Goal: Task Accomplishment & Management: Manage account settings

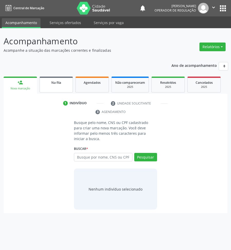
click at [52, 82] on span "Na fila" at bounding box center [56, 82] width 10 height 4
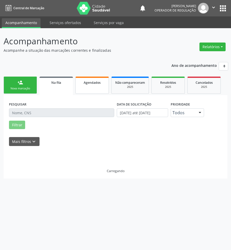
click at [92, 85] on link "Agendados" at bounding box center [91, 85] width 33 height 17
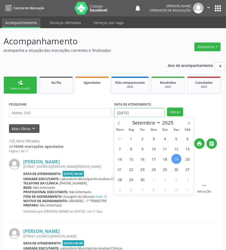
drag, startPoint x: 129, startPoint y: 110, endPoint x: 128, endPoint y: 117, distance: 7.0
click at [129, 110] on input "1[DATE]" at bounding box center [139, 112] width 50 height 9
drag, startPoint x: 136, startPoint y: 137, endPoint x: 109, endPoint y: 124, distance: 29.8
click at [135, 137] on span "1" at bounding box center [131, 139] width 10 height 10
type input "01/09/2025"
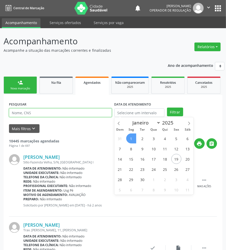
click at [92, 116] on input "text" at bounding box center [60, 112] width 103 height 9
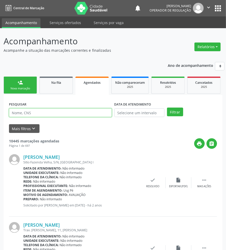
paste input "700005041971700"
click at [167, 108] on button "Filtrar" at bounding box center [175, 112] width 16 height 9
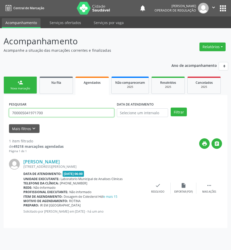
click at [40, 112] on input "700005041971700" at bounding box center [61, 112] width 105 height 9
type input "700007307445306"
click at [170, 108] on button "Filtrar" at bounding box center [178, 112] width 16 height 9
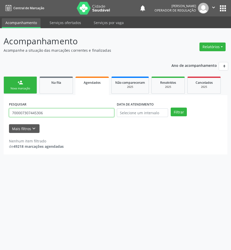
click at [29, 115] on input "700007307445306" at bounding box center [61, 112] width 105 height 9
click at [165, 87] on div "2025" at bounding box center [168, 87] width 26 height 4
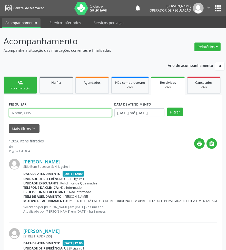
click at [26, 110] on input "text" at bounding box center [60, 112] width 103 height 9
paste input "700007307445306"
type input "700007307445306"
click at [167, 108] on button "Filtrar" at bounding box center [175, 112] width 16 height 9
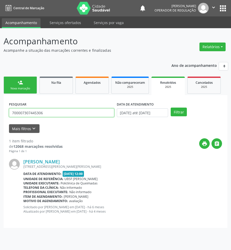
click at [27, 115] on input "700007307445306" at bounding box center [61, 112] width 105 height 9
click at [90, 84] on span "Agendados" at bounding box center [92, 82] width 17 height 4
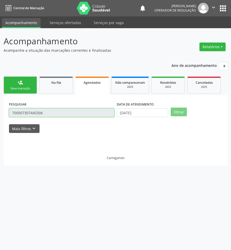
click at [78, 114] on input "700007307445306" at bounding box center [61, 112] width 105 height 9
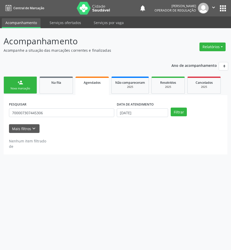
click at [77, 118] on div "PESQUISAR 700007307445306" at bounding box center [62, 110] width 108 height 20
click at [73, 113] on input "700007307445306" at bounding box center [61, 112] width 105 height 9
click at [72, 113] on input "700007307445306" at bounding box center [61, 112] width 105 height 9
click at [170, 108] on button "Filtrar" at bounding box center [178, 112] width 16 height 9
click at [29, 83] on link "person_add Nova marcação" at bounding box center [20, 85] width 33 height 17
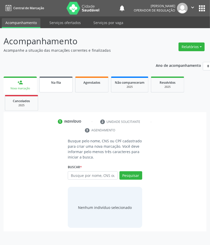
click at [57, 85] on div "Na fila" at bounding box center [56, 82] width 26 height 5
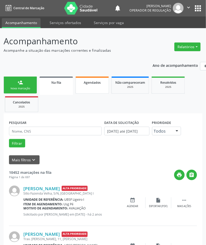
click at [96, 85] on link "Agendados" at bounding box center [91, 85] width 33 height 17
select select "8"
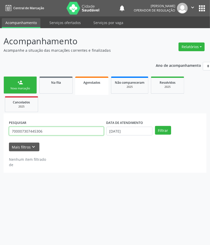
click at [55, 130] on input "700007307445306" at bounding box center [56, 131] width 95 height 9
paste input "1008844402192"
type input "701008844402192"
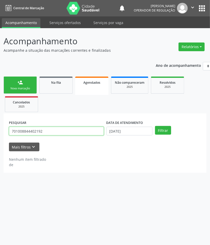
click at [155, 126] on button "Filtrar" at bounding box center [163, 130] width 16 height 9
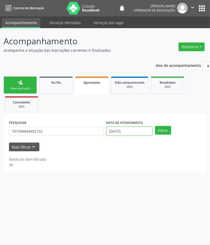
click at [137, 135] on body "Central de Marcação notifications Jayane Ellen Pereira Farias Operador de regul…" at bounding box center [105, 122] width 210 height 245
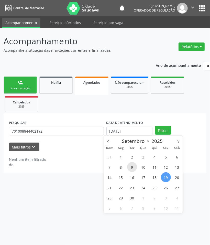
click at [134, 168] on span "9" at bounding box center [132, 167] width 10 height 10
type input "[DATE]"
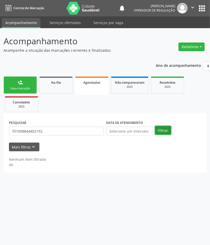
click at [168, 131] on button "Filtrar" at bounding box center [163, 130] width 16 height 9
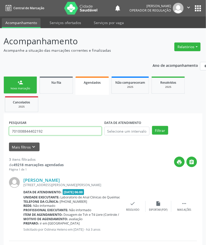
click at [42, 133] on input "701008844402192" at bounding box center [55, 131] width 93 height 9
paste input "300884501467"
type input "703008845014672"
click at [152, 126] on button "Filtrar" at bounding box center [160, 130] width 16 height 9
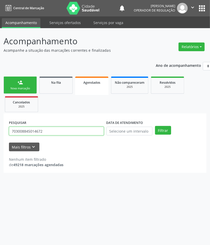
click at [55, 132] on input "703008845014672" at bounding box center [56, 131] width 95 height 9
click at [162, 90] on link "Resolvidos 2025" at bounding box center [167, 85] width 33 height 17
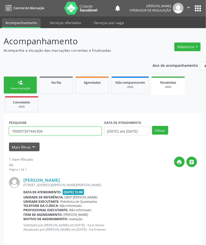
click at [59, 132] on input "700007307445306" at bounding box center [55, 131] width 93 height 9
paste input "3008845014672"
click at [152, 126] on button "Filtrar" at bounding box center [160, 130] width 16 height 9
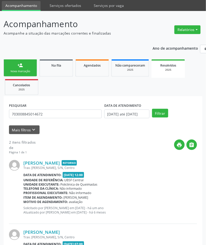
scroll to position [74, 0]
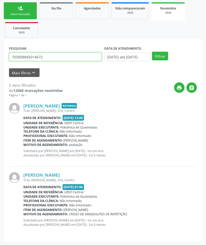
click at [33, 58] on input "703008845014672" at bounding box center [55, 57] width 93 height 9
paste input "6508315341595"
type input "706508315341595"
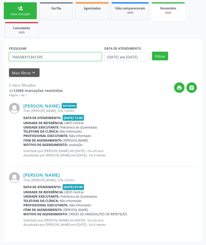
click at [152, 52] on button "Filtrar" at bounding box center [160, 56] width 16 height 9
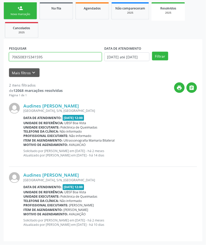
click at [51, 58] on input "706508315341595" at bounding box center [55, 57] width 93 height 9
click at [160, 12] on div "2025" at bounding box center [168, 13] width 26 height 4
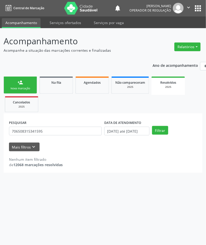
scroll to position [0, 0]
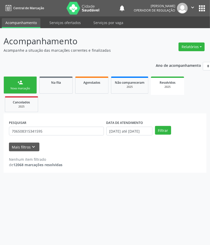
click at [89, 76] on ul "person_add Nova marcação Na fila Agendados Não compareceram 2025 Resolvidos 202…" at bounding box center [105, 94] width 203 height 38
drag, startPoint x: 95, startPoint y: 83, endPoint x: 98, endPoint y: 81, distance: 3.4
click at [95, 83] on span "Agendados" at bounding box center [92, 82] width 17 height 4
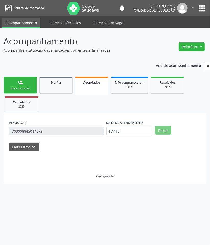
click at [68, 111] on ul "person_add Nova marcação Na fila Agendados Não compareceram 2025 Resolvidos 202…" at bounding box center [105, 94] width 203 height 38
click at [49, 119] on div "PESQUISAR 703008845014672" at bounding box center [57, 129] width 98 height 20
click at [31, 85] on link "person_add Nova marcação" at bounding box center [20, 85] width 33 height 17
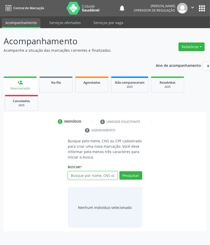
click at [84, 176] on input "text" at bounding box center [93, 176] width 50 height 9
type input "700706941916476"
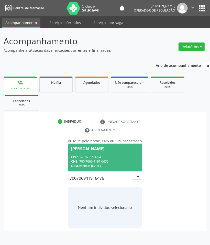
click at [107, 176] on input "700706941916476" at bounding box center [101, 178] width 62 height 10
click at [104, 160] on div "CNS: 700 7069 4191 6476" at bounding box center [105, 161] width 68 height 4
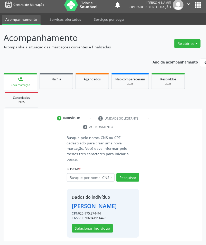
scroll to position [6, 0]
click at [103, 229] on button "Selecionar indivíduo" at bounding box center [92, 229] width 41 height 9
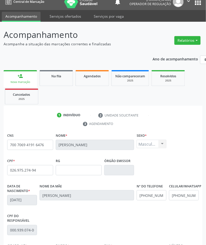
click at [75, 164] on div "RG" at bounding box center [79, 166] width 46 height 18
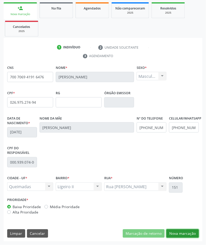
drag, startPoint x: 177, startPoint y: 233, endPoint x: 56, endPoint y: 158, distance: 142.5
click at [176, 232] on button "Nova marcação" at bounding box center [182, 234] width 32 height 9
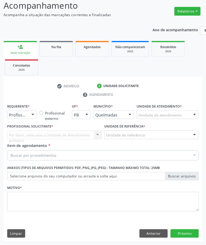
scroll to position [36, 0]
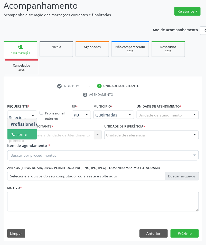
click at [24, 132] on span "Paciente" at bounding box center [19, 135] width 17 height 6
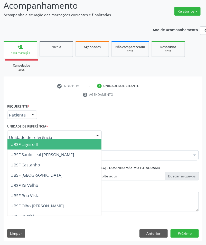
click at [36, 145] on span "UBSF Ligeiro II" at bounding box center [24, 145] width 27 height 6
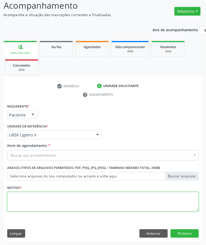
click at [40, 201] on textarea at bounding box center [102, 201] width 191 height 19
paste textarea "1ª AVALIAÇÃO 07/2025 HAS"
type textarea "1ª AVALIAÇÃO 07/2025 HAS"
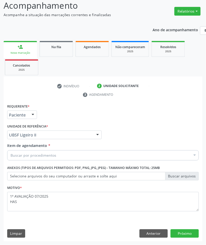
click at [62, 156] on div "Buscar por procedimentos" at bounding box center [102, 155] width 191 height 10
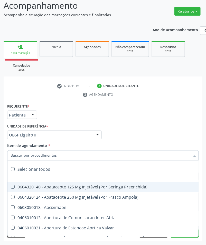
paste input "CARDIOLOGISTA"
type input "CARDIOLOGISTA"
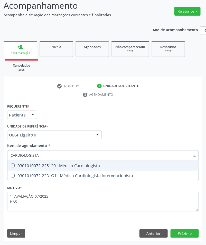
click at [50, 164] on div "0301010072-225120 - Médico Cardiologista" at bounding box center [103, 166] width 185 height 4
checkbox Cardiologista "true"
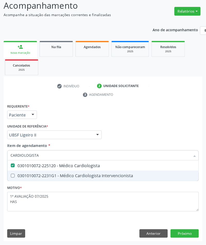
checkbox Intervencionista "true"
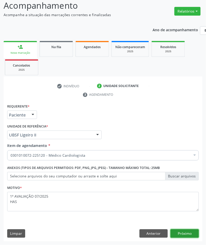
click at [186, 234] on button "Próximo" at bounding box center [184, 234] width 28 height 9
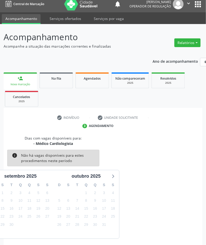
scroll to position [25, 0]
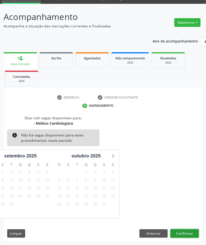
click at [187, 230] on button "Confirmar" at bounding box center [184, 234] width 28 height 9
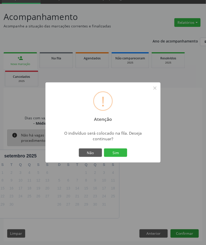
click at [104, 149] on button "Sim" at bounding box center [115, 153] width 23 height 9
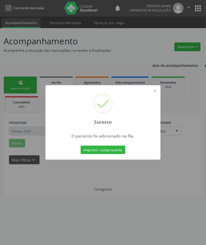
scroll to position [0, 0]
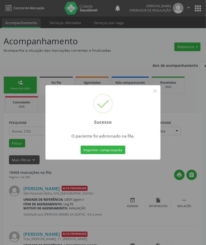
click at [30, 187] on div "Sucesso × O paciente foi adicionado na fila. Imprimir comprovante Cancel" at bounding box center [103, 122] width 206 height 245
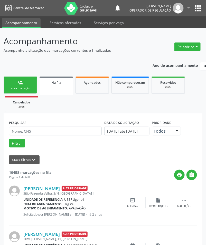
drag, startPoint x: 26, startPoint y: 84, endPoint x: 2, endPoint y: 89, distance: 25.0
click at [26, 84] on link "person_add Nova marcação" at bounding box center [20, 85] width 33 height 17
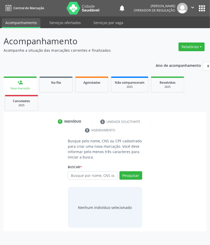
click at [88, 169] on div "Buscar * Busque por nome, CNS ou CPF Nenhum resultado encontrado para: " " Digi…" at bounding box center [105, 174] width 75 height 20
click at [89, 176] on input "text" at bounding box center [93, 176] width 50 height 9
type input "708006847878126"
click at [70, 176] on input "708006847878126" at bounding box center [70, 178] width 0 height 10
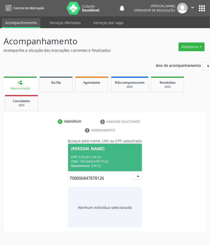
click at [111, 158] on div "CPF: 676.091.554-20" at bounding box center [105, 157] width 68 height 4
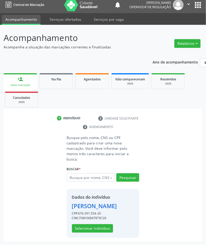
scroll to position [6, 0]
click at [98, 227] on button "Selecionar indivíduo" at bounding box center [92, 229] width 41 height 9
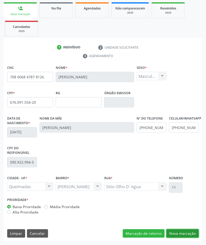
click at [191, 232] on button "Nova marcação" at bounding box center [182, 234] width 32 height 9
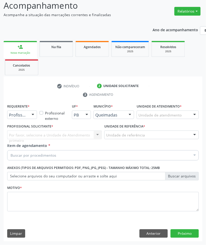
scroll to position [36, 0]
click at [41, 150] on div "Buscar por procedimentos" at bounding box center [102, 155] width 191 height 10
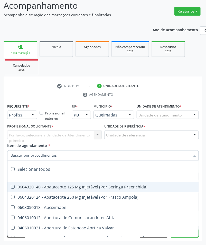
click at [41, 154] on input "Item de agendamento *" at bounding box center [100, 155] width 179 height 10
paste input "CARDIOLOGISTA"
type input "CARDIOLOGISTA"
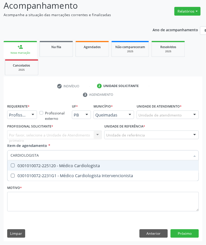
click at [48, 167] on div "0301010072-225120 - Médico Cardiologista" at bounding box center [103, 166] width 185 height 4
checkbox Cardiologista "true"
checkbox Intervencionista "true"
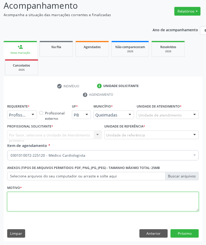
click at [45, 199] on textarea at bounding box center [102, 201] width 191 height 19
paste textarea "1ª AVALIAÇÃO 07/2025 HAS"
type textarea "1ª AVALIAÇÃO 07/2025 HAS"
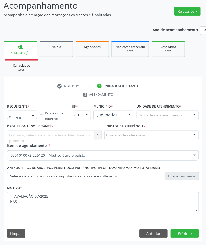
drag, startPoint x: 23, startPoint y: 115, endPoint x: 20, endPoint y: 126, distance: 10.9
click at [21, 128] on span "Profissional de Saúde" at bounding box center [32, 124] width 50 height 10
drag, startPoint x: 24, startPoint y: 116, endPoint x: 23, endPoint y: 121, distance: 5.1
click at [25, 134] on span "Paciente" at bounding box center [19, 135] width 17 height 6
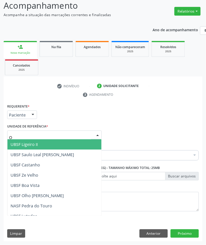
type input "OL"
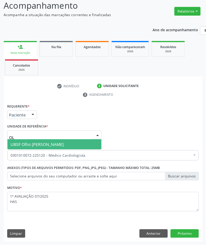
click at [29, 144] on span "UBSF Olho [PERSON_NAME]" at bounding box center [37, 145] width 53 height 6
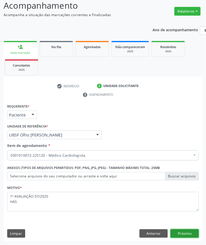
click at [181, 234] on button "Próximo" at bounding box center [184, 234] width 28 height 9
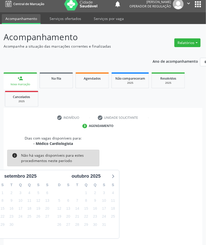
scroll to position [25, 0]
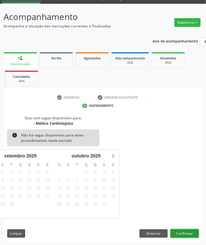
click at [186, 235] on button "Confirmar" at bounding box center [184, 234] width 28 height 9
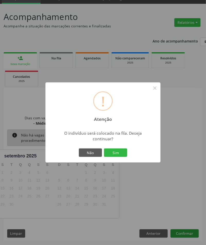
click at [104, 149] on button "Sim" at bounding box center [115, 153] width 23 height 9
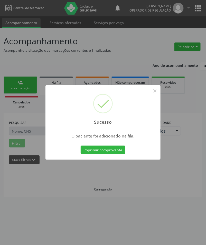
scroll to position [0, 0]
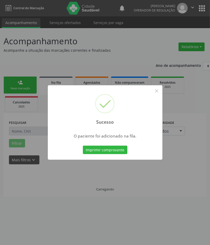
click at [92, 199] on div "Sucesso × O paciente foi adicionado na fila. Imprimir comprovante Cancel" at bounding box center [105, 122] width 210 height 245
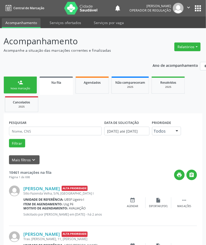
click at [32, 90] on div "Nova marcação" at bounding box center [20, 89] width 26 height 4
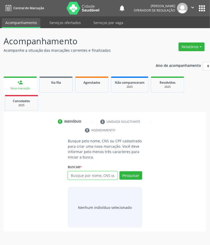
click at [88, 178] on input "text" at bounding box center [93, 176] width 50 height 9
paste input "706007371081"
type input "706007371081246"
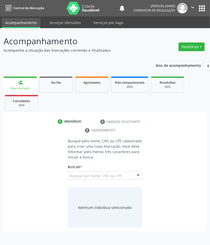
click at [70, 177] on input "706007371081246" at bounding box center [70, 178] width 0 height 10
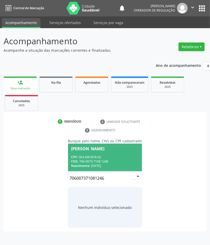
click at [116, 163] on div "CNS: 706 0073 7108 1246" at bounding box center [105, 161] width 68 height 4
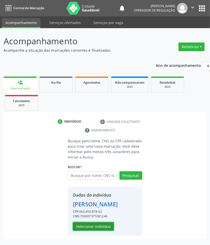
click at [97, 225] on button "Selecionar indivíduo" at bounding box center [93, 227] width 41 height 9
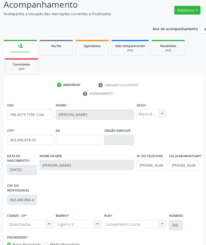
scroll to position [74, 0]
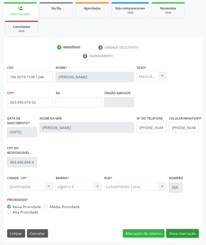
drag, startPoint x: 195, startPoint y: 234, endPoint x: 157, endPoint y: 211, distance: 45.2
click at [195, 234] on button "Nova marcação" at bounding box center [182, 234] width 32 height 9
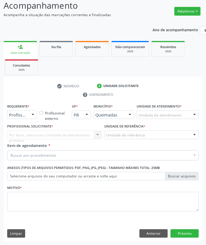
scroll to position [36, 0]
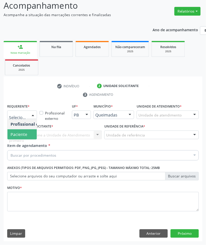
click at [18, 130] on span "Paciente" at bounding box center [32, 134] width 50 height 10
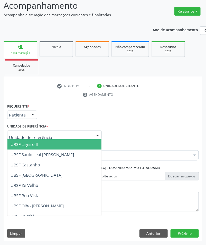
click at [32, 145] on span "UBSF Ligeiro II" at bounding box center [24, 145] width 27 height 6
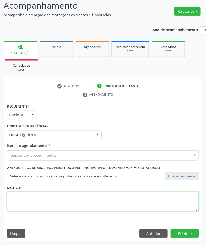
click at [33, 203] on textarea at bounding box center [102, 201] width 191 height 19
paste textarea "706007371081"
type textarea "706007371081"
click at [35, 198] on textarea at bounding box center [102, 201] width 191 height 19
paste textarea "1ª AVALIAÇÃO 07/2025 HAS"
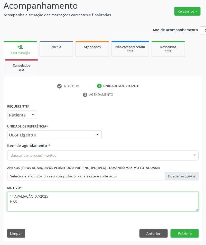
type textarea "1ª AVALIAÇÃO 07/2025 HAS"
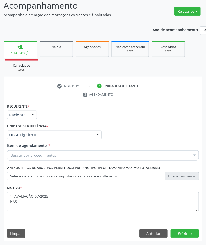
drag, startPoint x: 42, startPoint y: 148, endPoint x: 40, endPoint y: 156, distance: 8.9
click at [42, 148] on label "Item de agendamento *" at bounding box center [28, 145] width 43 height 5
click at [11, 150] on input "Item de agendamento *" at bounding box center [11, 155] width 0 height 10
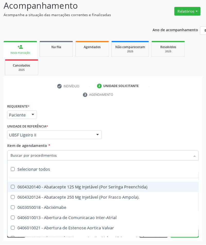
click at [40, 156] on input "Item de agendamento *" at bounding box center [100, 155] width 179 height 10
paste input "CARDIOLOGISTA"
type input "CARDIOLOGISTA"
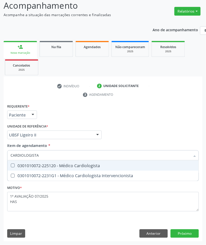
click at [54, 168] on span "0301010072-225120 - Médico Cardiologista" at bounding box center [102, 166] width 191 height 10
checkbox Cardiologista "true"
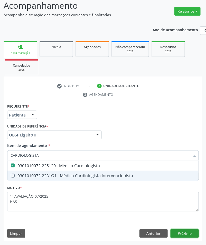
click at [183, 234] on div "Requerente * Paciente Profissional de Saúde Paciente Nenhum resultado encontrad…" at bounding box center [103, 172] width 198 height 139
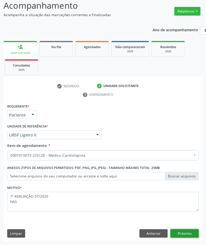
drag, startPoint x: 195, startPoint y: 233, endPoint x: 189, endPoint y: 232, distance: 6.2
click at [189, 232] on button "Próximo" at bounding box center [184, 234] width 28 height 9
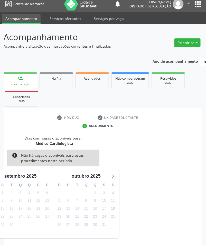
scroll to position [25, 0]
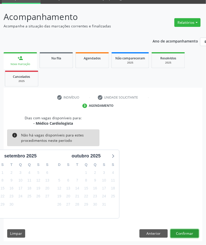
click at [188, 232] on button "Confirmar" at bounding box center [184, 234] width 28 height 9
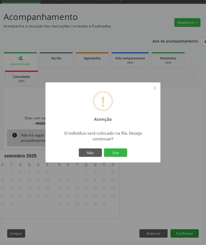
click at [104, 149] on button "Sim" at bounding box center [115, 153] width 23 height 9
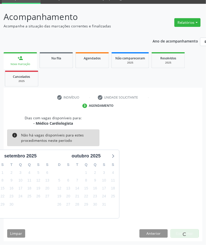
scroll to position [0, 0]
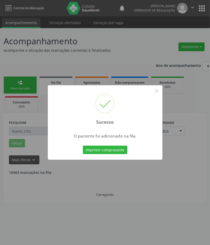
drag, startPoint x: 26, startPoint y: 172, endPoint x: 2, endPoint y: 158, distance: 28.2
click at [26, 171] on div "Sucesso × O paciente foi adicionado na fila. Imprimir comprovante Cancel" at bounding box center [105, 122] width 210 height 245
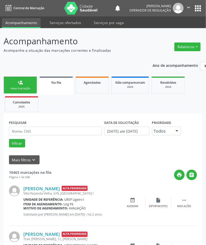
click at [26, 87] on div "Nova marcação" at bounding box center [20, 89] width 26 height 4
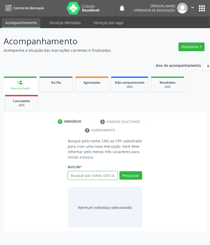
click at [88, 177] on input "text" at bounding box center [93, 176] width 50 height 9
type input "7004024029345"
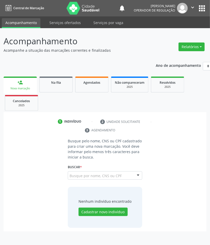
click at [70, 174] on input "7004024029345" at bounding box center [70, 178] width 0 height 10
click at [86, 180] on input "7004024029345" at bounding box center [101, 178] width 62 height 10
click at [87, 176] on input "70040244029345" at bounding box center [93, 176] width 50 height 9
type input "700402443029345"
click at [70, 178] on input "700402443029345" at bounding box center [70, 178] width 0 height 10
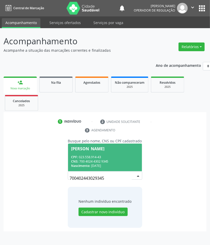
click at [108, 160] on div "CNS: 700 4024 4302 9345" at bounding box center [105, 161] width 68 height 4
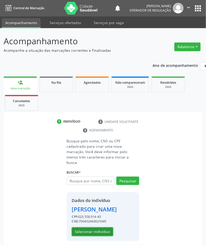
click at [103, 233] on button "Selecionar indivíduo" at bounding box center [92, 232] width 41 height 9
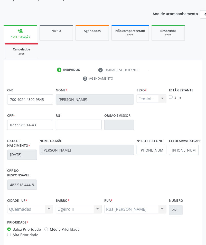
scroll to position [74, 0]
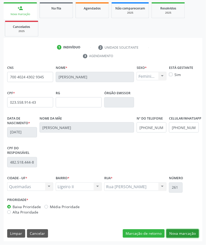
click at [189, 235] on button "Nova marcação" at bounding box center [182, 234] width 32 height 9
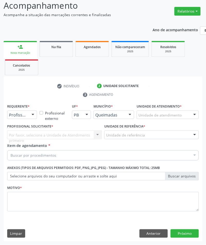
scroll to position [36, 0]
click at [153, 230] on button "Anterior" at bounding box center [153, 234] width 28 height 9
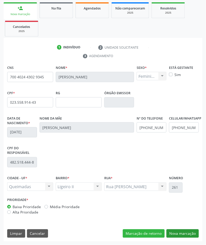
click at [192, 239] on div "CNS 700 4024 4302 9345 Nome * Joelma da Silva Torquato Sexo * Feminino Masculin…" at bounding box center [103, 153] width 198 height 178
drag, startPoint x: 191, startPoint y: 234, endPoint x: 12, endPoint y: 196, distance: 183.3
click at [190, 233] on button "Nova marcação" at bounding box center [182, 234] width 32 height 9
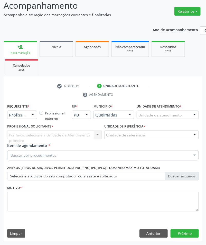
drag, startPoint x: 26, startPoint y: 117, endPoint x: 24, endPoint y: 127, distance: 10.4
click at [26, 119] on div "Profissional de Saúde Profissional de Saúde Paciente Nenhum resultado encontrad…" at bounding box center [22, 115] width 30 height 9
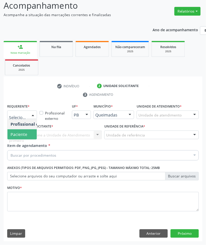
click at [25, 132] on span "Paciente" at bounding box center [19, 135] width 17 height 6
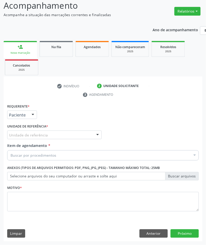
click at [27, 133] on div "Requerente * Paciente Profissional de Saúde Paciente Nenhum resultado encontrad…" at bounding box center [102, 161] width 191 height 116
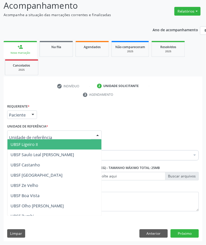
drag, startPoint x: 28, startPoint y: 136, endPoint x: 27, endPoint y: 142, distance: 5.2
click at [28, 148] on span "UBSF Ligeiro II" at bounding box center [54, 144] width 94 height 10
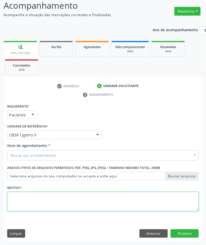
click at [31, 195] on textarea at bounding box center [102, 201] width 191 height 19
paste textarea "1ª AVALIAÇÃO 07/2025 HAS"
type textarea "1ª AVALIAÇÃO 07/2025 HAS"
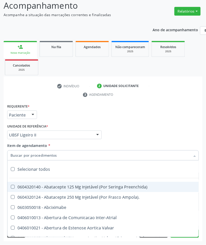
paste input "CARDIOLOGISTA"
type input "CARDIOLOGISTA"
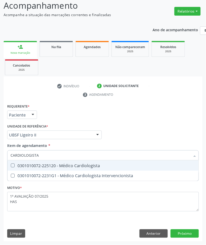
click at [21, 164] on div "0301010072-225120 - Médico Cardiologista" at bounding box center [103, 166] width 185 height 4
checkbox Cardiologista "true"
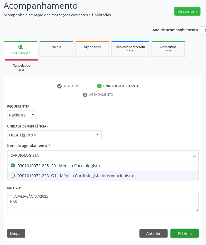
click at [189, 236] on div "Requerente * Paciente Profissional de Saúde Paciente Nenhum resultado encontrad…" at bounding box center [103, 172] width 198 height 139
checkbox Intervencionista "true"
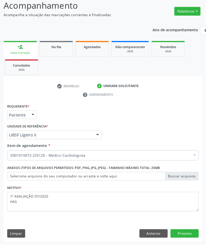
click at [195, 229] on div "Requerente * Paciente Profissional de Saúde Paciente Nenhum resultado encontrad…" at bounding box center [103, 172] width 198 height 139
click at [190, 235] on button "Próximo" at bounding box center [184, 234] width 28 height 9
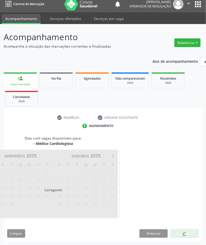
scroll to position [25, 0]
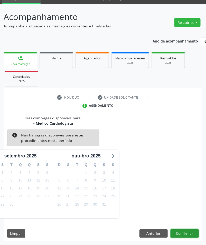
click at [193, 233] on button "Confirmar" at bounding box center [184, 234] width 28 height 9
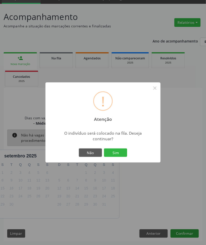
click at [104, 149] on button "Sim" at bounding box center [115, 153] width 23 height 9
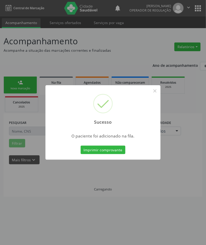
scroll to position [0, 0]
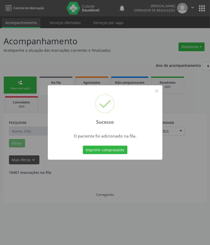
drag, startPoint x: 28, startPoint y: 196, endPoint x: 0, endPoint y: 183, distance: 31.1
click at [28, 196] on div "Sucesso × O paciente foi adicionado na fila. Imprimir comprovante Cancel" at bounding box center [105, 122] width 210 height 245
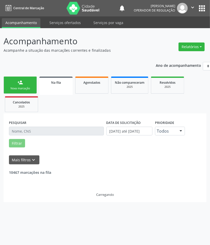
click at [11, 84] on link "person_add Nova marcação" at bounding box center [20, 85] width 33 height 17
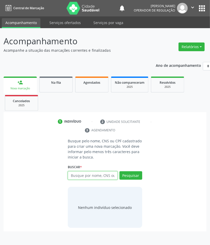
click at [105, 174] on input "text" at bounding box center [93, 176] width 50 height 9
type input "708100554482036"
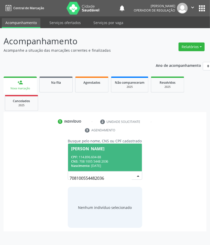
click at [112, 158] on div "CPF: 114.896.604-88" at bounding box center [105, 157] width 68 height 4
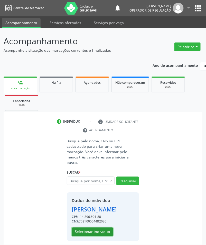
click at [87, 236] on button "Selecionar indivíduo" at bounding box center [92, 232] width 41 height 9
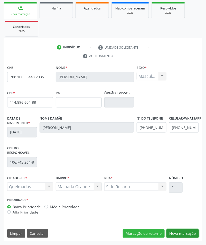
click at [192, 231] on button "Nova marcação" at bounding box center [182, 234] width 32 height 9
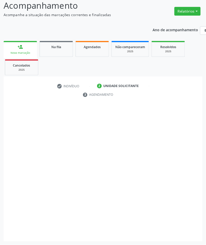
scroll to position [36, 0]
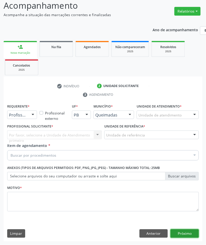
click at [190, 231] on button "Próximo" at bounding box center [184, 234] width 28 height 9
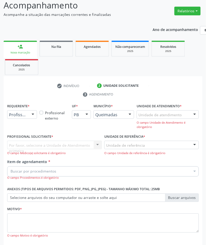
drag, startPoint x: 22, startPoint y: 110, endPoint x: 20, endPoint y: 116, distance: 5.9
click at [22, 110] on div "Profissional de Saúde" at bounding box center [22, 114] width 30 height 9
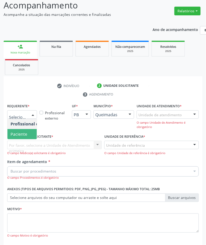
click at [17, 137] on span "Paciente" at bounding box center [19, 135] width 17 height 6
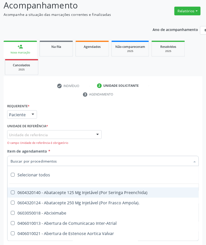
paste input "CARDIOLOGISTA"
type input "CARDIOLOGISTA"
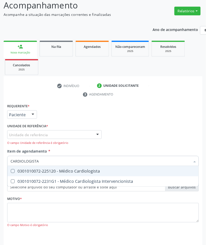
click at [31, 173] on div "0301010072-225120 - Médico Cardiologista" at bounding box center [103, 171] width 185 height 4
checkbox Cardiologista "true"
checkbox Intervencionista "true"
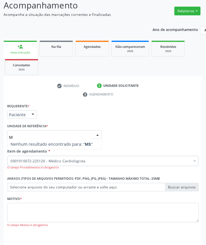
type input "MA"
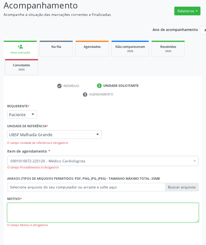
click at [97, 215] on textarea at bounding box center [102, 212] width 191 height 19
paste textarea "1ª AVALIAÇÃO 07/2025 HAS"
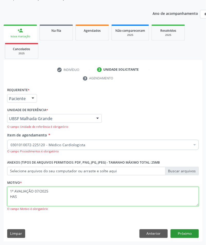
type textarea "1ª AVALIAÇÃO 07/2025 HAS"
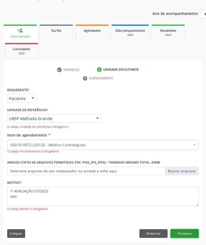
click at [186, 232] on button "Próximo" at bounding box center [184, 234] width 28 height 9
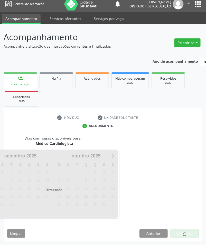
drag, startPoint x: 186, startPoint y: 231, endPoint x: 21, endPoint y: 234, distance: 164.9
click at [185, 231] on div at bounding box center [185, 233] width 4 height 5
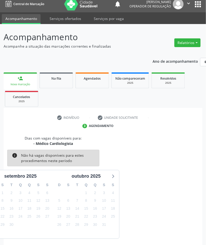
scroll to position [25, 0]
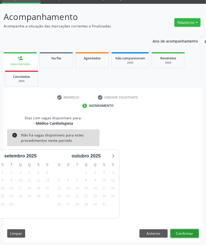
click at [187, 230] on button "Confirmar" at bounding box center [184, 234] width 28 height 9
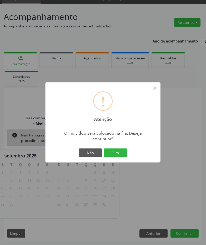
click at [104, 149] on button "Sim" at bounding box center [115, 153] width 23 height 9
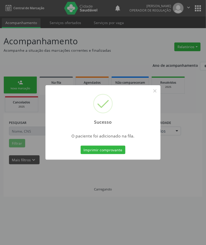
scroll to position [0, 0]
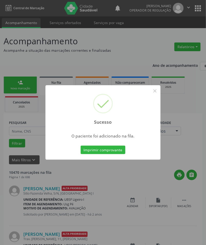
drag, startPoint x: 53, startPoint y: 202, endPoint x: 46, endPoint y: 199, distance: 7.8
click at [52, 201] on div "Sucesso × O paciente foi adicionado na fila. Imprimir comprovante Cancel" at bounding box center [103, 122] width 206 height 245
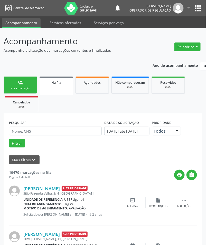
click at [28, 88] on div "Nova marcação" at bounding box center [20, 89] width 26 height 4
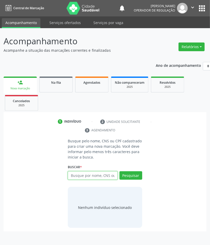
click at [72, 175] on input "text" at bounding box center [93, 176] width 50 height 9
type input "700501782236252"
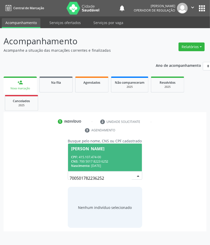
click at [86, 161] on div "CNS: 700 5017 8223 6252" at bounding box center [105, 161] width 68 height 4
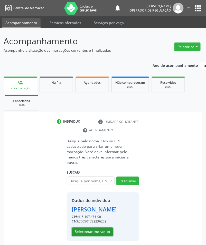
click at [82, 234] on button "Selecionar indivíduo" at bounding box center [92, 232] width 41 height 9
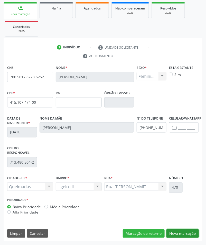
click at [183, 232] on button "Nova marcação" at bounding box center [182, 234] width 32 height 9
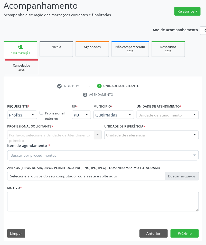
scroll to position [36, 0]
click at [36, 215] on fieldset "Motivo *" at bounding box center [102, 199] width 191 height 31
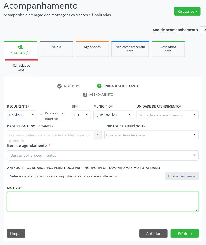
click at [37, 210] on textarea at bounding box center [102, 201] width 191 height 19
paste textarea "1ª AVALIAÇÃO 07/2025 HAS"
type textarea "1ª AVALIAÇÃO 07/2025 HAS"
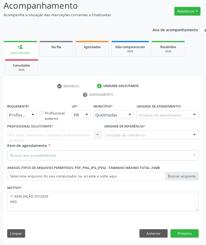
click at [24, 112] on div "Profissional de Saúde" at bounding box center [22, 115] width 30 height 9
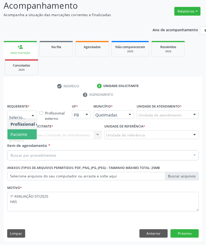
click at [23, 132] on span "Paciente" at bounding box center [19, 135] width 17 height 6
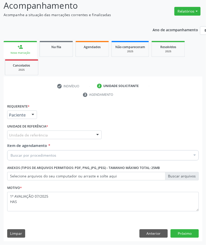
click at [26, 135] on div "Requerente * Paciente Profissional de Saúde Paciente Nenhum resultado encontrad…" at bounding box center [102, 161] width 191 height 116
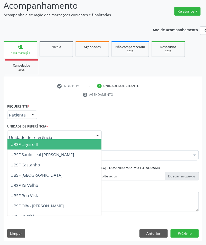
click at [28, 147] on span "UBSF Ligeiro II" at bounding box center [54, 144] width 94 height 10
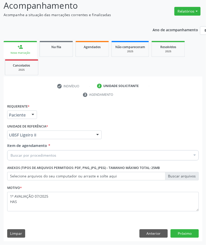
drag, startPoint x: 48, startPoint y: 153, endPoint x: 41, endPoint y: 152, distance: 6.5
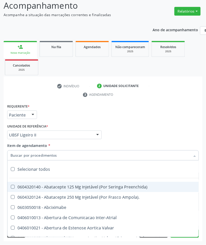
paste input "CARDIOLOGISTA"
type input "CARDIOLOGISTA"
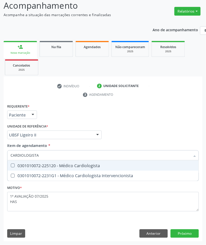
click at [41, 164] on div "0301010072-225120 - Médico Cardiologista" at bounding box center [103, 166] width 185 height 4
checkbox Cardiologista "true"
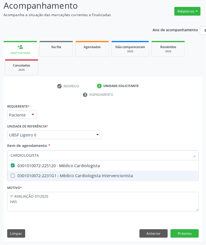
checkbox Intervencionista "true"
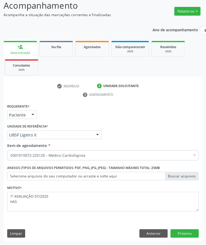
click at [202, 230] on div "Acompanhamento Acompanhe a situação das marcações correntes e finalizadas Relat…" at bounding box center [103, 119] width 206 height 253
click at [194, 234] on button "Próximo" at bounding box center [184, 234] width 28 height 9
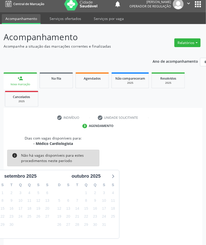
scroll to position [25, 0]
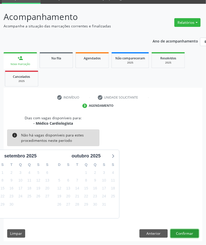
click at [181, 232] on button "Confirmar" at bounding box center [184, 234] width 28 height 9
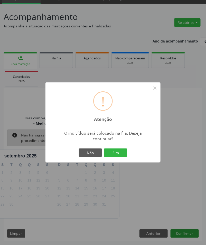
click at [104, 149] on button "Sim" at bounding box center [115, 153] width 23 height 9
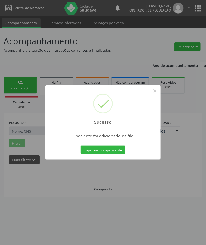
scroll to position [0, 0]
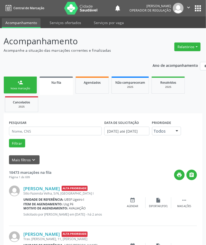
click at [17, 84] on div "person_add" at bounding box center [20, 83] width 6 height 6
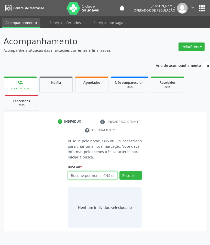
click at [91, 179] on input "text" at bounding box center [93, 176] width 50 height 9
type input "704006876025869"
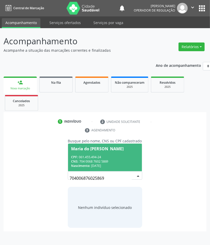
click at [118, 175] on input "704006876025869" at bounding box center [101, 178] width 62 height 10
click at [115, 153] on span "Maria do Céo da Silva CPF: 061.455.494-24 CNS: 704 0068 7602 5869 Nascimento: 2…" at bounding box center [105, 157] width 74 height 27
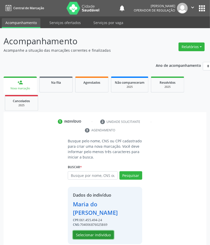
click at [104, 231] on button "Selecionar indivíduo" at bounding box center [93, 235] width 41 height 9
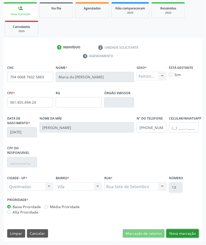
click at [189, 236] on button "Nova marcação" at bounding box center [182, 234] width 32 height 9
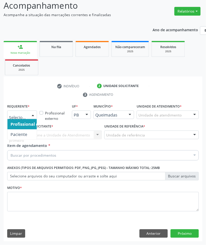
drag, startPoint x: 21, startPoint y: 110, endPoint x: 22, endPoint y: 116, distance: 5.2
click at [21, 111] on div at bounding box center [22, 115] width 30 height 9
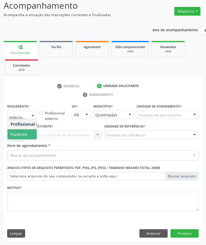
drag, startPoint x: 25, startPoint y: 135, endPoint x: 27, endPoint y: 133, distance: 3.1
click at [25, 135] on span "Paciente" at bounding box center [19, 135] width 17 height 6
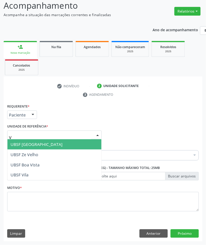
type input "VI"
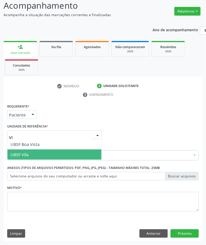
click at [34, 152] on span "UBSF Vila" at bounding box center [54, 155] width 94 height 10
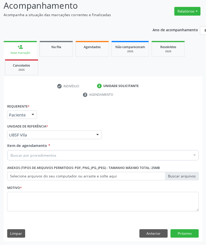
click at [132, 137] on div "Profissional Solicitante Por favor, selecione a Unidade de Atendimento primeiro…" at bounding box center [103, 133] width 194 height 20
click at [124, 153] on div "Buscar por procedimentos" at bounding box center [102, 155] width 191 height 10
paste input "CARDIOLOGISTA"
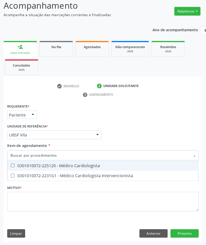
type input "CARDIOLOGISTA"
click at [72, 167] on div "0301010072-225120 - Médico Cardiologista" at bounding box center [103, 166] width 185 height 4
checkbox Cardiologista "true"
checkbox Intervencionista "true"
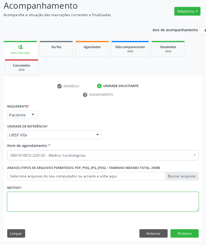
click at [30, 204] on textarea at bounding box center [102, 201] width 191 height 19
paste textarea "1ª AVALIAÇÃO 07/2025 HAS"
type textarea "1ª AVALIAÇÃO 07/2025 HAS"
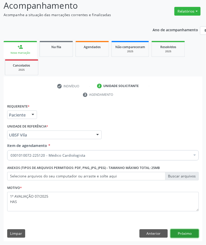
click at [179, 236] on button "Próximo" at bounding box center [184, 234] width 28 height 9
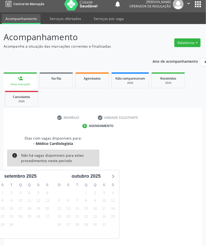
scroll to position [25, 0]
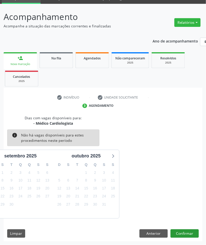
drag, startPoint x: 76, startPoint y: 185, endPoint x: 193, endPoint y: 231, distance: 125.3
click at [79, 185] on div "14" at bounding box center [77, 189] width 7 height 8
click at [194, 231] on button "Confirmar" at bounding box center [184, 234] width 28 height 9
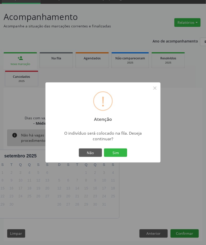
click at [104, 149] on button "Sim" at bounding box center [115, 153] width 23 height 9
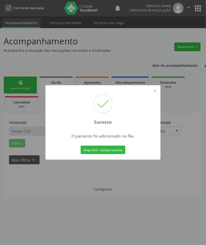
scroll to position [0, 0]
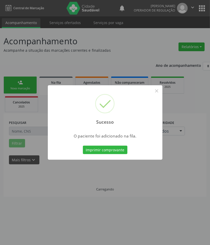
drag, startPoint x: 80, startPoint y: 183, endPoint x: 69, endPoint y: 172, distance: 15.1
click at [80, 183] on div "Sucesso × O paciente foi adicionado na fila. Imprimir comprovante Cancel" at bounding box center [105, 122] width 210 height 245
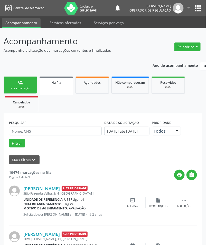
click at [16, 81] on link "person_add Nova marcação" at bounding box center [20, 85] width 33 height 17
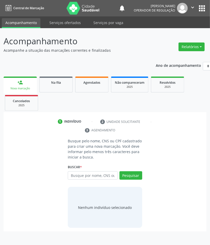
click at [90, 181] on div "Busque por nome, CNS ou CPF Nenhum resultado encontrado para: " " Digite nome, …" at bounding box center [105, 178] width 75 height 12
click at [88, 177] on input "text" at bounding box center [93, 176] width 50 height 9
type input "705100882473640"
click at [133, 179] on button "Pesquisar" at bounding box center [131, 176] width 23 height 9
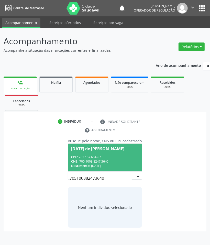
click at [101, 174] on input "705100882473640" at bounding box center [101, 178] width 62 height 10
click at [108, 161] on div "CNS: 705 1008 8247 3640" at bounding box center [105, 161] width 68 height 4
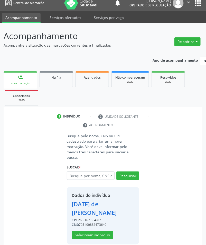
scroll to position [6, 0]
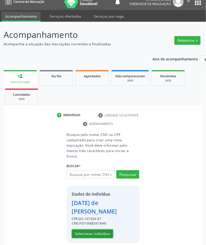
click at [93, 230] on button "Selecionar indivíduo" at bounding box center [92, 234] width 41 height 9
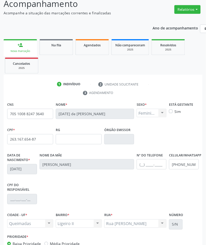
scroll to position [74, 0]
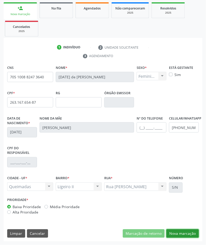
click at [182, 235] on button "Nova marcação" at bounding box center [182, 234] width 32 height 9
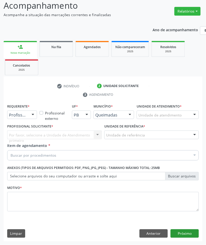
scroll to position [36, 0]
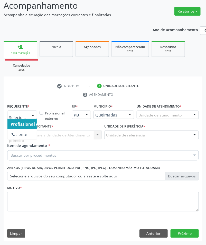
click at [15, 119] on div "Profissional de Saúde Paciente Nenhum resultado encontrado para: " " Não há nen…" at bounding box center [22, 115] width 30 height 9
click at [18, 128] on span "Profissional de Saúde" at bounding box center [32, 124] width 50 height 10
drag, startPoint x: 24, startPoint y: 117, endPoint x: 24, endPoint y: 121, distance: 4.4
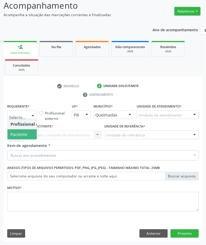
click at [24, 134] on span "Paciente" at bounding box center [19, 135] width 17 height 6
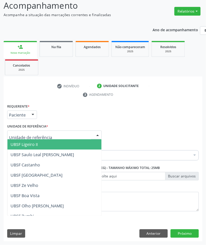
click at [33, 142] on span "UBSF Ligeiro II" at bounding box center [24, 145] width 27 height 6
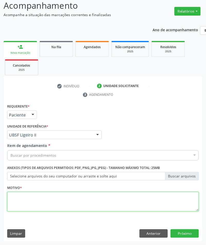
click at [18, 208] on textarea at bounding box center [102, 201] width 191 height 19
paste textarea "CARDIOLOGISTA"
type textarea "CARDIOLOGISTA"
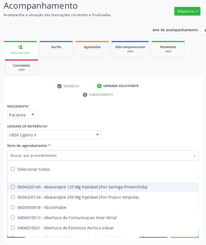
paste input "CARDIOLOGISTA"
type input "CARDIOLOGISTA"
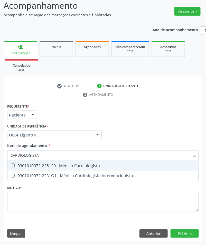
click at [33, 165] on div "0301010072-225120 - Médico Cardiologista" at bounding box center [103, 166] width 185 height 4
checkbox Cardiologista "true"
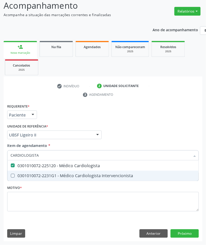
checkbox Intervencionista "true"
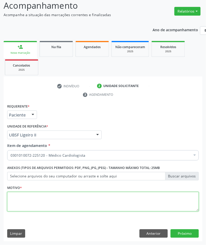
click at [19, 205] on textarea at bounding box center [102, 201] width 191 height 19
paste textarea "1ª AVALIAÇÃO 07/2025 HAS"
type textarea "1ª AVALIAÇÃO 07/2025 HAS"
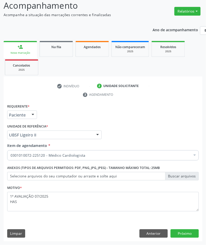
click at [188, 229] on div "Requerente * Paciente Profissional de Saúde Paciente Nenhum resultado encontrad…" at bounding box center [103, 172] width 198 height 139
click at [188, 231] on button "Próximo" at bounding box center [184, 234] width 28 height 9
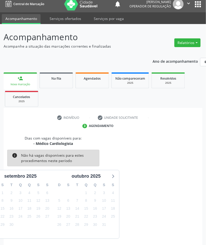
scroll to position [25, 0]
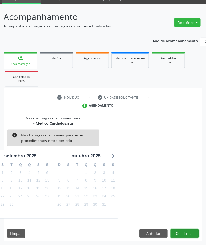
click at [196, 233] on button "Confirmar" at bounding box center [184, 234] width 28 height 9
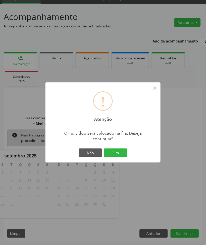
click at [104, 149] on button "Sim" at bounding box center [115, 153] width 23 height 9
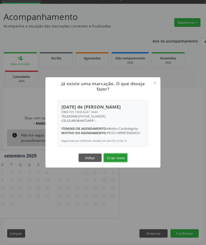
click at [121, 160] on button "Criar novo" at bounding box center [116, 158] width 24 height 9
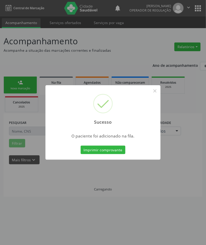
scroll to position [0, 0]
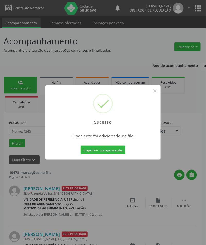
click at [3, 174] on div "Sucesso × O paciente foi adicionado na fila. Imprimir comprovante Cancel" at bounding box center [103, 122] width 206 height 245
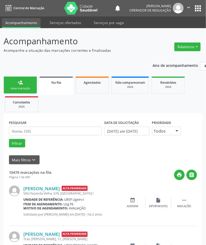
click at [14, 89] on div "Nova marcação" at bounding box center [20, 89] width 26 height 4
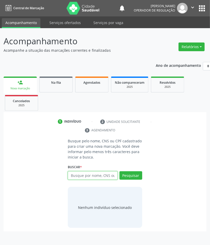
click at [94, 174] on input "text" at bounding box center [93, 176] width 50 height 9
type input "700504798424951"
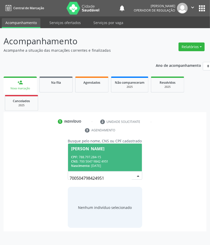
click at [109, 177] on input "700504798424951" at bounding box center [101, 178] width 62 height 10
click at [114, 155] on div "CPF: 788.797.284-15" at bounding box center [105, 157] width 68 height 4
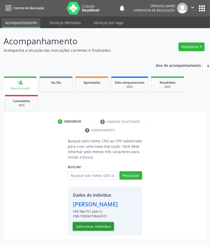
click at [103, 226] on button "Selecionar indivíduo" at bounding box center [93, 227] width 41 height 9
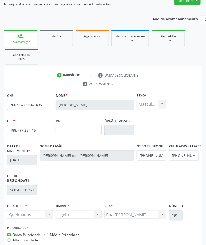
scroll to position [74, 0]
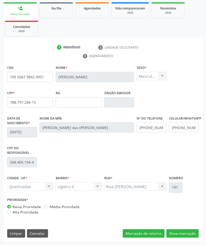
click at [179, 229] on div "CNS 700 5047 9842 4951 Nome * Israel José da Silva Sexo * Masculino Masculino F…" at bounding box center [103, 153] width 198 height 178
click at [181, 232] on button "Nova marcação" at bounding box center [182, 234] width 32 height 9
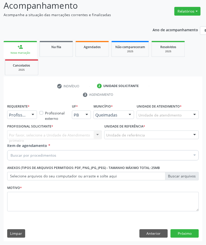
scroll to position [36, 0]
drag, startPoint x: 23, startPoint y: 117, endPoint x: 22, endPoint y: 120, distance: 3.1
click at [23, 119] on div "Profissional de Saúde Profissional de Saúde Paciente Nenhum resultado encontrad…" at bounding box center [22, 115] width 30 height 9
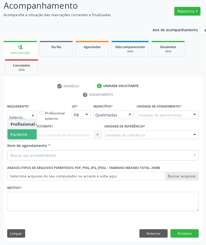
click at [23, 132] on span "Paciente" at bounding box center [19, 135] width 17 height 6
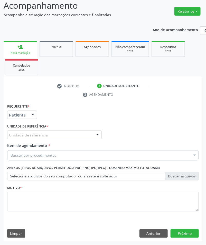
drag, startPoint x: 38, startPoint y: 186, endPoint x: 36, endPoint y: 197, distance: 10.8
click at [38, 187] on div "Motivo *" at bounding box center [102, 197] width 191 height 27
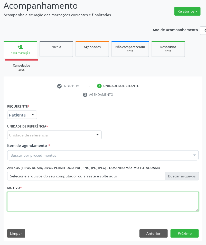
click at [37, 197] on textarea at bounding box center [102, 201] width 191 height 19
paste textarea "1ª AVALIAÇÃO 07/2025 HAS"
type textarea "1ª AVALIAÇÃO 07/2025 HAS"
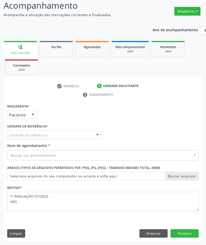
paste input "CARDIOLOGISTA"
type input "CARDIOLOGISTA"
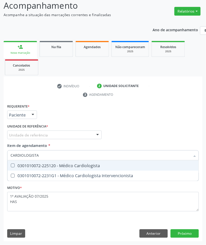
click at [35, 164] on div "0301010072-225120 - Médico Cardiologista" at bounding box center [103, 166] width 185 height 4
checkbox Cardiologista "true"
click at [25, 131] on div "Unidade de referência" at bounding box center [54, 135] width 94 height 9
checkbox Intervencionista "true"
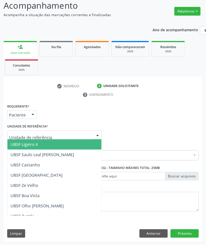
click at [25, 135] on input "text" at bounding box center [50, 138] width 82 height 10
drag, startPoint x: 26, startPoint y: 144, endPoint x: 33, endPoint y: 148, distance: 7.1
click at [27, 144] on span "UBSF Ligeiro II" at bounding box center [24, 145] width 27 height 6
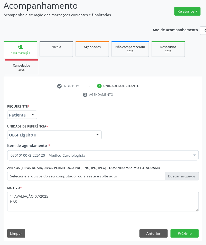
click at [145, 229] on div "Requerente * Paciente Profissional de Saúde Paciente Nenhum resultado encontrad…" at bounding box center [103, 172] width 198 height 139
click at [185, 237] on button "Próximo" at bounding box center [184, 234] width 28 height 9
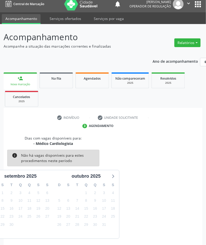
scroll to position [25, 0]
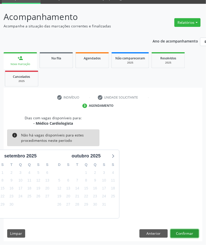
click at [186, 234] on button "Confirmar" at bounding box center [184, 234] width 28 height 9
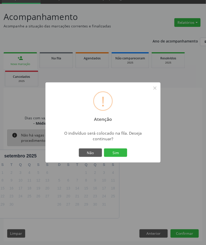
click at [104, 149] on button "Sim" at bounding box center [115, 153] width 23 height 9
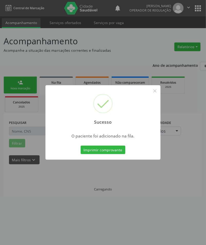
scroll to position [0, 0]
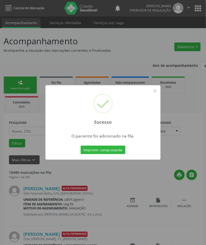
click at [97, 214] on div "Sucesso × O paciente foi adicionado na fila. Imprimir comprovante Cancel" at bounding box center [103, 122] width 206 height 245
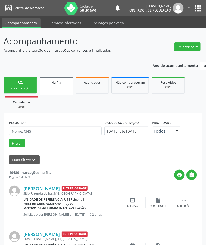
drag, startPoint x: 8, startPoint y: 159, endPoint x: 3, endPoint y: 157, distance: 5.0
click at [38, 78] on ul "person_add Nova marcação Na fila Agendados Não compareceram 2025 Resolvidos 202…" at bounding box center [103, 94] width 198 height 38
click at [34, 79] on link "person_add Nova marcação" at bounding box center [20, 85] width 33 height 17
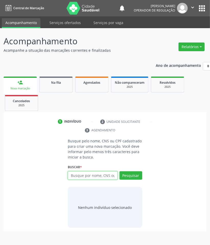
click at [87, 178] on input "text" at bounding box center [93, 176] width 50 height 9
type input "707604294839496"
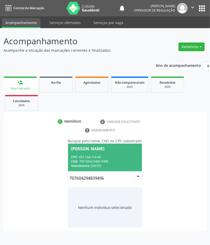
click at [105, 174] on input "707604294839496" at bounding box center [101, 178] width 62 height 10
click at [108, 161] on div "CNS: 707 6042 9483 9496" at bounding box center [105, 161] width 68 height 4
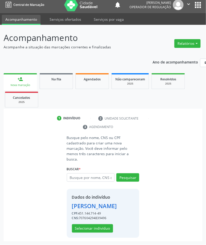
scroll to position [6, 0]
click at [98, 227] on button "Selecionar indivíduo" at bounding box center [92, 229] width 41 height 9
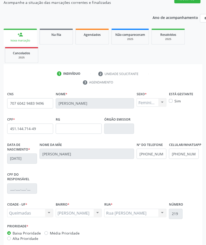
scroll to position [74, 0]
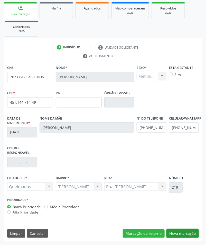
click at [197, 232] on button "Nova marcação" at bounding box center [182, 234] width 32 height 9
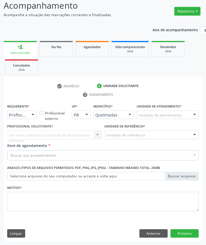
scroll to position [36, 0]
drag, startPoint x: 23, startPoint y: 116, endPoint x: 21, endPoint y: 128, distance: 12.7
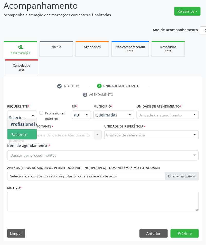
click at [21, 132] on span "Paciente" at bounding box center [19, 135] width 17 height 6
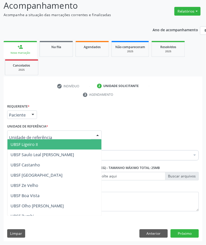
click at [71, 121] on div "Requerente * Paciente Profissional de Saúde Paciente Nenhum resultado encontrad…" at bounding box center [103, 113] width 194 height 20
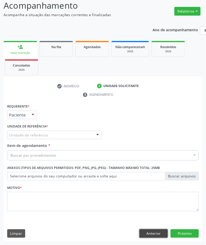
click at [152, 235] on button "Anterior" at bounding box center [153, 234] width 28 height 9
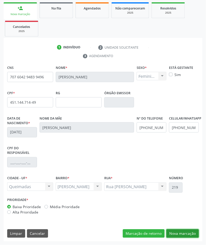
click at [187, 233] on button "Nova marcação" at bounding box center [182, 234] width 32 height 9
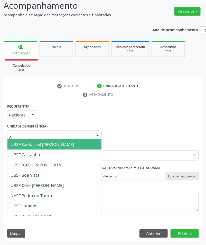
type input "AN"
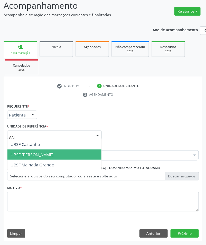
click at [33, 152] on span "UBSF [PERSON_NAME]" at bounding box center [32, 155] width 43 height 6
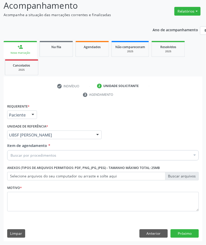
paste input "CARDIOLOGISTA"
type input "CARDIOLOGISTA"
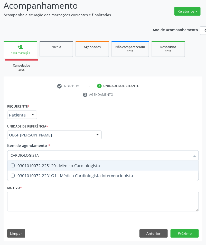
click at [38, 159] on input "CARDIOLOGISTA" at bounding box center [100, 155] width 179 height 10
drag, startPoint x: 35, startPoint y: 165, endPoint x: 25, endPoint y: 161, distance: 10.5
click at [34, 165] on div "0301010072-225120 - Médico Cardiologista" at bounding box center [103, 166] width 185 height 4
checkbox Cardiologista "true"
checkbox Intervencionista "true"
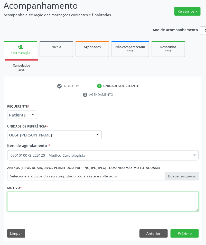
click at [47, 196] on textarea at bounding box center [102, 201] width 191 height 19
paste textarea "1ª AVALIAÇÃO 07/2025"
type textarea "1ª AVALIAÇÃO 07/2025"
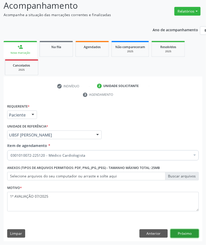
click at [177, 232] on button "Próximo" at bounding box center [184, 234] width 28 height 9
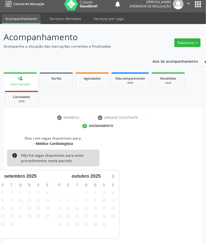
scroll to position [25, 0]
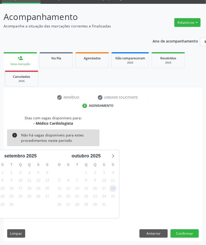
click at [115, 185] on span "18" at bounding box center [112, 188] width 7 height 7
click at [183, 232] on button "Confirmar" at bounding box center [184, 234] width 28 height 9
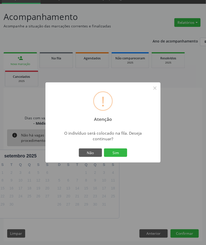
click at [104, 149] on button "Sim" at bounding box center [115, 153] width 23 height 9
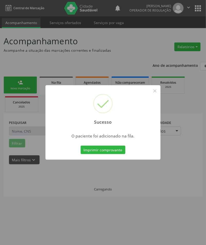
scroll to position [0, 0]
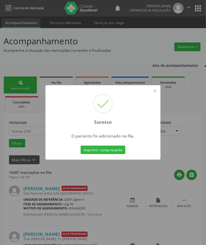
click at [70, 159] on div at bounding box center [102, 159] width 115 height 1
click at [59, 170] on div "Sucesso × O paciente foi adicionado na fila. Imprimir comprovante Cancel" at bounding box center [103, 122] width 206 height 245
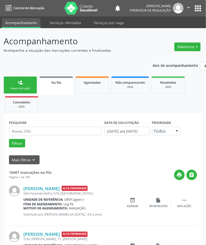
click at [15, 85] on link "person_add Nova marcação" at bounding box center [20, 85] width 33 height 17
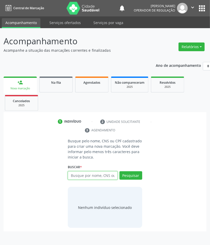
click at [112, 174] on input "text" at bounding box center [93, 176] width 50 height 9
click at [92, 176] on input "text" at bounding box center [93, 176] width 50 height 9
paste input "700000809875009"
type input "700000809875009"
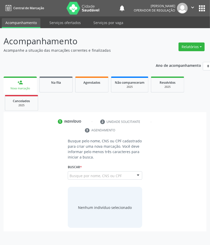
click at [70, 175] on input "700000809875009" at bounding box center [70, 178] width 0 height 10
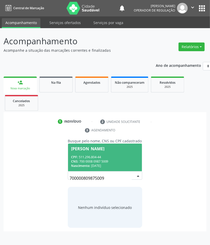
click at [102, 153] on span "Jose Rodrigues Barbosa Filho CPF: 511.296.804-44 CNS: 700 0008 0987 5009 Nascim…" at bounding box center [105, 157] width 74 height 27
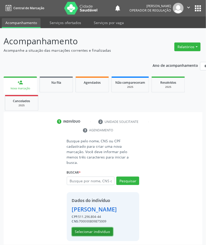
click at [85, 233] on button "Selecionar indivíduo" at bounding box center [92, 232] width 41 height 9
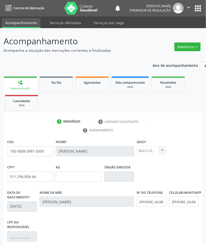
scroll to position [74, 0]
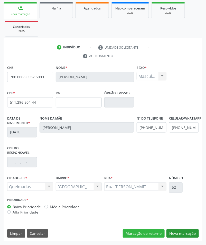
drag, startPoint x: 190, startPoint y: 228, endPoint x: 190, endPoint y: 233, distance: 5.1
click at [190, 229] on div "CNS 700 0008 0987 5009 Nome * Jose Rodrigues Barbosa Filho Sexo * Masculino Mas…" at bounding box center [103, 153] width 198 height 178
click at [190, 233] on button "Nova marcação" at bounding box center [182, 234] width 32 height 9
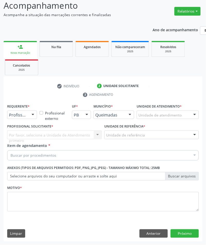
scroll to position [36, 0]
drag, startPoint x: 14, startPoint y: 114, endPoint x: 15, endPoint y: 130, distance: 15.7
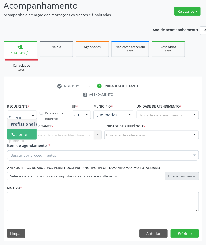
click at [15, 134] on span "Paciente" at bounding box center [19, 135] width 17 height 6
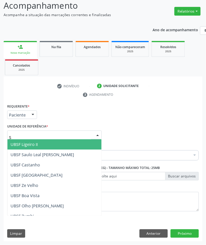
type input "SA"
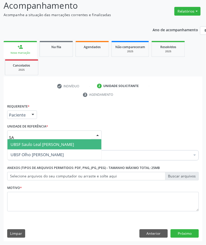
click at [22, 145] on span "UBSF Saulo Leal [PERSON_NAME]" at bounding box center [42, 145] width 63 height 6
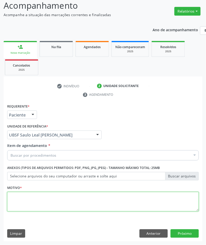
paste textarea "1ª AVALIAÇÃO 07/2025"
click at [36, 204] on textarea at bounding box center [102, 201] width 191 height 19
type textarea "1ª AVALIAÇÃO 07/2025"
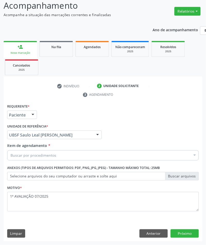
click at [66, 158] on div "Buscar por procedimentos" at bounding box center [102, 155] width 191 height 10
paste input "CARDIOLOGISTA"
type input "CARDIOLOGISTA"
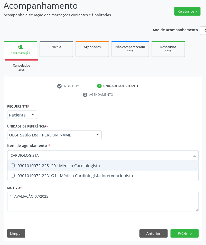
click at [46, 165] on div "0301010072-225120 - Médico Cardiologista" at bounding box center [103, 166] width 185 height 4
checkbox Cardiologista "true"
checkbox Intervencionista "true"
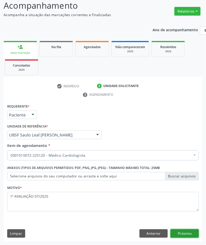
click at [181, 233] on button "Próximo" at bounding box center [184, 234] width 28 height 9
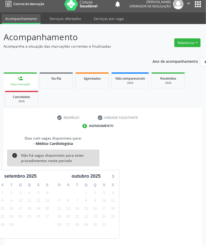
scroll to position [25, 0]
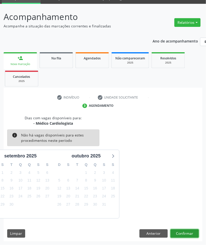
click at [187, 235] on button "Confirmar" at bounding box center [184, 234] width 28 height 9
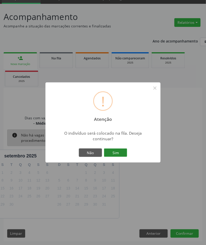
click at [123, 155] on button "Sim" at bounding box center [115, 153] width 23 height 9
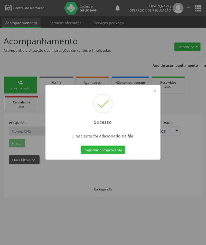
scroll to position [0, 0]
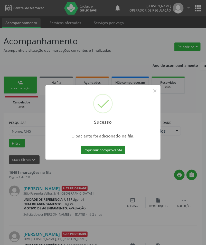
click at [104, 152] on button "Imprimir comprovante" at bounding box center [102, 150] width 45 height 9
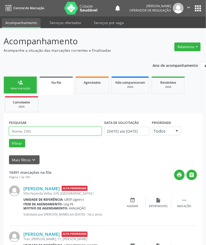
click at [39, 132] on input "text" at bounding box center [55, 131] width 93 height 9
paste input "700 0008 0987 5009"
type input "700 0008 0987 5009"
click at [9, 139] on button "Filtrar" at bounding box center [17, 143] width 16 height 9
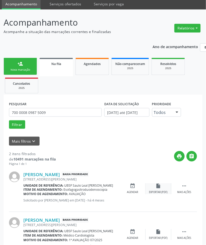
scroll to position [40, 0]
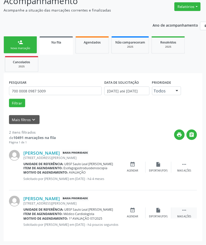
click at [181, 210] on icon "" at bounding box center [184, 211] width 6 height 6
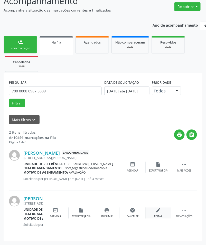
click at [162, 212] on div "edit Editar" at bounding box center [158, 213] width 26 height 11
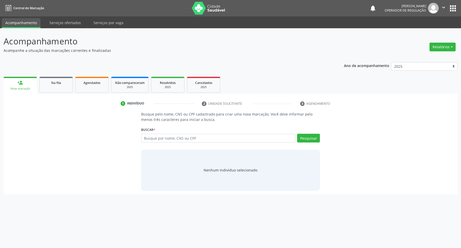
click at [53, 93] on ul "person_add Nova marcação Na fila Agendados Não compareceram 2025 Resolvidos 202…" at bounding box center [231, 84] width 454 height 18
click at [52, 88] on link "Na fila" at bounding box center [55, 85] width 33 height 16
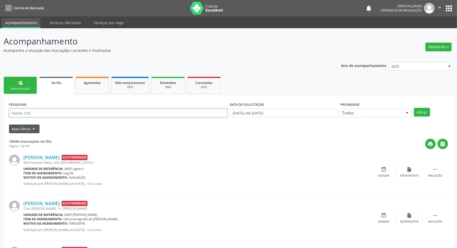
click at [56, 112] on input "text" at bounding box center [118, 112] width 218 height 9
paste input "LUCAS GABRIEL"
click at [413, 108] on button "Filtrar" at bounding box center [421, 112] width 16 height 9
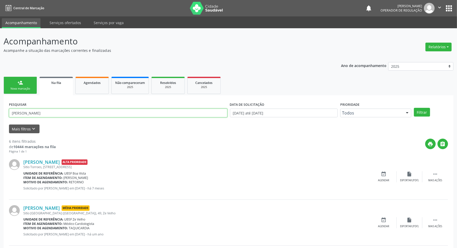
click at [48, 113] on input "LUCAS GABRIEL" at bounding box center [118, 112] width 218 height 9
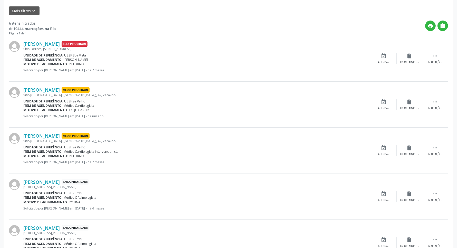
scroll to position [30, 0]
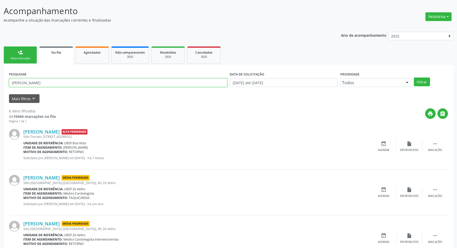
click at [51, 85] on input "LUCAS GABRIEL" at bounding box center [118, 82] width 218 height 9
click at [413, 77] on button "Filtrar" at bounding box center [421, 81] width 16 height 9
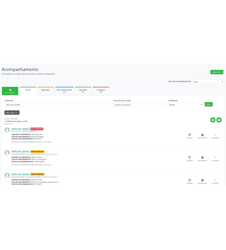
scroll to position [0, 0]
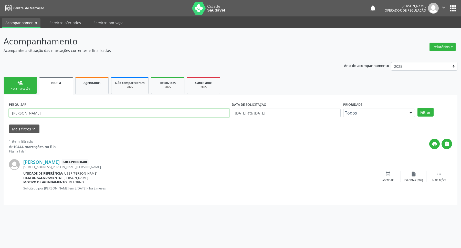
click at [83, 109] on input "PAZ DA SILVA" at bounding box center [119, 112] width 220 height 9
click at [82, 109] on input "PAZ DA SILVA" at bounding box center [119, 112] width 220 height 9
click at [418, 108] on button "Filtrar" at bounding box center [426, 112] width 16 height 9
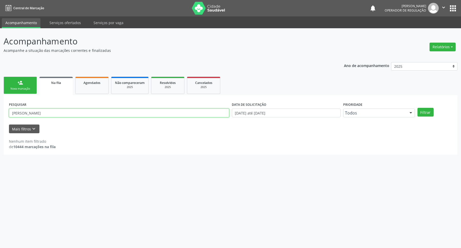
click at [76, 113] on input "LEVI BARBOZA" at bounding box center [119, 112] width 220 height 9
type input "700005041971700"
click at [418, 108] on button "Filtrar" at bounding box center [426, 112] width 16 height 9
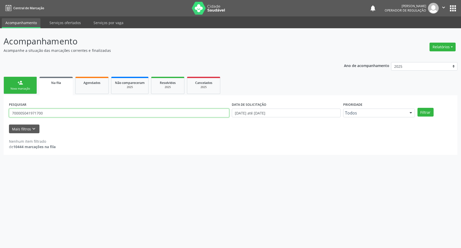
click at [43, 113] on input "700005041971700" at bounding box center [119, 112] width 220 height 9
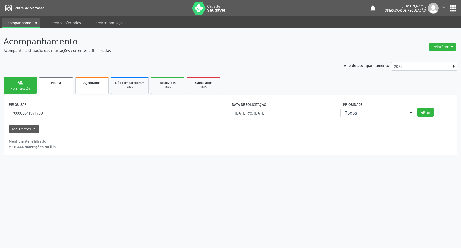
click at [92, 80] on div "Agendados" at bounding box center [92, 82] width 26 height 5
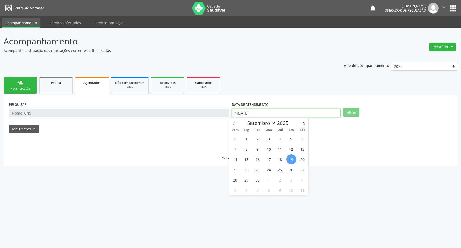
drag, startPoint x: 254, startPoint y: 114, endPoint x: 255, endPoint y: 154, distance: 39.7
click at [254, 115] on input "1[DATE]" at bounding box center [286, 112] width 109 height 9
click at [255, 154] on span "16" at bounding box center [258, 159] width 10 height 10
type input "16/09/2025"
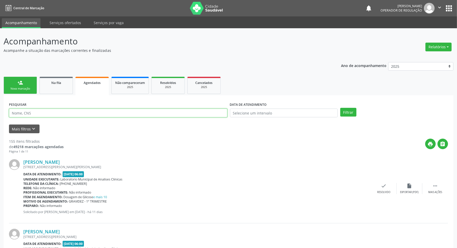
click at [147, 113] on input "text" at bounding box center [118, 112] width 218 height 9
paste input "700005041971700"
click at [340, 108] on button "Filtrar" at bounding box center [348, 112] width 16 height 9
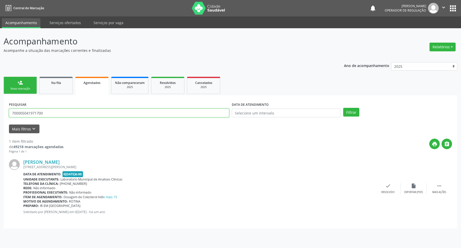
click at [153, 115] on input "700005041971700" at bounding box center [119, 112] width 220 height 9
click at [344, 108] on button "Filtrar" at bounding box center [352, 112] width 16 height 9
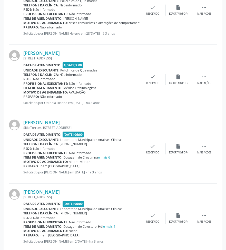
scroll to position [32, 0]
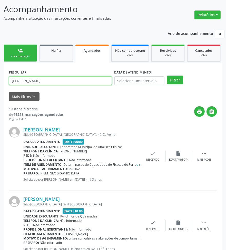
click at [61, 79] on input "LUCAS GABRIEL" at bounding box center [60, 80] width 103 height 9
type input "LUCAS GABRIEL DA SILVA SO"
click at [167, 76] on button "Filtrar" at bounding box center [175, 80] width 16 height 9
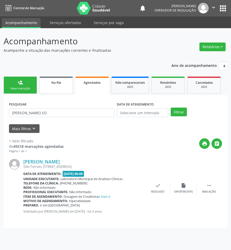
click at [59, 87] on link "Na fila" at bounding box center [55, 85] width 33 height 17
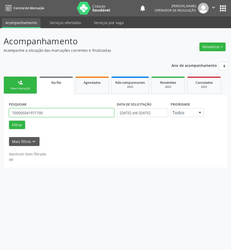
click at [83, 112] on input "700005041971700" at bounding box center [61, 112] width 105 height 9
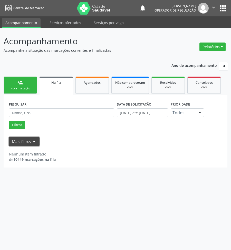
click at [27, 140] on button "Mais filtros keyboard_arrow_down" at bounding box center [24, 141] width 31 height 9
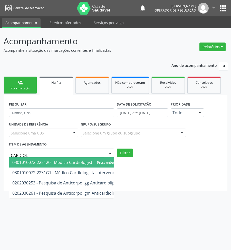
type input "CARDIOLO"
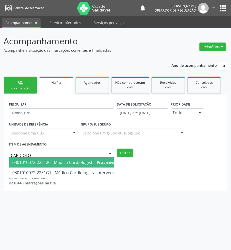
click at [37, 162] on span "0301010072-225120 - Médico Cardiologista" at bounding box center [53, 163] width 82 height 6
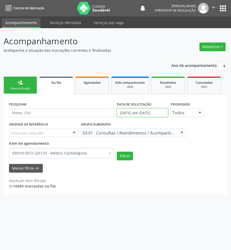
click at [147, 115] on input "[DATE] até [DATE]" at bounding box center [142, 112] width 51 height 9
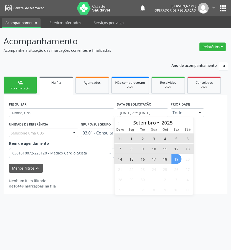
click at [177, 162] on span "19" at bounding box center [176, 159] width 10 height 10
type input "1[DATE]"
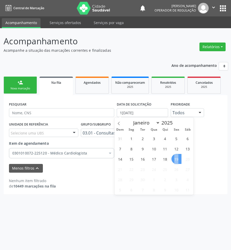
click at [177, 162] on span "19" at bounding box center [176, 159] width 10 height 10
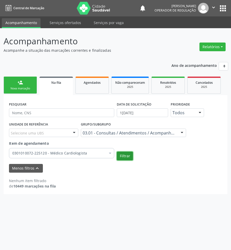
click at [123, 153] on button "Filtrar" at bounding box center [125, 156] width 16 height 9
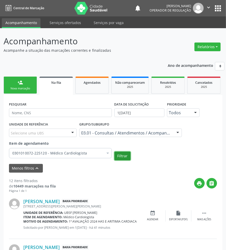
click at [121, 155] on button "Filtrar" at bounding box center [122, 156] width 16 height 9
click at [25, 90] on div "Nova marcação" at bounding box center [20, 89] width 26 height 4
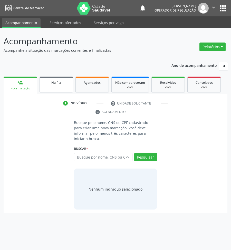
click at [67, 87] on link "Na fila" at bounding box center [55, 85] width 33 height 16
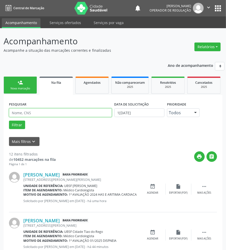
click at [29, 115] on input "text" at bounding box center [60, 112] width 103 height 9
type input "701008844402192"
click at [9, 121] on button "Filtrar" at bounding box center [17, 125] width 16 height 9
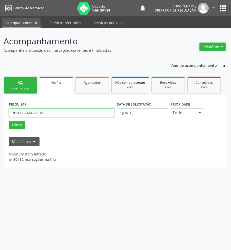
click at [34, 112] on input "701008844402192" at bounding box center [61, 112] width 105 height 9
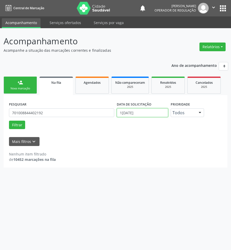
click at [150, 109] on input "19/09/2025" at bounding box center [142, 112] width 51 height 9
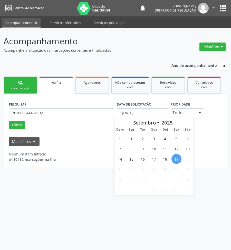
click at [148, 145] on div "31 1 2 3 4 5 6 7 8 9 10 11 12 13 14 15 16 17 18 19 20 21 22 23 24 25 26 27 28 2…" at bounding box center [153, 164] width 79 height 62
click at [142, 142] on span "2" at bounding box center [142, 139] width 10 height 10
type input "02/09/2025"
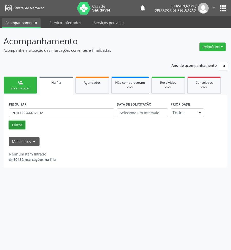
click at [17, 127] on button "Filtrar" at bounding box center [17, 125] width 16 height 9
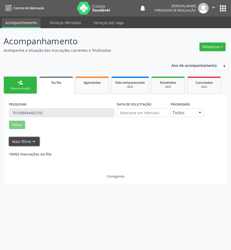
click at [23, 143] on button "Mais filtros keyboard_arrow_down" at bounding box center [24, 141] width 31 height 9
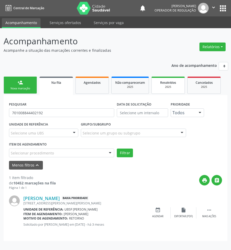
click at [157, 87] on div "2025" at bounding box center [168, 87] width 26 height 4
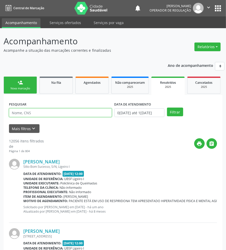
click at [56, 113] on input "text" at bounding box center [60, 112] width 103 height 9
paste input "701008844402192"
type input "701008844402192"
click at [167, 108] on button "Filtrar" at bounding box center [175, 112] width 16 height 9
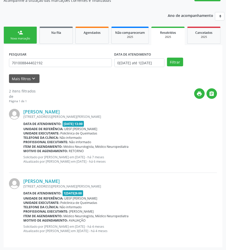
scroll to position [51, 0]
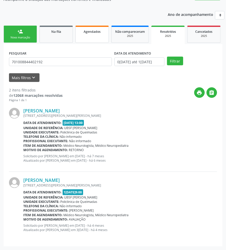
click at [103, 36] on link "Agendados" at bounding box center [91, 34] width 33 height 17
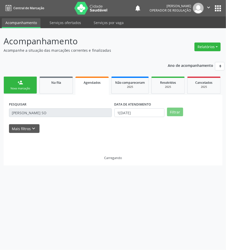
scroll to position [0, 0]
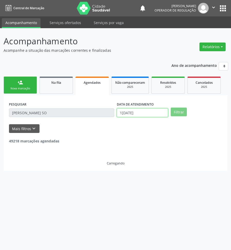
click at [129, 114] on input "19/09/2025" at bounding box center [142, 112] width 51 height 9
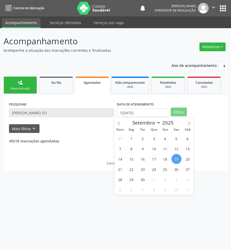
click at [135, 153] on div "31 1 2 3 4 5 6 7 8 9 10 11 12 13 14 15 16 17 18 19 20 21 22 23 24 25 26 27 28 2…" at bounding box center [153, 164] width 79 height 62
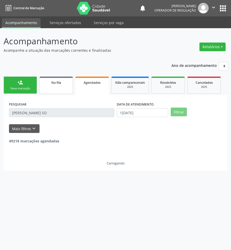
click at [64, 82] on div "Na fila" at bounding box center [56, 82] width 26 height 5
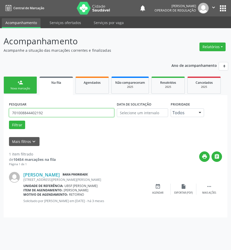
click at [62, 110] on input "701008844402192" at bounding box center [61, 112] width 105 height 9
click at [9, 121] on button "Filtrar" at bounding box center [17, 125] width 16 height 9
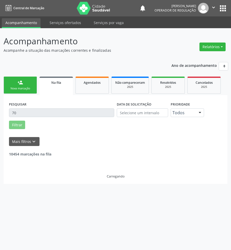
click at [59, 117] on div "PESQUISAR 70" at bounding box center [62, 110] width 108 height 20
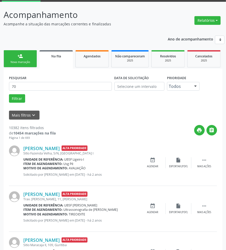
scroll to position [64, 0]
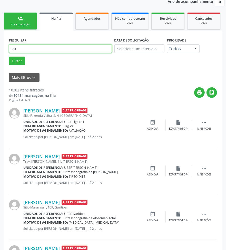
click at [64, 48] on input "70" at bounding box center [60, 48] width 103 height 9
click at [9, 57] on button "Filtrar" at bounding box center [17, 61] width 16 height 9
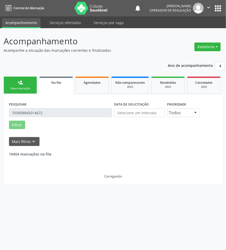
scroll to position [0, 0]
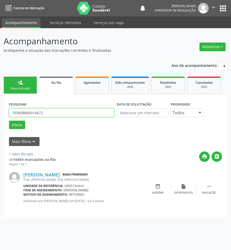
click at [87, 109] on input "703008845014672" at bounding box center [61, 112] width 105 height 9
click at [96, 110] on input "703008845014672" at bounding box center [61, 112] width 105 height 9
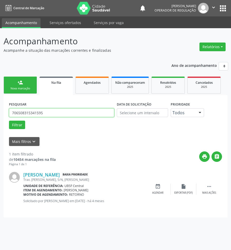
type input "706508315341595"
click at [9, 121] on button "Filtrar" at bounding box center [17, 125] width 16 height 9
click at [74, 112] on input "706508315341595" at bounding box center [61, 112] width 105 height 9
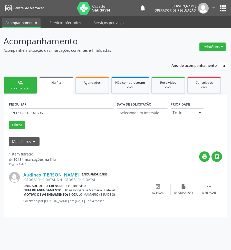
click at [76, 107] on div "PESQUISAR 706508315341595" at bounding box center [62, 110] width 108 height 20
click at [104, 89] on link "Agendados" at bounding box center [91, 85] width 33 height 17
select select "8"
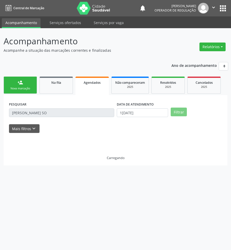
click at [133, 118] on div "DATA DE ATENDIMENTO 19/09/2025" at bounding box center [142, 110] width 54 height 20
drag, startPoint x: 133, startPoint y: 112, endPoint x: 132, endPoint y: 117, distance: 5.1
click at [132, 112] on input "19/09/2025" at bounding box center [142, 112] width 51 height 9
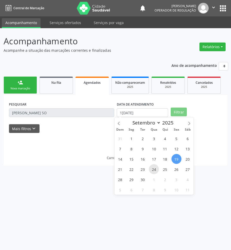
click at [153, 172] on span "24" at bounding box center [154, 169] width 10 height 10
type input "24/09/2025"
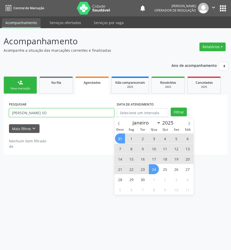
click at [90, 115] on input "LUCAS GABRIEL DA SILVA SO" at bounding box center [61, 112] width 105 height 9
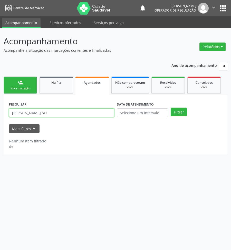
click at [90, 115] on input "LUCAS GABRIEL DA SILVA SO" at bounding box center [61, 112] width 105 height 9
paste input "706508315341595"
type input "706508315341595"
click at [170, 108] on button "Filtrar" at bounding box center [178, 112] width 16 height 9
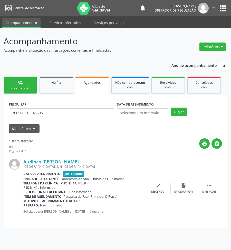
click at [22, 90] on div "Nova marcação" at bounding box center [20, 89] width 26 height 4
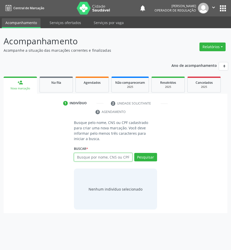
click at [103, 153] on input "text" at bounding box center [103, 157] width 58 height 9
type input "706002846743049"
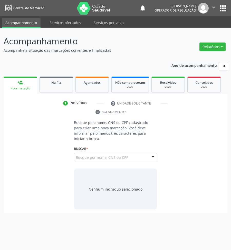
click at [107, 153] on div "706002846743049 Busque por nome, CNS ou CPF João Jose Mendonça CPF: 628.515.197…" at bounding box center [115, 159] width 83 height 12
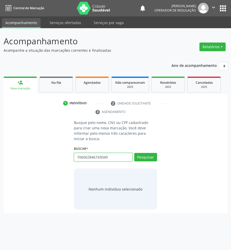
click at [112, 154] on input "706002846743049" at bounding box center [103, 157] width 58 height 9
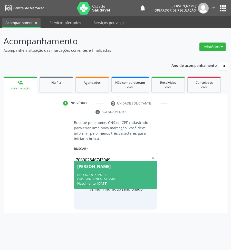
click at [110, 165] on div "João Jose Mendonça" at bounding box center [93, 167] width 33 height 4
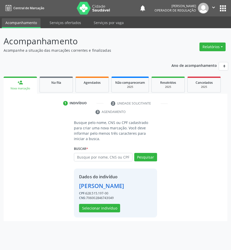
click at [102, 198] on div "Dados do indivíduo João Jose Mendonça CPF: 628.515.197-00 CNS: 706002846743049 …" at bounding box center [101, 193] width 45 height 39
click at [105, 204] on button "Selecionar indivíduo" at bounding box center [99, 208] width 41 height 9
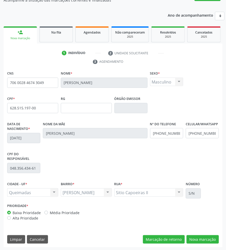
scroll to position [51, 0]
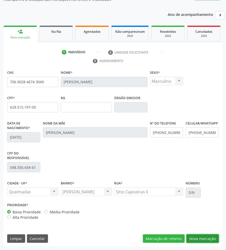
click at [211, 236] on button "Nova marcação" at bounding box center [202, 239] width 32 height 9
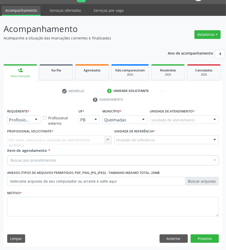
drag, startPoint x: 36, startPoint y: 117, endPoint x: 33, endPoint y: 120, distance: 4.7
click at [36, 117] on div at bounding box center [36, 120] width 8 height 9
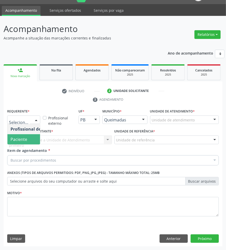
click at [26, 138] on span "Paciente" at bounding box center [19, 140] width 17 height 6
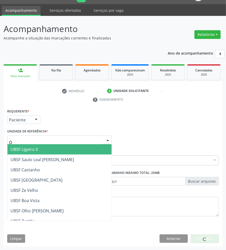
type input "OL"
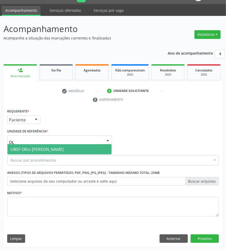
click at [42, 149] on span "UBSF Olho [PERSON_NAME]" at bounding box center [37, 150] width 53 height 6
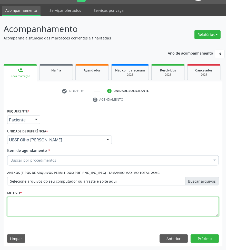
click at [64, 214] on textarea at bounding box center [112, 206] width 211 height 19
paste textarea "706508315341595"
type textarea "706508315341595"
drag, startPoint x: 105, startPoint y: 207, endPoint x: 108, endPoint y: 206, distance: 3.0
click at [105, 207] on textarea at bounding box center [112, 206] width 211 height 19
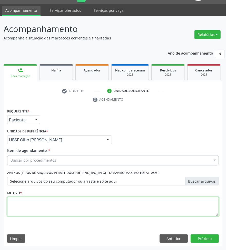
paste textarea "1ª AVALIAÇÃO 07/2025 HAS"
type textarea "1ª AVALIAÇÃO 07/2025 HAS"
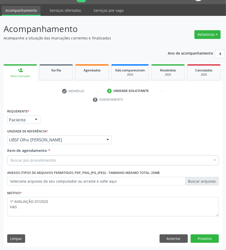
paste input "CARDIOLOGISTA"
click at [111, 160] on div "Buscar por procedimentos" at bounding box center [112, 160] width 211 height 10
type input "CARDIOLOGISTA"
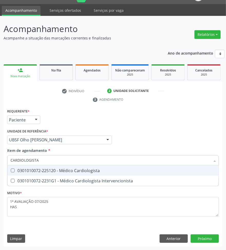
click at [100, 166] on span "0301010072-225120 - Médico Cardiologista" at bounding box center [112, 171] width 211 height 10
checkbox Cardiologista "true"
checkbox Intervencionista "true"
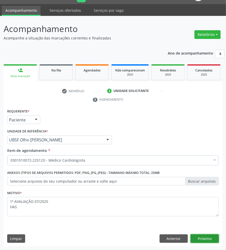
click at [211, 238] on button "Próximo" at bounding box center [204, 239] width 28 height 9
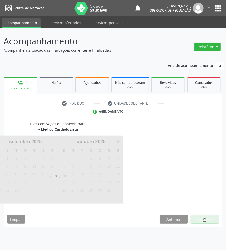
scroll to position [0, 0]
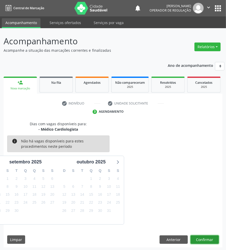
click at [209, 238] on button "Confirmar" at bounding box center [204, 240] width 28 height 9
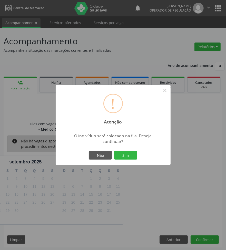
click at [114, 151] on button "Sim" at bounding box center [125, 155] width 23 height 9
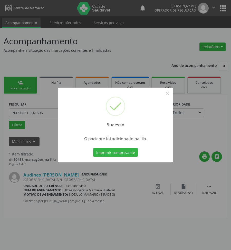
click at [167, 206] on div "Sucesso × O paciente foi adicionado na fila. Imprimir comprovante Cancel" at bounding box center [115, 125] width 231 height 250
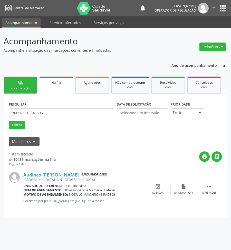
click at [0, 77] on div "Acompanhamento Acompanhe a situação das marcações correntes e finalizadas Relat…" at bounding box center [115, 139] width 231 height 222
click at [13, 82] on link "person_add Nova marcação" at bounding box center [20, 85] width 33 height 17
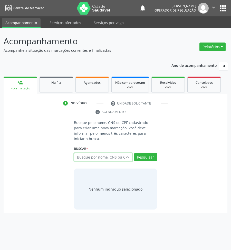
click at [104, 154] on input "text" at bounding box center [103, 157] width 58 height 9
click at [52, 85] on div "Na fila" at bounding box center [56, 82] width 26 height 5
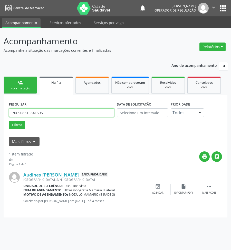
click at [62, 112] on input "706508315341595" at bounding box center [61, 112] width 105 height 9
type input "9308"
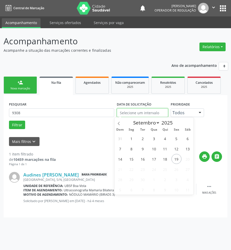
click at [147, 113] on input "text" at bounding box center [142, 112] width 51 height 9
click at [174, 158] on span "19" at bounding box center [176, 159] width 10 height 10
type input "19/09/2025"
click at [174, 158] on span "19" at bounding box center [176, 159] width 10 height 10
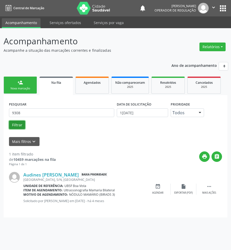
click at [22, 125] on button "Filtrar" at bounding box center [17, 125] width 16 height 9
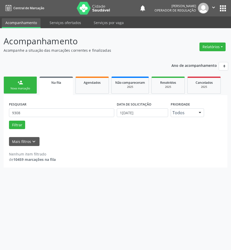
click at [24, 86] on link "person_add Nova marcação" at bounding box center [20, 85] width 33 height 17
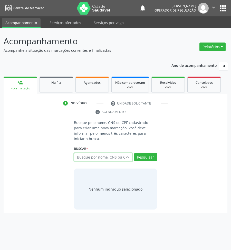
click at [121, 153] on input "text" at bounding box center [103, 157] width 58 height 9
type input "700005350009308"
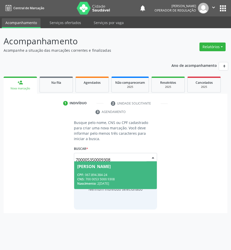
click at [127, 155] on input "700005350009308" at bounding box center [111, 160] width 71 height 10
click at [110, 165] on div "Valdirene Costa da Silva" at bounding box center [93, 167] width 33 height 4
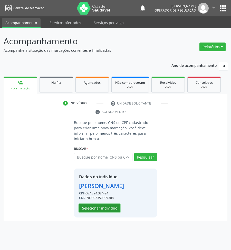
click at [104, 205] on button "Selecionar indivíduo" at bounding box center [99, 208] width 41 height 9
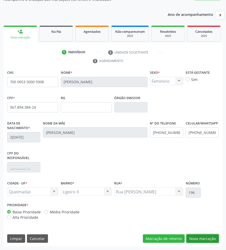
click at [205, 240] on button "Nova marcação" at bounding box center [202, 239] width 32 height 9
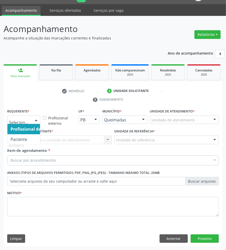
drag, startPoint x: 37, startPoint y: 120, endPoint x: 34, endPoint y: 132, distance: 11.4
click at [37, 121] on div at bounding box center [36, 120] width 8 height 9
click at [34, 132] on span "Profissional de Saúde" at bounding box center [32, 129] width 50 height 10
drag, startPoint x: 32, startPoint y: 121, endPoint x: 27, endPoint y: 126, distance: 7.3
click at [30, 123] on div "Profissional de Saúde" at bounding box center [23, 120] width 33 height 9
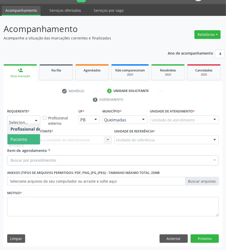
click at [25, 135] on span "Paciente" at bounding box center [32, 139] width 50 height 10
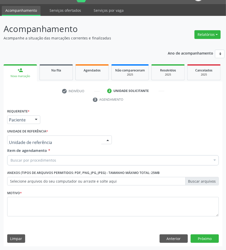
click at [50, 140] on div at bounding box center [59, 140] width 105 height 9
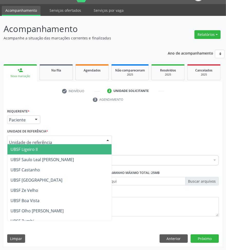
click at [53, 147] on span "UBSF Ligeiro II" at bounding box center [59, 149] width 104 height 10
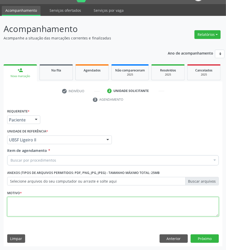
click at [73, 207] on textarea at bounding box center [112, 206] width 211 height 19
paste textarea "CARDIOLOGISTA"
type textarea "CARDIOLOGISTA"
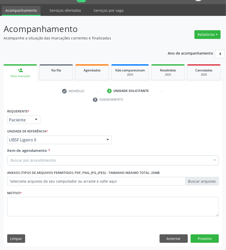
click at [73, 163] on div "Buscar por procedimentos" at bounding box center [112, 160] width 211 height 10
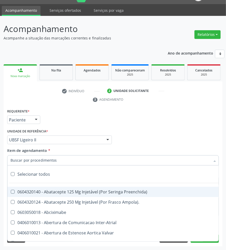
paste input "CARDIOLOGISTA"
type input "CARDIOLOGISTA"
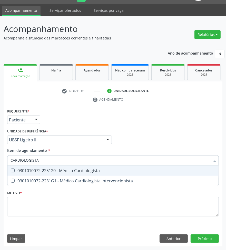
click at [79, 172] on div "0301010072-225120 - Médico Cardiologista" at bounding box center [113, 171] width 205 height 4
checkbox Cardiologista "true"
checkbox Intervencionista "true"
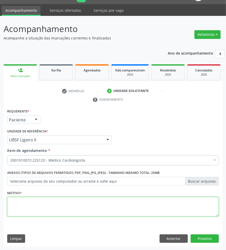
click at [38, 214] on textarea at bounding box center [112, 206] width 211 height 19
paste textarea "1ª AVALIAÇÃO 07/2025 HAS"
type textarea "1ª AVALIAÇÃO 07/2025 HAS"
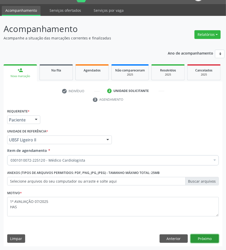
click at [213, 236] on button "Próximo" at bounding box center [204, 239] width 28 height 9
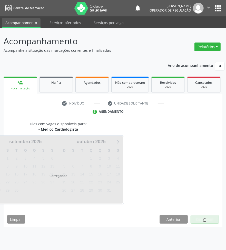
scroll to position [0, 0]
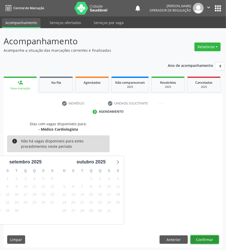
click at [213, 237] on button "Confirmar" at bounding box center [204, 240] width 28 height 9
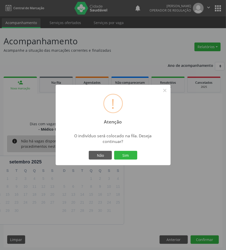
click at [114, 151] on button "Sim" at bounding box center [125, 155] width 23 height 9
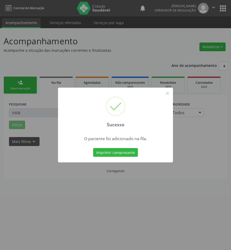
click at [207, 182] on div "Sucesso × O paciente foi adicionado na fila. Imprimir comprovante Cancel" at bounding box center [115, 125] width 231 height 250
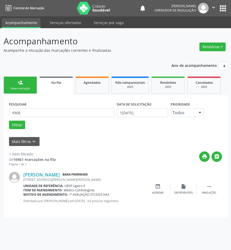
click at [12, 90] on link "person_add Nova marcação" at bounding box center [20, 85] width 33 height 17
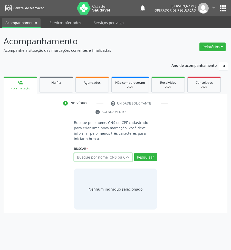
click at [108, 154] on input "text" at bounding box center [103, 157] width 58 height 9
type input "706007371081246"
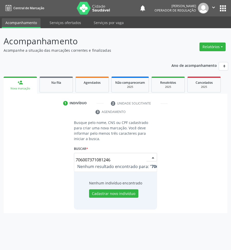
drag, startPoint x: 83, startPoint y: 156, endPoint x: 91, endPoint y: 156, distance: 7.9
click at [91, 156] on input "706007371081246" at bounding box center [111, 160] width 71 height 10
click at [113, 155] on input "706007371081246" at bounding box center [111, 160] width 71 height 10
click at [112, 155] on input "706007371081246" at bounding box center [111, 160] width 71 height 10
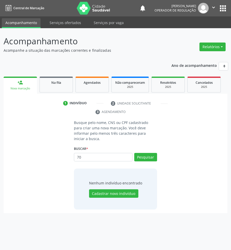
type input "7"
type input "JOSÉ FELIX DA"
click at [112, 153] on input "7060073710812SILVA" at bounding box center [103, 157] width 58 height 9
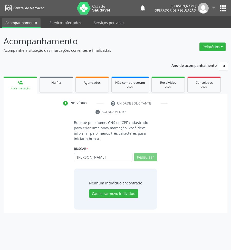
type input "JOSÉ"
drag, startPoint x: 102, startPoint y: 153, endPoint x: 55, endPoint y: 147, distance: 47.7
click at [55, 147] on div "Busque pelo nome, CNS ou CPF cadastrado para criar uma nova marcação. Você deve…" at bounding box center [115, 165] width 216 height 90
type input "7060073710812SILVAFELIX DA"
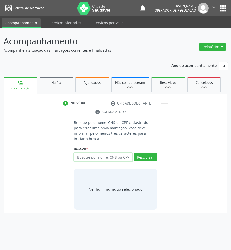
click at [102, 153] on input "text" at bounding box center [103, 157] width 58 height 9
type input "700601999089668"
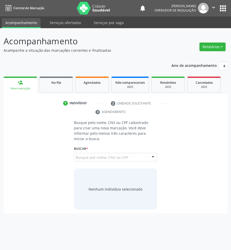
drag, startPoint x: 133, startPoint y: 153, endPoint x: 124, endPoint y: 160, distance: 11.5
click at [76, 155] on input "700601999089668" at bounding box center [76, 160] width 0 height 10
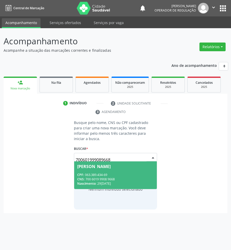
click at [121, 166] on span "[PERSON_NAME] CPF: 063.389.434-69 CNS: 700 6019 9908 9668 Nascimento: [DATE]" at bounding box center [115, 175] width 83 height 27
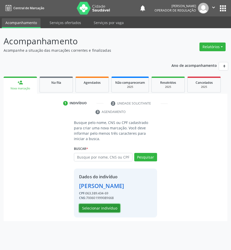
click at [108, 204] on button "Selecionar indivíduo" at bounding box center [99, 208] width 41 height 9
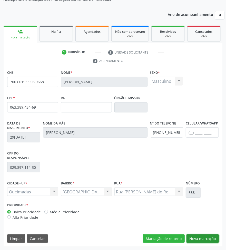
click at [200, 236] on button "Nova marcação" at bounding box center [202, 239] width 32 height 9
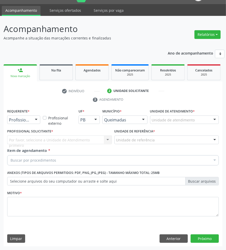
scroll to position [12, 0]
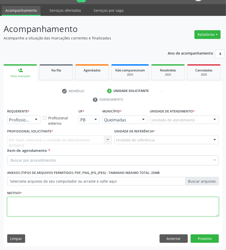
click at [101, 211] on textarea at bounding box center [112, 206] width 211 height 19
paste textarea "1ª AVALIAÇÃO 07/2025 HAS"
type textarea "1ª AVALIAÇÃO 07/2025 HAS"
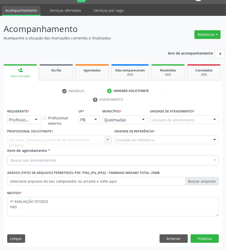
click at [24, 125] on div "Requerente * Profissional de Saúde Profissional de Saúde Paciente Nenhum result…" at bounding box center [24, 118] width 36 height 20
drag, startPoint x: 34, startPoint y: 121, endPoint x: 33, endPoint y: 128, distance: 7.7
click at [34, 121] on div at bounding box center [36, 120] width 8 height 9
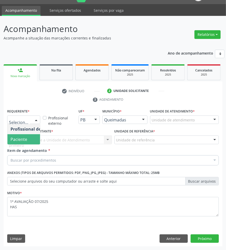
click at [32, 136] on span "Paciente" at bounding box center [32, 139] width 50 height 10
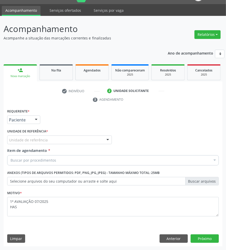
click at [42, 163] on div "Buscar por procedimentos" at bounding box center [112, 160] width 211 height 10
paste input "CARDIOLOGISTA"
type input "CARDIOLOGISTA"
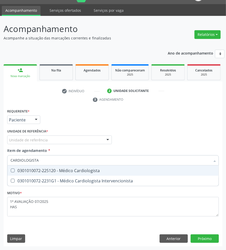
click at [48, 171] on div "0301010072-225120 - Médico Cardiologista" at bounding box center [113, 171] width 205 height 4
checkbox Cardiologista "true"
checkbox Intervencionista "true"
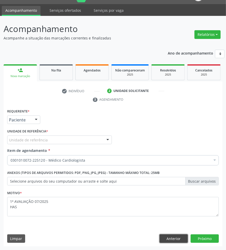
click at [176, 238] on button "Anterior" at bounding box center [173, 239] width 28 height 9
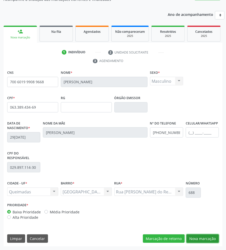
drag, startPoint x: 206, startPoint y: 237, endPoint x: 189, endPoint y: 226, distance: 20.4
click at [206, 237] on button "Nova marcação" at bounding box center [202, 239] width 32 height 9
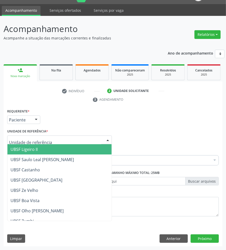
click at [51, 140] on div at bounding box center [59, 140] width 105 height 9
type input "SA"
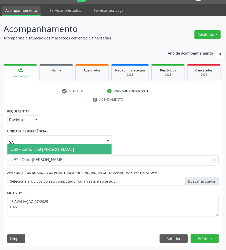
click at [57, 151] on span "UBSF Saulo Leal [PERSON_NAME]" at bounding box center [42, 150] width 63 height 6
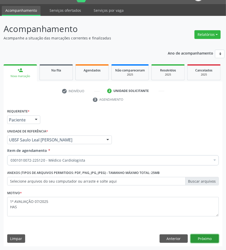
click at [206, 238] on button "Próximo" at bounding box center [204, 239] width 28 height 9
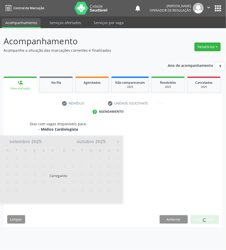
scroll to position [0, 0]
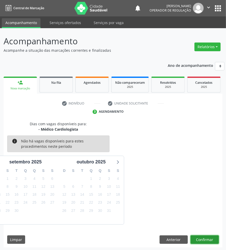
click at [215, 241] on button "Confirmar" at bounding box center [204, 240] width 28 height 9
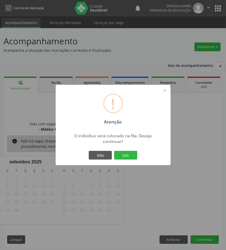
click at [114, 151] on button "Sim" at bounding box center [125, 155] width 23 height 9
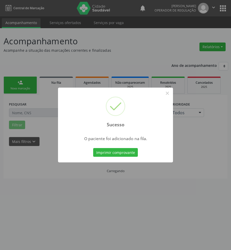
drag, startPoint x: 51, startPoint y: 171, endPoint x: 209, endPoint y: 171, distance: 158.7
click at [53, 171] on div "Sucesso × O paciente foi adicionado na fila. Imprimir comprovante Cancel" at bounding box center [115, 125] width 231 height 250
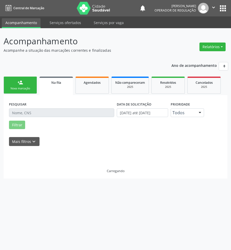
click at [22, 81] on div "person_add" at bounding box center [20, 83] width 6 height 6
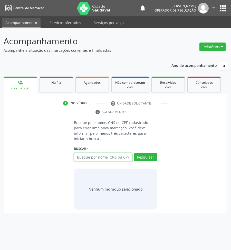
click at [96, 153] on input "text" at bounding box center [103, 157] width 58 height 9
type input "708108563405739"
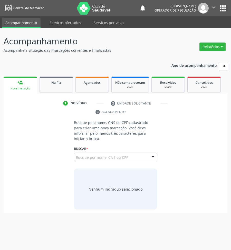
click at [76, 155] on input "708108563405739" at bounding box center [76, 160] width 0 height 10
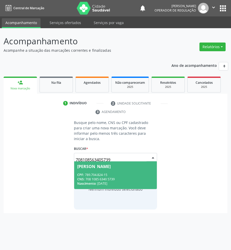
click at [114, 165] on span "[PERSON_NAME] CPF: 789.704.824-15 CNS: 708 1085 6340 5739 Nascimento: [DATE]" at bounding box center [115, 175] width 83 height 27
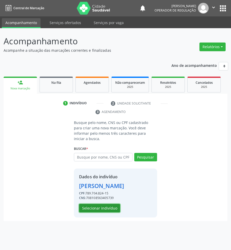
click at [107, 210] on button "Selecionar indivíduo" at bounding box center [99, 208] width 41 height 9
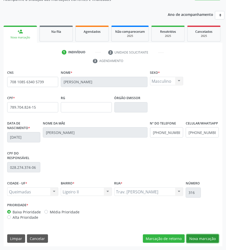
click at [210, 240] on button "Nova marcação" at bounding box center [202, 239] width 32 height 9
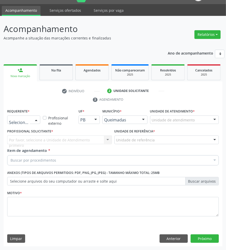
drag, startPoint x: 19, startPoint y: 120, endPoint x: 23, endPoint y: 134, distance: 14.4
click at [24, 136] on span "Paciente" at bounding box center [32, 139] width 50 height 10
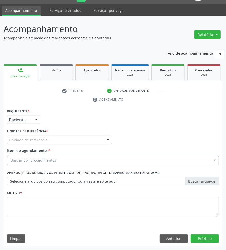
click at [35, 138] on div "Requerente * Paciente Profissional de Saúde Paciente Nenhum resultado encontrad…" at bounding box center [112, 166] width 211 height 116
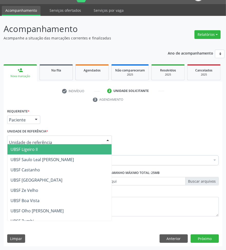
click at [41, 149] on span "UBSF Ligeiro II" at bounding box center [59, 149] width 104 height 10
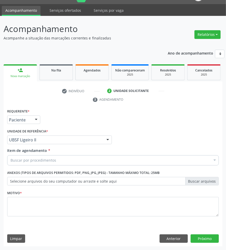
paste input "CARDIOLOGISTA"
type input "CARDIOLOGISTA"
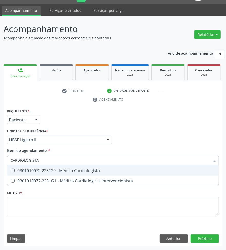
click at [57, 169] on div "0301010072-225120 - Médico Cardiologista" at bounding box center [113, 171] width 205 height 4
checkbox Cardiologista "true"
checkbox Intervencionista "true"
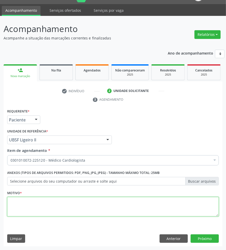
click at [102, 206] on textarea at bounding box center [112, 206] width 211 height 19
paste textarea "1ª AVALIAÇÃO 07/2025 HAS"
type textarea "1ª AVALIAÇÃO 07/2025 HAS"
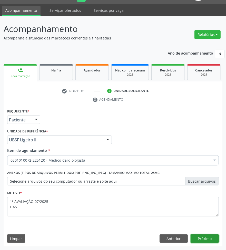
click at [200, 239] on button "Próximo" at bounding box center [204, 239] width 28 height 9
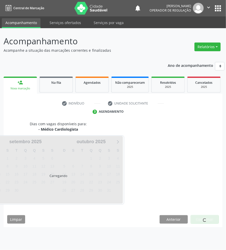
scroll to position [0, 0]
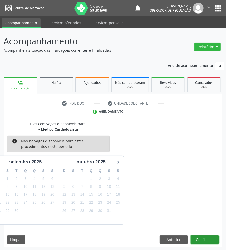
click at [208, 239] on button "Confirmar" at bounding box center [204, 240] width 28 height 9
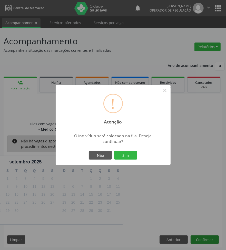
click at [114, 151] on button "Sim" at bounding box center [125, 155] width 23 height 9
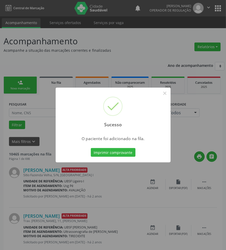
click at [60, 190] on div "Sucesso × O paciente foi adicionado na fila. Imprimir comprovante Cancel" at bounding box center [113, 125] width 226 height 250
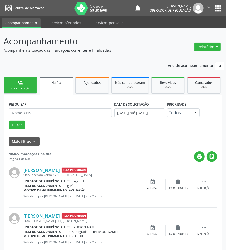
click at [23, 87] on div "Nova marcação" at bounding box center [20, 89] width 26 height 4
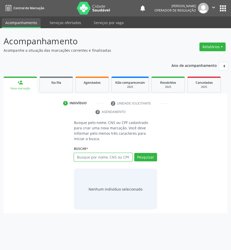
click at [121, 153] on input "text" at bounding box center [103, 157] width 58 height 9
type input "700007877449407"
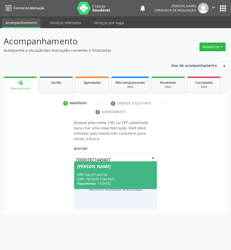
drag, startPoint x: 109, startPoint y: 154, endPoint x: 106, endPoint y: 158, distance: 5.8
click at [108, 155] on input "700007877449407" at bounding box center [111, 160] width 71 height 10
click at [105, 166] on span "Antonio Leandro Moreira CPF: 536.271.647-68 CNS: 700 0078 7744 9407 Nascimento:…" at bounding box center [115, 175] width 83 height 27
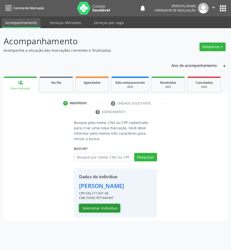
click at [109, 204] on button "Selecionar indivíduo" at bounding box center [99, 208] width 41 height 9
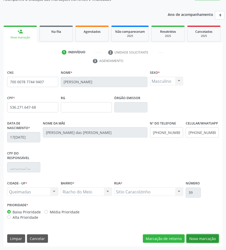
click at [207, 240] on button "Nova marcação" at bounding box center [202, 239] width 32 height 9
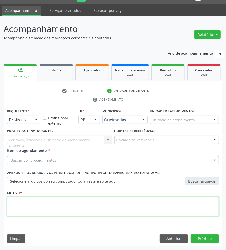
click at [95, 205] on textarea at bounding box center [112, 206] width 211 height 19
paste textarea "1ª AVALIAÇÃO 07/2025 HAS"
type textarea "1ª AVALIAÇÃO 07/2025 HAS"
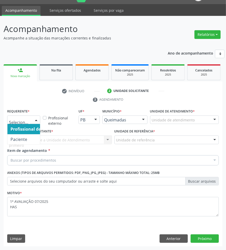
drag, startPoint x: 30, startPoint y: 124, endPoint x: 28, endPoint y: 131, distance: 7.3
click at [29, 124] on div "Profissional de Saúde Paciente Nenhum resultado encontrado para: " " Não há nen…" at bounding box center [23, 120] width 33 height 9
click at [28, 138] on span "Paciente" at bounding box center [32, 139] width 50 height 10
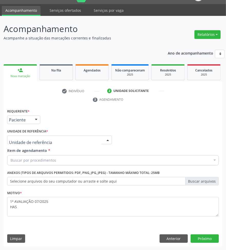
click at [54, 140] on div at bounding box center [59, 140] width 105 height 9
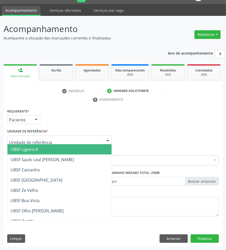
type input "R"
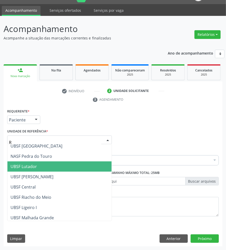
scroll to position [46, 0]
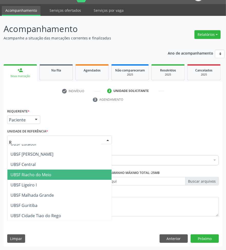
drag, startPoint x: 62, startPoint y: 177, endPoint x: 98, endPoint y: 163, distance: 38.9
click at [62, 177] on span "UBSF Riacho do Meio" at bounding box center [59, 175] width 104 height 10
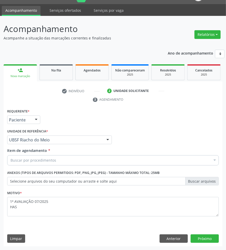
click at [103, 165] on div "Buscar por procedimentos" at bounding box center [112, 160] width 211 height 10
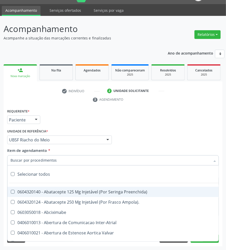
paste input "CARDIOLOGISTA"
type input "CARDIOLOGISTA"
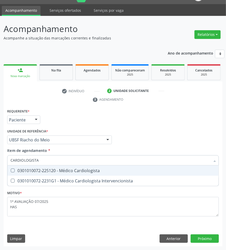
click at [103, 167] on span "0301010072-225120 - Médico Cardiologista" at bounding box center [112, 171] width 211 height 10
checkbox Cardiologista "true"
checkbox Intervencionista "true"
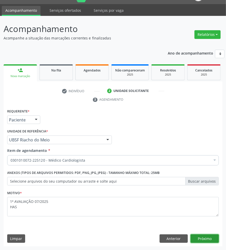
drag, startPoint x: 205, startPoint y: 237, endPoint x: 228, endPoint y: 233, distance: 24.3
click at [205, 237] on button "Próximo" at bounding box center [204, 239] width 28 height 9
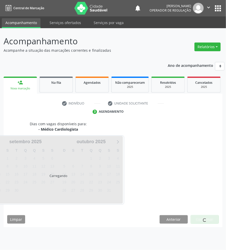
scroll to position [0, 0]
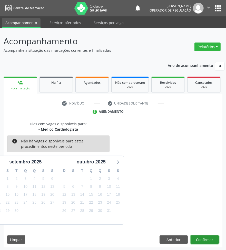
click at [211, 236] on button "Confirmar" at bounding box center [204, 240] width 28 height 9
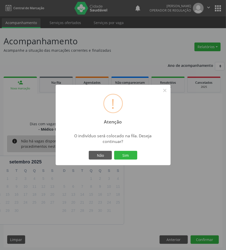
click at [114, 151] on button "Sim" at bounding box center [125, 155] width 23 height 9
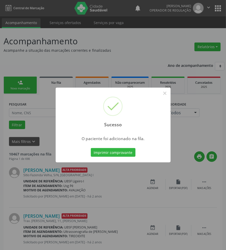
drag, startPoint x: 51, startPoint y: 203, endPoint x: 42, endPoint y: 203, distance: 8.5
click at [51, 203] on div "Sucesso × O paciente foi adicionado na fila. Imprimir comprovante Cancel" at bounding box center [113, 125] width 226 height 250
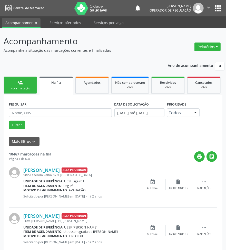
click at [12, 90] on div "Nova marcação" at bounding box center [20, 89] width 26 height 4
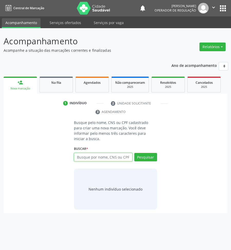
click at [92, 153] on input "text" at bounding box center [103, 157] width 58 height 9
type input "708402299688869"
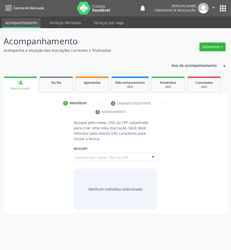
click at [76, 155] on input "708402299688869" at bounding box center [76, 160] width 0 height 10
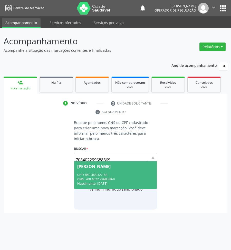
click at [100, 165] on div "Severina Maria dos Santos" at bounding box center [93, 167] width 33 height 4
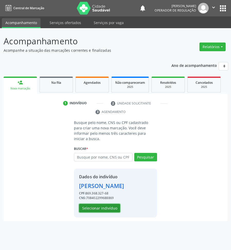
click at [103, 204] on button "Selecionar indivíduo" at bounding box center [99, 208] width 41 height 9
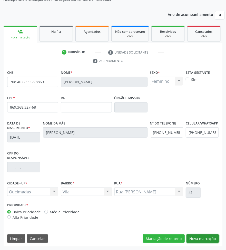
drag, startPoint x: 200, startPoint y: 237, endPoint x: 162, endPoint y: 203, distance: 51.7
click at [200, 236] on button "Nova marcação" at bounding box center [202, 239] width 32 height 9
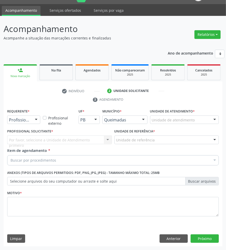
click at [25, 141] on div "Por favor, selecione a Unidade de Atendimento primeiro Nenhum resultado encontr…" at bounding box center [59, 140] width 105 height 9
drag, startPoint x: 19, startPoint y: 112, endPoint x: 23, endPoint y: 120, distance: 9.3
click at [20, 114] on label "Requerente *" at bounding box center [18, 112] width 22 height 8
drag, startPoint x: 23, startPoint y: 120, endPoint x: 25, endPoint y: 131, distance: 11.1
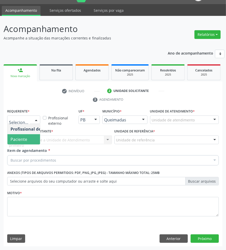
click at [26, 135] on span "Paciente" at bounding box center [32, 139] width 50 height 10
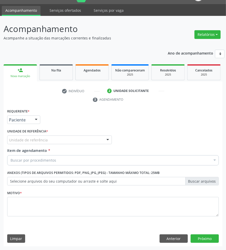
click at [40, 139] on div "Requerente * Paciente Profissional de Saúde Paciente Nenhum resultado encontrad…" at bounding box center [112, 166] width 211 height 116
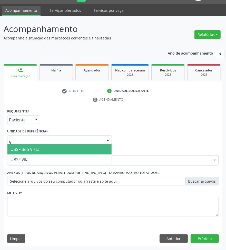
type input "VIL"
click at [41, 150] on span "UBSF Vila" at bounding box center [59, 149] width 104 height 10
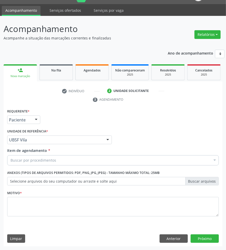
click at [67, 163] on div "Buscar por procedimentos" at bounding box center [112, 160] width 211 height 10
paste input "CARDIOLOGISTA"
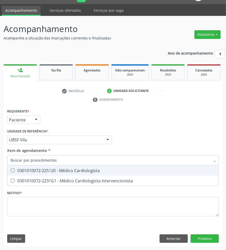
type input "CARDIOLOGISTA"
click at [66, 170] on div "0301010072-225120 - Médico Cardiologista" at bounding box center [113, 171] width 205 height 4
checkbox Cardiologista "true"
checkbox Intervencionista "true"
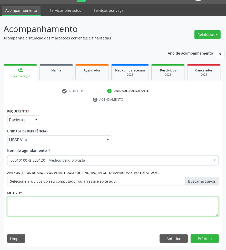
click at [191, 211] on textarea at bounding box center [112, 206] width 211 height 19
paste textarea "1ª AVALIAÇÃO 07/2025 HAS"
type textarea "1ª AVALIAÇÃO 07/2025 HAS"
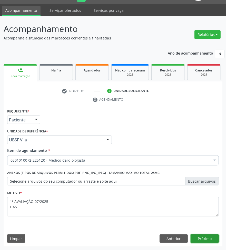
click at [200, 239] on button "Próximo" at bounding box center [204, 239] width 28 height 9
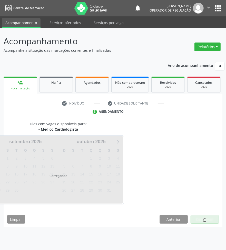
scroll to position [0, 0]
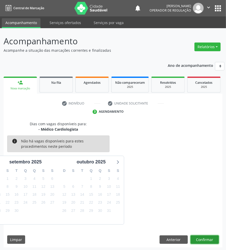
click at [205, 239] on button "Confirmar" at bounding box center [204, 240] width 28 height 9
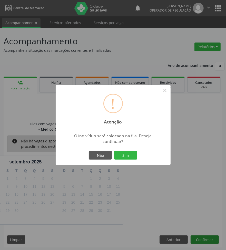
click at [114, 151] on button "Sim" at bounding box center [125, 155] width 23 height 9
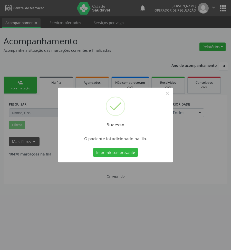
click at [115, 198] on div "Sucesso × O paciente foi adicionado na fila. Imprimir comprovante Cancel" at bounding box center [115, 125] width 231 height 250
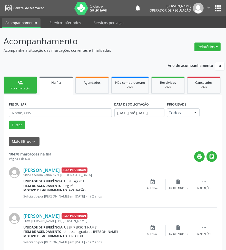
click at [21, 85] on link "person_add Nova marcação" at bounding box center [20, 85] width 33 height 17
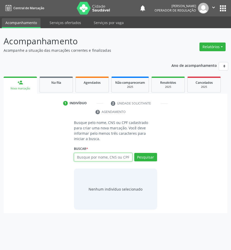
click at [100, 153] on input "text" at bounding box center [103, 157] width 58 height 9
type input "703408263345516"
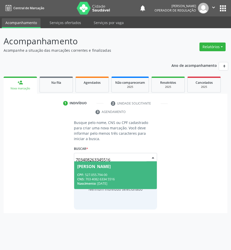
click at [98, 155] on input "703408263345516" at bounding box center [111, 160] width 71 height 10
click at [94, 173] on div "CPF: 527.055.794-00" at bounding box center [115, 175] width 76 height 4
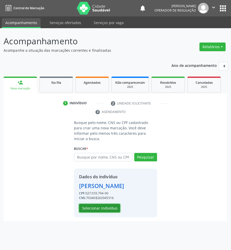
click at [108, 206] on button "Selecionar indivíduo" at bounding box center [99, 208] width 41 height 9
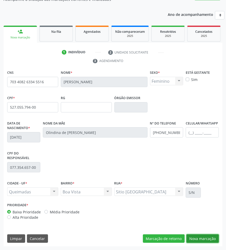
drag, startPoint x: 205, startPoint y: 239, endPoint x: 72, endPoint y: 158, distance: 155.0
click at [203, 237] on button "Nova marcação" at bounding box center [202, 239] width 32 height 9
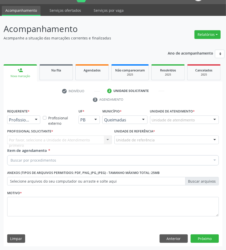
scroll to position [12, 0]
drag, startPoint x: 27, startPoint y: 117, endPoint x: 29, endPoint y: 134, distance: 17.3
click at [27, 118] on div at bounding box center [23, 120] width 33 height 9
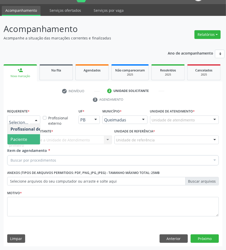
click at [30, 136] on span "Paciente" at bounding box center [32, 139] width 50 height 10
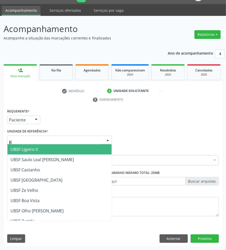
type input "BO"
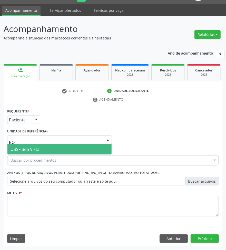
click at [46, 148] on span "UBSF Boa Vista" at bounding box center [59, 149] width 104 height 10
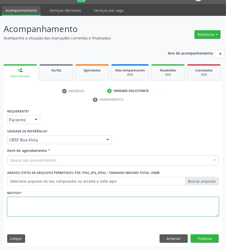
click at [51, 204] on textarea at bounding box center [112, 206] width 211 height 19
paste textarea "1ª AVALIAÇÃO 07/2025 HAS"
type textarea "1ª AVALIAÇÃO 07/2025 HAS"
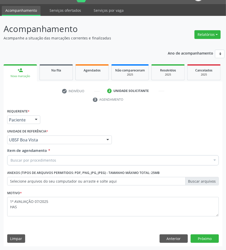
drag, startPoint x: 56, startPoint y: 171, endPoint x: 56, endPoint y: 161, distance: 10.3
click at [56, 169] on label "Anexos (Tipos de arquivos permitidos: PDF, PNG, JPG, JPEG) - Tamanho máximo tot…" at bounding box center [83, 173] width 152 height 8
click at [56, 159] on div "Buscar por procedimentos" at bounding box center [112, 160] width 211 height 10
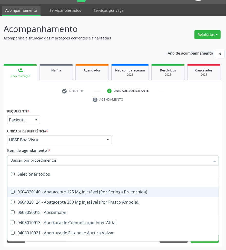
paste input "CARDIOLOGISTA"
type input "CARDIOLOGISTA"
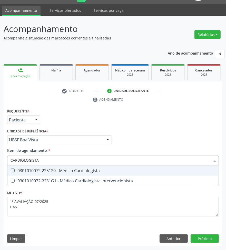
click at [63, 167] on span "0301010072-225120 - Médico Cardiologista" at bounding box center [112, 171] width 211 height 10
checkbox Cardiologista "true"
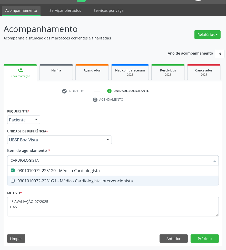
checkbox Intervencionista "true"
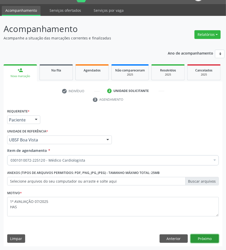
drag, startPoint x: 211, startPoint y: 241, endPoint x: 203, endPoint y: 233, distance: 10.9
click at [211, 241] on button "Próximo" at bounding box center [204, 239] width 28 height 9
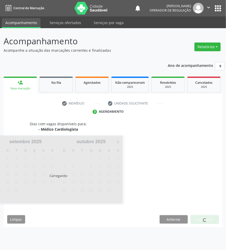
scroll to position [0, 0]
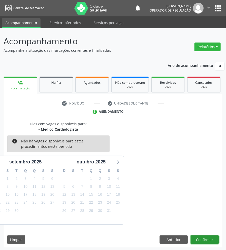
click at [206, 236] on button "Confirmar" at bounding box center [204, 240] width 28 height 9
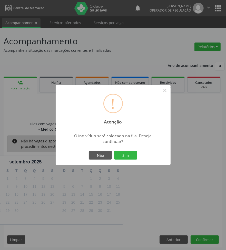
click at [114, 151] on button "Sim" at bounding box center [125, 155] width 23 height 9
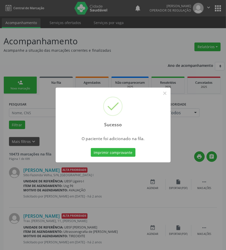
click at [68, 174] on div "Sucesso × O paciente foi adicionado na fila. Imprimir comprovante Cancel" at bounding box center [113, 125] width 226 height 250
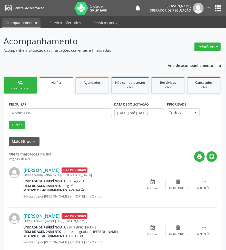
click at [25, 92] on link "person_add Nova marcação" at bounding box center [20, 85] width 33 height 17
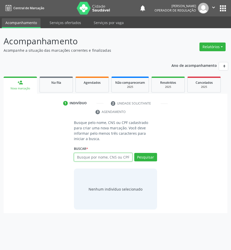
click at [82, 153] on input "text" at bounding box center [103, 157] width 58 height 9
type input "700501782236252"
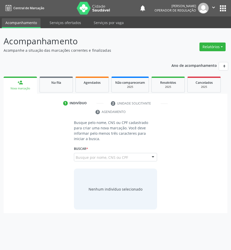
click at [112, 153] on div "700501782236252 Busque por nome, CNS ou CPF Germice Sales Fernandes CPF: 415.10…" at bounding box center [115, 159] width 83 height 12
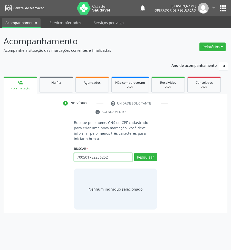
click at [118, 153] on input "700501782236252" at bounding box center [103, 157] width 58 height 9
type input "700501782236252"
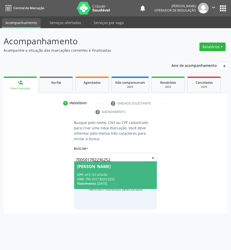
drag, startPoint x: 129, startPoint y: 150, endPoint x: 108, endPoint y: 166, distance: 26.4
click at [129, 155] on input "700501782236252" at bounding box center [111, 160] width 71 height 10
click at [107, 173] on div "CPF: 415.107.474-00" at bounding box center [115, 175] width 76 height 4
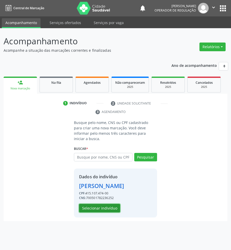
click at [106, 205] on button "Selecionar indivíduo" at bounding box center [99, 208] width 41 height 9
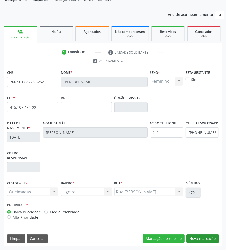
drag, startPoint x: 195, startPoint y: 231, endPoint x: 200, endPoint y: 237, distance: 7.4
click at [195, 232] on div "CNS 700 5017 8223 6252 Nome * Germice Sales Fernandes Sexo * Feminino Masculino…" at bounding box center [113, 158] width 219 height 178
drag, startPoint x: 200, startPoint y: 237, endPoint x: 201, endPoint y: 231, distance: 5.6
click at [201, 235] on button "Nova marcação" at bounding box center [202, 239] width 32 height 9
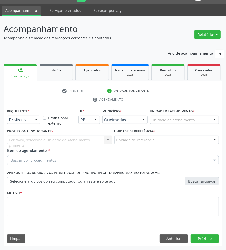
scroll to position [12, 0]
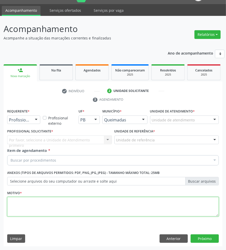
click at [139, 211] on textarea at bounding box center [112, 206] width 211 height 19
paste textarea "1ª AVALIAÇÃO 07/2025 HAS"
type textarea "1ª AVALIAÇÃO 07/2025 HAS"
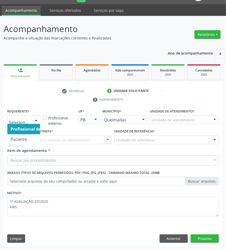
drag, startPoint x: 28, startPoint y: 121, endPoint x: 27, endPoint y: 132, distance: 10.3
click at [28, 134] on span "Paciente" at bounding box center [32, 139] width 50 height 10
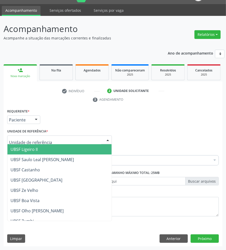
click at [39, 147] on span "UBSF Ligeiro II" at bounding box center [59, 149] width 104 height 10
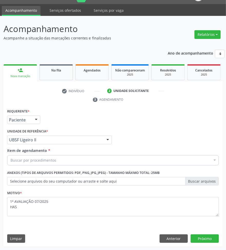
click at [78, 158] on div "Buscar por procedimentos" at bounding box center [112, 160] width 211 height 10
paste input "CARDIOLOGISTA"
type input "CARDIOLOGISTA"
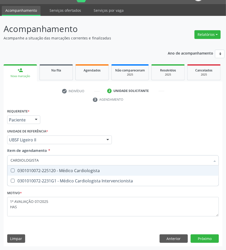
click at [79, 169] on div "0301010072-225120 - Médico Cardiologista" at bounding box center [113, 171] width 205 height 4
checkbox Cardiologista "true"
click at [206, 237] on div "Requerente * Paciente Profissional de Saúde Paciente Nenhum resultado encontrad…" at bounding box center [113, 177] width 219 height 139
checkbox Intervencionista "true"
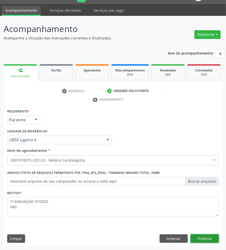
click at [206, 238] on button "Próximo" at bounding box center [204, 239] width 28 height 9
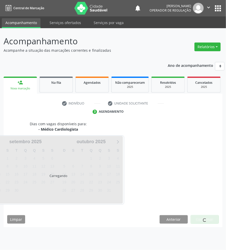
scroll to position [0, 0]
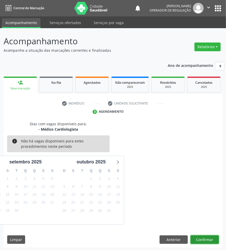
click at [208, 241] on button "Confirmar" at bounding box center [204, 240] width 28 height 9
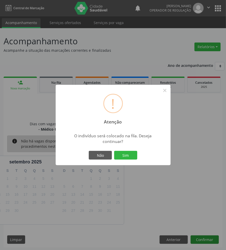
click at [114, 151] on button "Sim" at bounding box center [125, 155] width 23 height 9
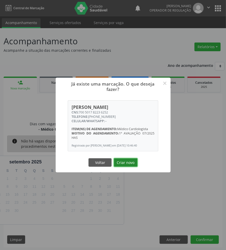
click at [120, 167] on button "Criar novo" at bounding box center [126, 162] width 24 height 9
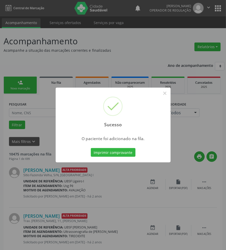
click at [156, 169] on div "Sucesso × O paciente foi adicionado na fila. Imprimir comprovante Cancel" at bounding box center [113, 125] width 226 height 250
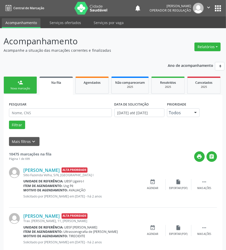
click at [22, 86] on link "person_add Nova marcação" at bounding box center [20, 85] width 33 height 17
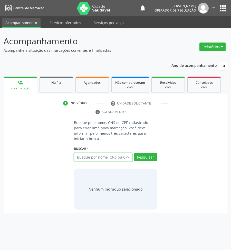
click at [104, 153] on input "text" at bounding box center [103, 157] width 58 height 9
click at [108, 155] on input "text" at bounding box center [103, 157] width 58 height 9
type input "706302736132778"
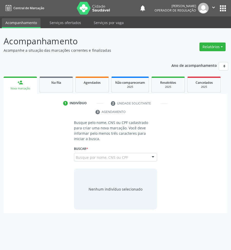
click at [76, 155] on input "706302736132778" at bounding box center [76, 160] width 0 height 10
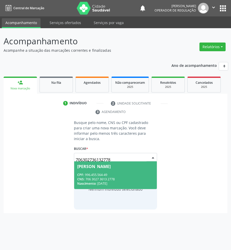
click at [112, 173] on div "CPF: 996.455.564-49" at bounding box center [115, 175] width 76 height 4
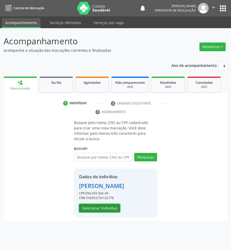
click at [97, 204] on button "Selecionar indivíduo" at bounding box center [99, 208] width 41 height 9
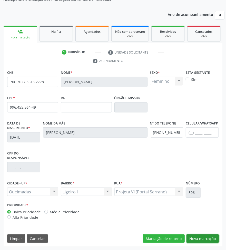
click at [203, 237] on button "Nova marcação" at bounding box center [202, 239] width 32 height 9
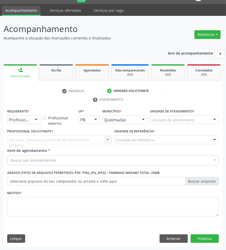
click at [126, 159] on div "Buscar por procedimentos" at bounding box center [112, 160] width 211 height 10
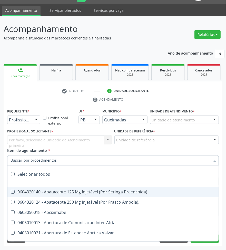
paste input "CARDIOLOGISTA"
type input "CARDIOLOGISTA"
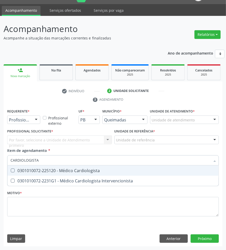
click at [64, 173] on div "0301010072-225120 - Médico Cardiologista" at bounding box center [113, 171] width 205 height 4
checkbox Cardiologista "true"
click at [33, 122] on div at bounding box center [36, 120] width 8 height 9
checkbox Intervencionista "true"
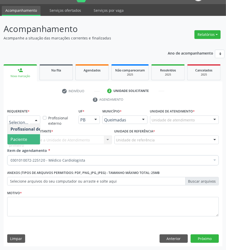
click at [27, 140] on span "Paciente" at bounding box center [32, 139] width 50 height 10
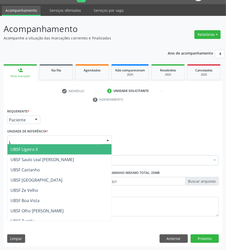
type input "LI"
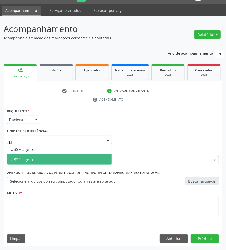
click at [47, 155] on span "UBSF Ligeiro I" at bounding box center [59, 160] width 104 height 10
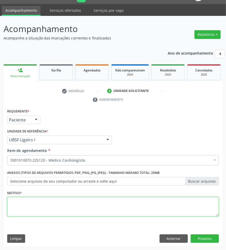
click at [203, 208] on textarea at bounding box center [112, 206] width 211 height 19
paste textarea "1ª AVALIAÇÃO 07/2025 HAS"
type textarea "1ª AVALIAÇÃO 07/2025 HAS"
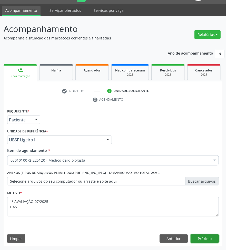
click at [198, 238] on button "Próximo" at bounding box center [204, 239] width 28 height 9
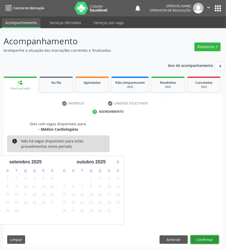
click at [213, 239] on button "Confirmar" at bounding box center [204, 240] width 28 height 9
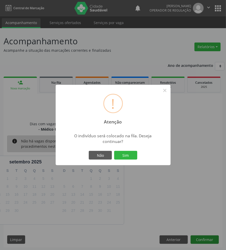
click at [114, 151] on button "Sim" at bounding box center [125, 155] width 23 height 9
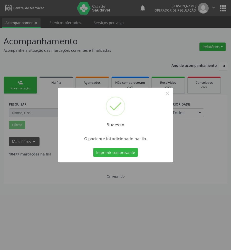
click at [180, 196] on div "Sucesso × O paciente foi adicionado na fila. Imprimir comprovante Cancel" at bounding box center [115, 125] width 231 height 250
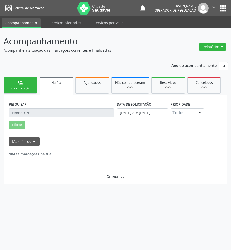
click at [21, 88] on div "Nova marcação" at bounding box center [20, 89] width 26 height 4
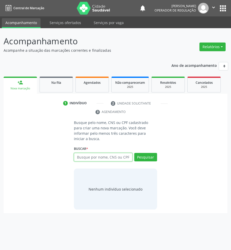
click at [102, 153] on input "text" at bounding box center [103, 157] width 58 height 9
type input "700206994002023"
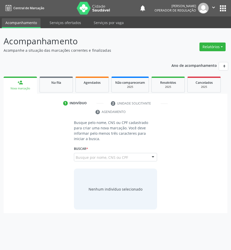
click at [76, 155] on input "700206994002023" at bounding box center [76, 160] width 0 height 10
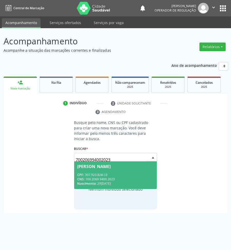
click at [113, 165] on span "Antonio Henrique do Nascimento CPF: 397.923.824-53 CNS: 700 2069 9400 2023 Nasc…" at bounding box center [115, 175] width 83 height 27
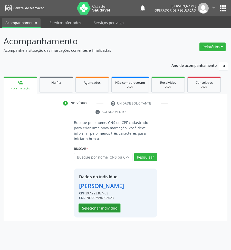
click at [103, 213] on button "Selecionar indivíduo" at bounding box center [99, 208] width 41 height 9
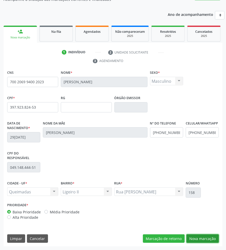
click at [202, 239] on button "Nova marcação" at bounding box center [202, 239] width 32 height 9
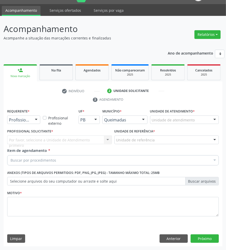
scroll to position [12, 0]
click at [31, 117] on div at bounding box center [23, 120] width 33 height 9
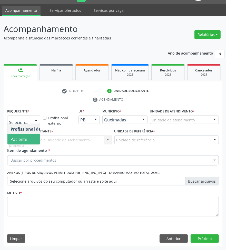
click at [30, 136] on span "Paciente" at bounding box center [32, 139] width 50 height 10
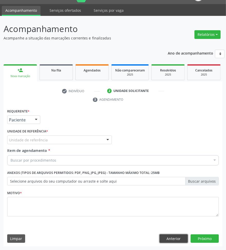
click at [179, 239] on button "Anterior" at bounding box center [173, 239] width 28 height 9
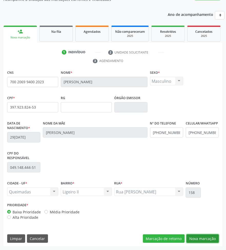
click at [197, 236] on button "Nova marcação" at bounding box center [202, 239] width 32 height 9
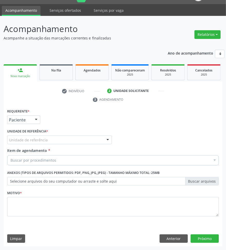
click at [26, 144] on div "Unidade de referência * Unidade de referência UBSF Ligeiro II UBSF Saulo Leal E…" at bounding box center [59, 138] width 107 height 20
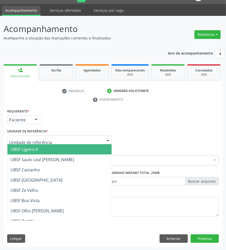
click at [27, 148] on span "UBSF Ligeiro II" at bounding box center [24, 150] width 27 height 6
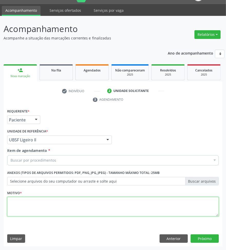
click at [48, 205] on textarea at bounding box center [112, 206] width 211 height 19
paste textarea "1ª AVALIAÇÃO 07/2025 HAS"
type textarea "1ª AVALIAÇÃO 07/2025 HAS"
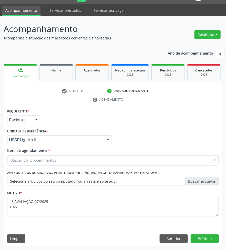
drag, startPoint x: 58, startPoint y: 162, endPoint x: 62, endPoint y: 161, distance: 3.6
click at [59, 162] on div "Buscar por procedimentos" at bounding box center [112, 160] width 211 height 10
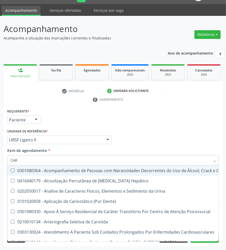
type input "CARDIOLOGISTA"
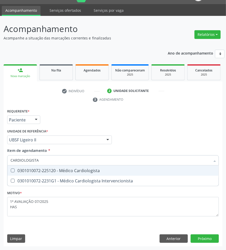
click at [60, 171] on div "0301010072-225120 - Médico Cardiologista" at bounding box center [113, 171] width 205 height 4
checkbox Cardiologista "true"
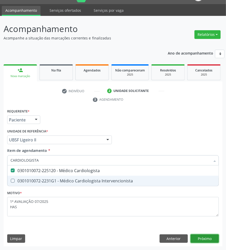
click at [197, 240] on div "Requerente * Paciente Profissional de Saúde Paciente Nenhum resultado encontrad…" at bounding box center [113, 177] width 219 height 139
checkbox Intervencionista "true"
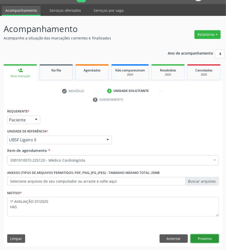
click at [201, 239] on button "Próximo" at bounding box center [204, 239] width 28 height 9
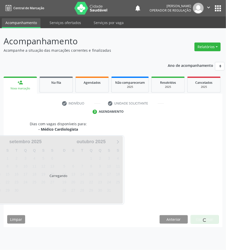
scroll to position [0, 0]
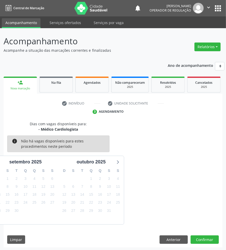
click at [87, 195] on div "15" at bounding box center [91, 195] width 9 height 8
click at [90, 195] on span "15" at bounding box center [90, 194] width 7 height 7
click at [201, 240] on button "Confirmar" at bounding box center [204, 240] width 28 height 9
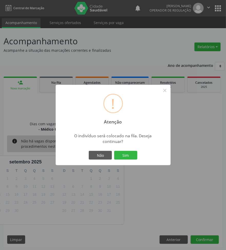
click at [114, 151] on button "Sim" at bounding box center [125, 155] width 23 height 9
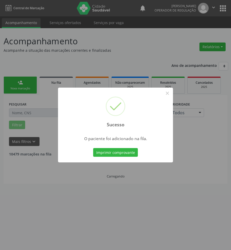
click at [174, 229] on div "Sucesso × O paciente foi adicionado na fila. Imprimir comprovante Cancel" at bounding box center [115, 125] width 231 height 250
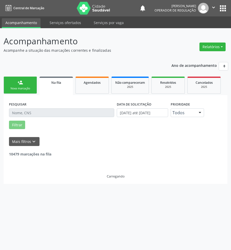
click at [25, 84] on link "person_add Nova marcação" at bounding box center [20, 85] width 33 height 17
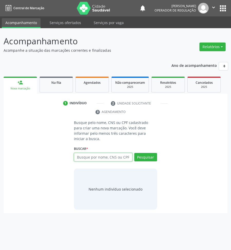
click at [88, 153] on input "text" at bounding box center [103, 157] width 58 height 9
type input "704805018684844"
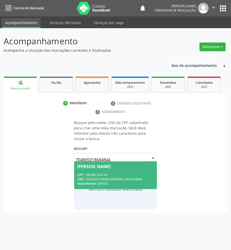
click at [103, 165] on div "Antônio Vieira de Melo Filho" at bounding box center [93, 167] width 33 height 4
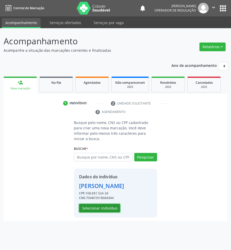
click at [106, 213] on button "Selecionar indivíduo" at bounding box center [99, 208] width 41 height 9
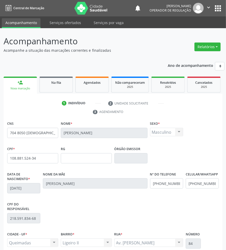
click at [102, 219] on div "CPF do responsável 218.591.834-68" at bounding box center [113, 216] width 214 height 30
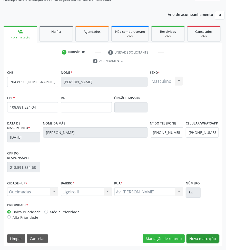
click at [208, 239] on button "Nova marcação" at bounding box center [202, 239] width 32 height 9
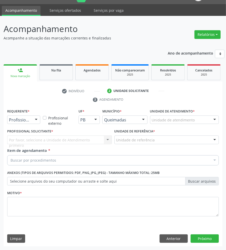
click at [23, 126] on div "Requerente * Profissional de Saúde Profissional de Saúde Paciente Nenhum result…" at bounding box center [24, 118] width 36 height 20
drag, startPoint x: 23, startPoint y: 120, endPoint x: 25, endPoint y: 137, distance: 17.0
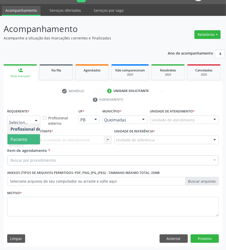
click at [25, 137] on span "Paciente" at bounding box center [19, 140] width 17 height 6
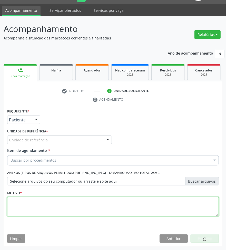
click at [47, 210] on textarea at bounding box center [112, 206] width 211 height 19
paste textarea "1ª AVALIAÇÃO 07/2025"
type textarea "1ª AVALIAÇÃO 07/2025"
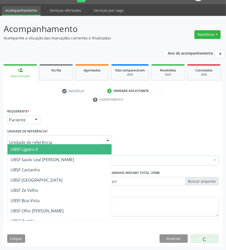
drag, startPoint x: 58, startPoint y: 136, endPoint x: 53, endPoint y: 142, distance: 7.6
click at [58, 137] on div at bounding box center [59, 140] width 105 height 9
click at [42, 153] on span "UBSF Ligeiro II" at bounding box center [59, 149] width 104 height 10
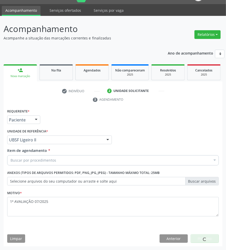
click at [95, 162] on div "Buscar por procedimentos" at bounding box center [112, 160] width 211 height 10
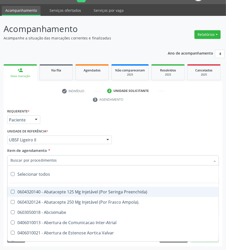
paste input "CARDIOLOGISTA"
type input "CARDIOLOGISTA"
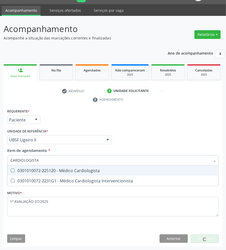
click at [91, 169] on div "0301010072-225120 - Médico Cardiologista" at bounding box center [113, 171] width 205 height 4
checkbox Cardiologista "true"
click at [167, 116] on div "Requerente * Paciente Profissional de Saúde Paciente Nenhum resultado encontrad…" at bounding box center [113, 118] width 214 height 20
checkbox Intervencionista "true"
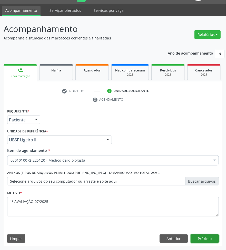
click at [201, 241] on button "Próximo" at bounding box center [204, 239] width 28 height 9
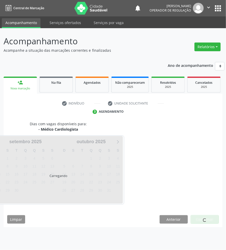
scroll to position [0, 0]
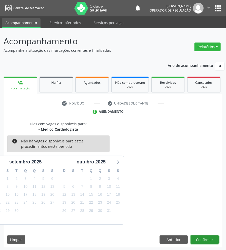
click at [212, 241] on button "Confirmar" at bounding box center [204, 240] width 28 height 9
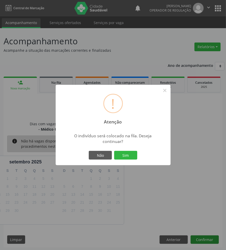
click at [114, 151] on button "Sim" at bounding box center [125, 155] width 23 height 9
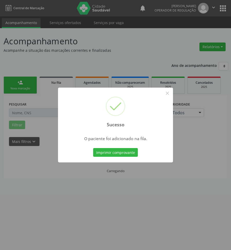
click at [119, 186] on div "Sucesso × O paciente foi adicionado na fila. Imprimir comprovante Cancel" at bounding box center [115, 125] width 231 height 250
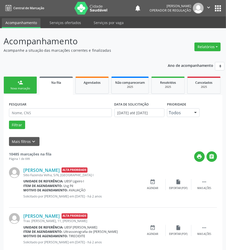
click at [28, 92] on link "person_add Nova marcação" at bounding box center [20, 85] width 33 height 17
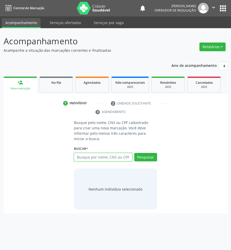
click at [89, 156] on input "text" at bounding box center [103, 157] width 58 height 9
type input "708205165975744"
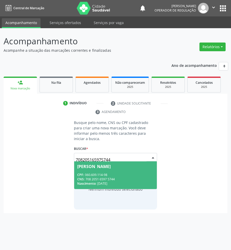
click at [119, 156] on input "708205165975744" at bounding box center [111, 160] width 71 height 10
click at [115, 164] on span "Marcela Lino Alves CPF: 060.609.114-98 CNS: 708 2051 6597 5744 Nascimento: 18/0…" at bounding box center [115, 175] width 83 height 27
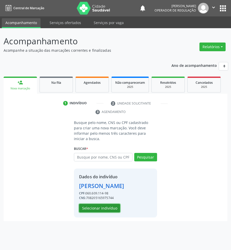
click at [108, 204] on button "Selecionar indivíduo" at bounding box center [99, 208] width 41 height 9
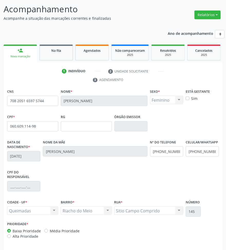
drag, startPoint x: 96, startPoint y: 197, endPoint x: 201, endPoint y: 216, distance: 106.8
click at [97, 197] on div "CPF do responsável" at bounding box center [113, 184] width 214 height 30
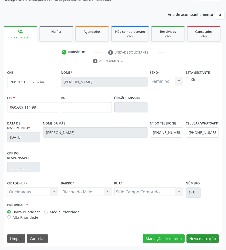
drag, startPoint x: 202, startPoint y: 233, endPoint x: 202, endPoint y: 238, distance: 4.9
click at [202, 233] on div "CNS 708 2051 6597 5744 Nome * Marcela Lino Alves Sexo * Feminino Masculino Femi…" at bounding box center [113, 158] width 219 height 178
click at [203, 238] on button "Nova marcação" at bounding box center [202, 239] width 32 height 9
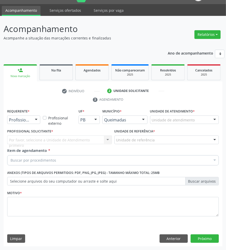
scroll to position [12, 0]
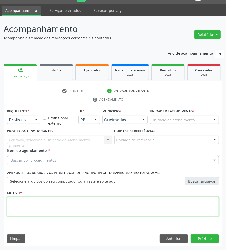
drag, startPoint x: 57, startPoint y: 208, endPoint x: 46, endPoint y: 190, distance: 21.3
click at [57, 208] on textarea at bounding box center [112, 206] width 211 height 19
paste textarea "1ª AVALIAÇÃO 07/2025"
type textarea "1ª AVALIAÇÃO 07/2025"
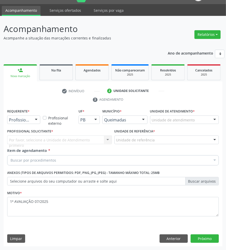
drag, startPoint x: 32, startPoint y: 124, endPoint x: 29, endPoint y: 130, distance: 7.0
click at [32, 124] on div "Profissional de Saúde Profissional de Saúde Paciente Nenhum resultado encontrad…" at bounding box center [23, 120] width 33 height 9
click at [29, 134] on span "Profissional de Saúde" at bounding box center [32, 129] width 50 height 10
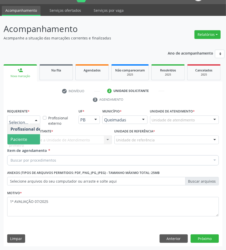
drag, startPoint x: 29, startPoint y: 117, endPoint x: 26, endPoint y: 129, distance: 12.7
click at [26, 137] on span "Paciente" at bounding box center [19, 140] width 17 height 6
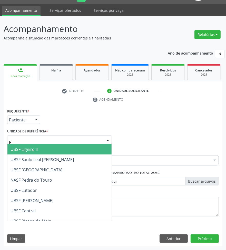
type input "RI"
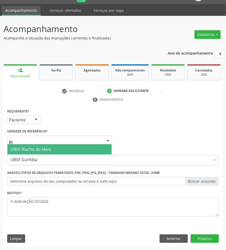
click at [39, 151] on span "UBSF Riacho do Meio" at bounding box center [31, 150] width 41 height 6
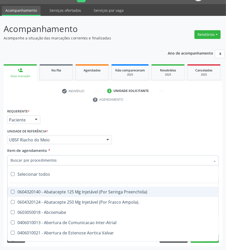
paste input "CARDIOLOGISTA"
type input "CARDIOLOGISTA"
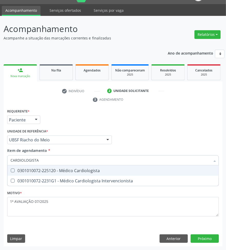
click at [49, 171] on div "0301010072-225120 - Médico Cardiologista" at bounding box center [113, 171] width 205 height 4
checkbox Cardiologista "true"
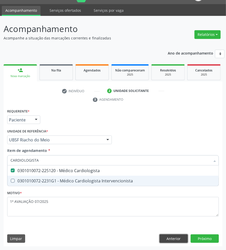
click at [168, 235] on div "Requerente * Paciente Profissional de Saúde Paciente Nenhum resultado encontrad…" at bounding box center [113, 177] width 219 height 139
checkbox Intervencionista "true"
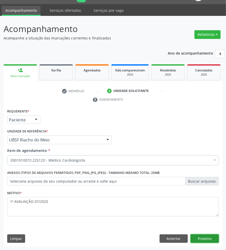
click at [200, 241] on button "Próximo" at bounding box center [204, 239] width 28 height 9
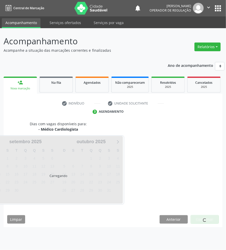
scroll to position [0, 0]
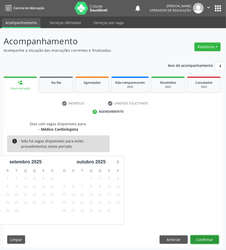
click at [203, 241] on button "Confirmar" at bounding box center [204, 240] width 28 height 9
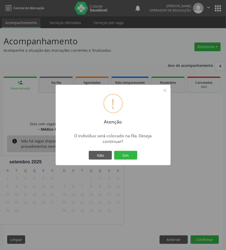
click at [114, 151] on button "Sim" at bounding box center [125, 155] width 23 height 9
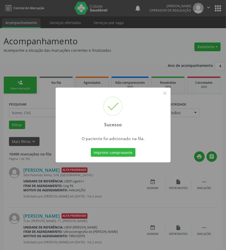
click at [93, 226] on div "Sucesso × O paciente foi adicionado na fila. Imprimir comprovante Cancel" at bounding box center [113, 125] width 226 height 250
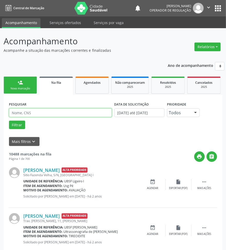
click at [45, 114] on input "text" at bounding box center [60, 112] width 103 height 9
type input "700000809875009"
click at [9, 121] on button "Filtrar" at bounding box center [17, 125] width 16 height 9
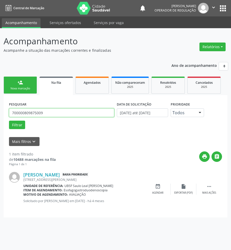
click at [45, 114] on input "700000809875009" at bounding box center [61, 112] width 105 height 9
click at [24, 86] on link "person_add Nova marcação" at bounding box center [20, 85] width 33 height 17
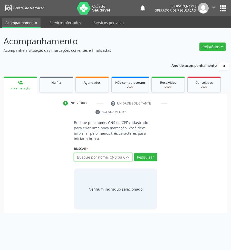
click at [103, 153] on input "text" at bounding box center [103, 157] width 58 height 9
type input "705006287115551"
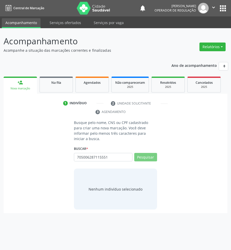
click at [228, 140] on div "Acompanhamento Acompanhe a situação das marcações correntes e finalizadas Relat…" at bounding box center [115, 139] width 231 height 222
click at [152, 138] on div "Busque pelo nome, CNS ou CPF cadastrado para criar uma nova marcação. Você deve…" at bounding box center [115, 165] width 90 height 90
click at [93, 153] on div "705006287115551 Busque por nome, CNS ou CPF José Bento Pereira CPF: 112.120.984…" at bounding box center [115, 159] width 83 height 12
click at [144, 153] on button "Pesquisar" at bounding box center [145, 157] width 23 height 9
click at [76, 155] on input "705006287115551" at bounding box center [76, 160] width 0 height 10
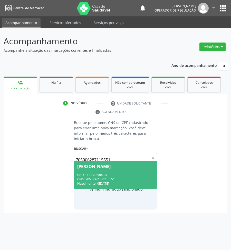
click at [110, 165] on div "José Bento Pereira" at bounding box center [93, 167] width 33 height 4
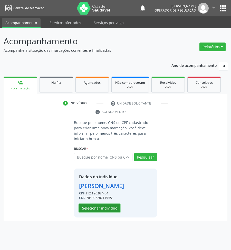
drag, startPoint x: 108, startPoint y: 203, endPoint x: 225, endPoint y: 198, distance: 117.3
click at [108, 204] on button "Selecionar indivíduo" at bounding box center [99, 208] width 41 height 9
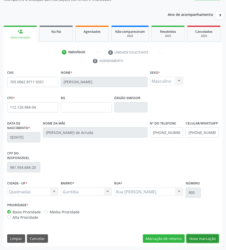
click at [198, 240] on button "Nova marcação" at bounding box center [202, 239] width 32 height 9
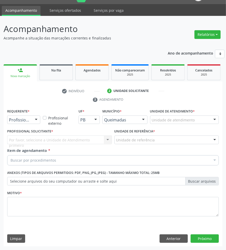
scroll to position [12, 0]
drag, startPoint x: 16, startPoint y: 118, endPoint x: 16, endPoint y: 124, distance: 5.1
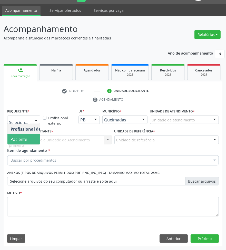
drag, startPoint x: 17, startPoint y: 139, endPoint x: 22, endPoint y: 142, distance: 5.3
click at [17, 139] on span "Paciente" at bounding box center [19, 140] width 17 height 6
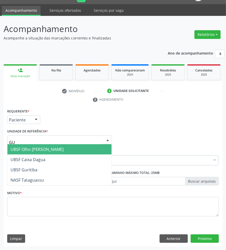
type input "GUR"
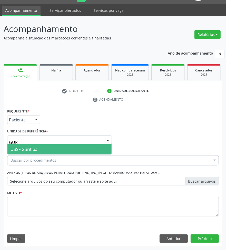
click at [27, 150] on span "UBSF Guritiba" at bounding box center [24, 150] width 27 height 6
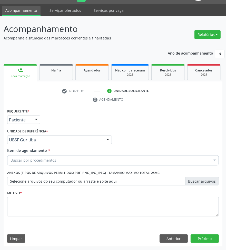
drag, startPoint x: 39, startPoint y: 160, endPoint x: 38, endPoint y: 153, distance: 8.0
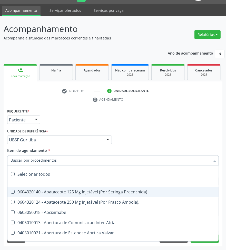
paste input "700 0008 0987 5009"
type input "700 0008 0987 5009"
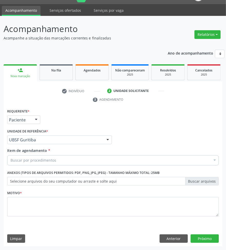
click at [110, 159] on div "Buscar por procedimentos" at bounding box center [112, 160] width 211 height 10
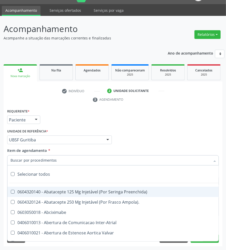
paste input "CARDIOLOGISTA"
type input "CARDIOLOGISTA"
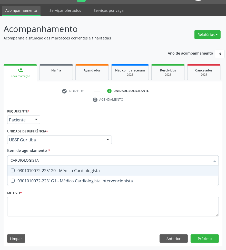
click at [102, 172] on div "0301010072-225120 - Médico Cardiologista" at bounding box center [113, 171] width 205 height 4
checkbox Cardiologista "true"
checkbox Intervencionista "true"
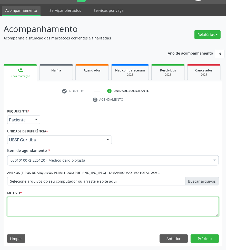
click at [137, 203] on textarea at bounding box center [112, 206] width 211 height 19
paste textarea "1ª AVALIAÇÃO 07/2025"
type textarea "1ª AVALIAÇÃO 07/2025"
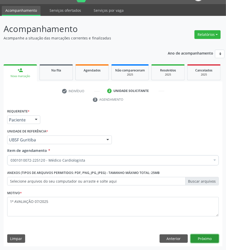
click at [211, 238] on button "Próximo" at bounding box center [204, 239] width 28 height 9
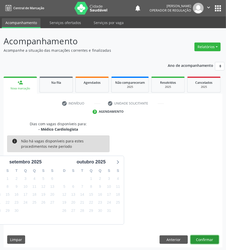
click at [212, 244] on button "Confirmar" at bounding box center [204, 240] width 28 height 9
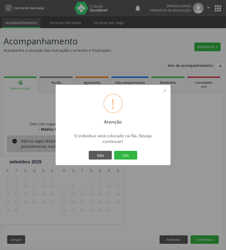
click at [114, 151] on button "Sim" at bounding box center [125, 155] width 23 height 9
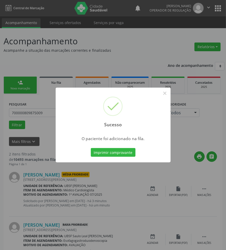
click at [190, 163] on div "Sucesso × O paciente foi adicionado na fila. Imprimir comprovante Cancel" at bounding box center [113, 125] width 226 height 250
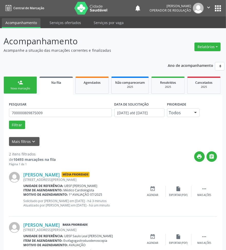
click at [15, 82] on link "person_add Nova marcação" at bounding box center [20, 85] width 33 height 17
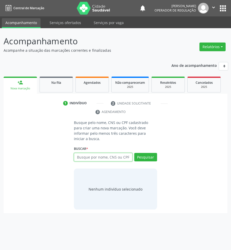
click at [111, 153] on input "text" at bounding box center [103, 157] width 58 height 9
paste input "700 5005 5795 8857"
type input "700 5005 5795 8857"
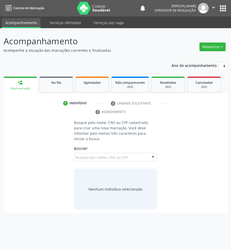
click at [76, 155] on input "700 5005 5795 8857" at bounding box center [76, 160] width 0 height 10
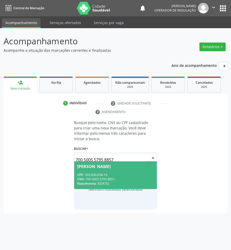
click at [111, 166] on span "Jose Nobrega Filho CPF: 503.836.634-15 CNS: 700 5005 5795 8857 Nascimento: 31/1…" at bounding box center [115, 175] width 83 height 27
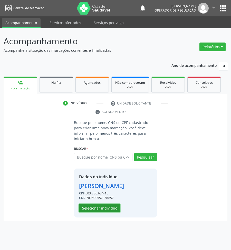
click at [111, 204] on button "Selecionar indivíduo" at bounding box center [99, 208] width 41 height 9
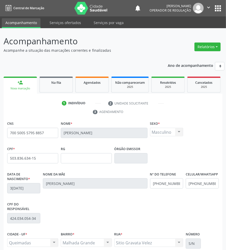
scroll to position [51, 0]
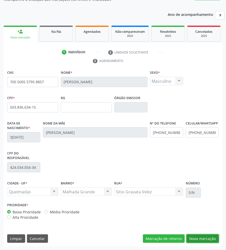
click at [201, 240] on button "Nova marcação" at bounding box center [202, 239] width 32 height 9
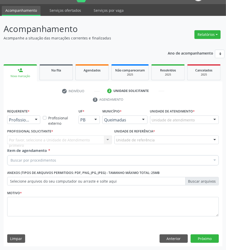
scroll to position [12, 0]
click at [21, 124] on div "Requerente * Profissional de Saúde Profissional de Saúde Paciente Nenhum result…" at bounding box center [24, 118] width 36 height 20
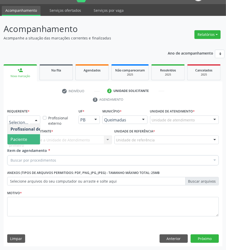
click at [21, 138] on span "Paciente" at bounding box center [19, 140] width 17 height 6
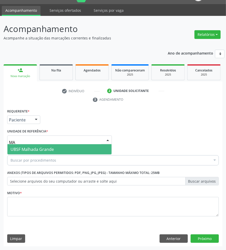
type input "MAL"
click at [35, 151] on span "UBSF Malhada Grande" at bounding box center [32, 150] width 43 height 6
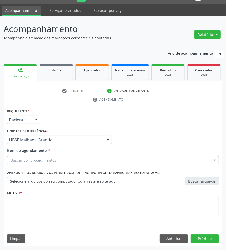
click at [84, 162] on div "Buscar por procedimentos" at bounding box center [112, 160] width 211 height 10
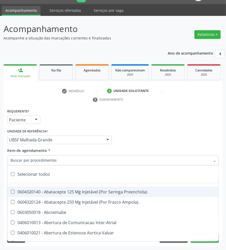
paste input "CARDIOLOGISTA"
type input "CARDIOLOGISTA"
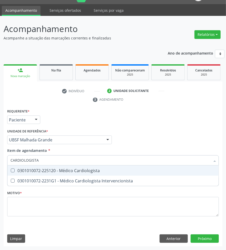
drag, startPoint x: 206, startPoint y: 170, endPoint x: 223, endPoint y: 168, distance: 17.3
click at [206, 170] on div "0301010072-225120 - Médico Cardiologista" at bounding box center [113, 171] width 205 height 4
checkbox Cardiologista "true"
checkbox Intervencionista "true"
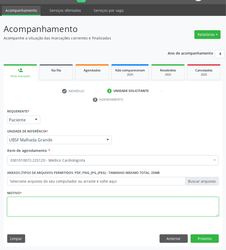
click at [133, 208] on textarea at bounding box center [112, 206] width 211 height 19
paste textarea "1ª AVALIAÇÃO 07/2025"
type textarea "1ª AVALIAÇÃO 07/2025"
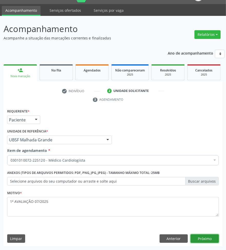
click at [202, 242] on button "Próximo" at bounding box center [204, 239] width 28 height 9
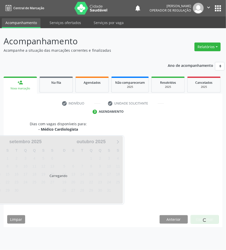
scroll to position [0, 0]
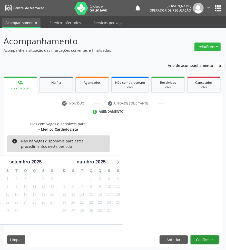
click at [215, 236] on button "Confirmar" at bounding box center [204, 240] width 28 height 9
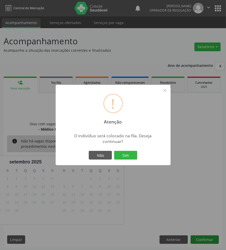
click at [114, 151] on button "Sim" at bounding box center [125, 155] width 23 height 9
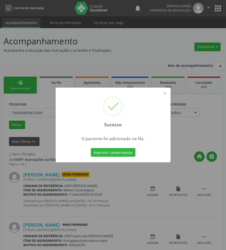
click at [72, 173] on div "Sucesso × O paciente foi adicionado na fila. Imprimir comprovante Cancel" at bounding box center [113, 125] width 226 height 250
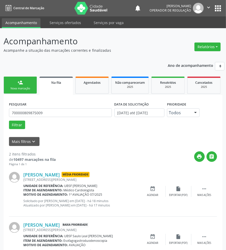
click at [23, 77] on link "person_add Nova marcação" at bounding box center [20, 85] width 33 height 17
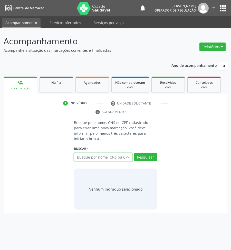
click at [112, 154] on input "text" at bounding box center [103, 157] width 58 height 9
type input "708507353410774"
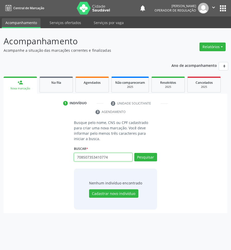
drag, startPoint x: 99, startPoint y: 152, endPoint x: 112, endPoint y: 152, distance: 13.3
click at [112, 153] on input "708507353410774" at bounding box center [103, 157] width 58 height 9
drag, startPoint x: 84, startPoint y: 153, endPoint x: 89, endPoint y: 153, distance: 5.4
click at [89, 153] on input "708507353410774" at bounding box center [103, 157] width 58 height 9
click at [92, 155] on input "708507353410774" at bounding box center [103, 157] width 58 height 9
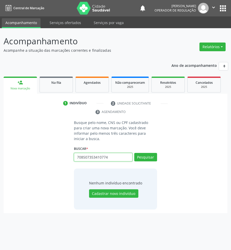
drag, startPoint x: 92, startPoint y: 153, endPoint x: 103, endPoint y: 161, distance: 13.0
click at [103, 161] on div "Busque pelo nome, CNS ou CPF cadastrado para criar uma nova marcação. Você deve…" at bounding box center [115, 165] width 90 height 90
click at [99, 154] on input "708507353410774" at bounding box center [103, 157] width 58 height 9
click at [108, 153] on input "708507353410774" at bounding box center [103, 157] width 58 height 9
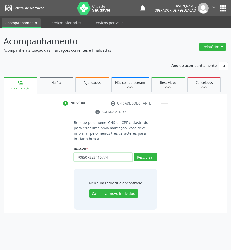
click at [108, 153] on input "708507353410774" at bounding box center [103, 157] width 58 height 9
type input "702402542375620"
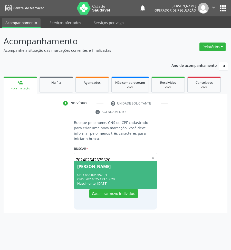
click at [122, 181] on div "Nascimento: 20/12/1950" at bounding box center [115, 183] width 76 height 4
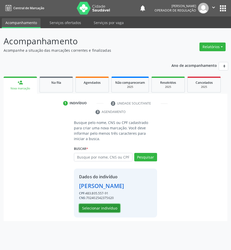
click at [96, 206] on button "Selecionar indivíduo" at bounding box center [99, 208] width 41 height 9
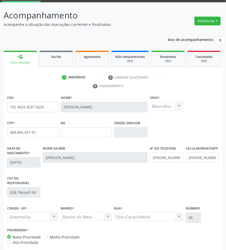
scroll to position [51, 0]
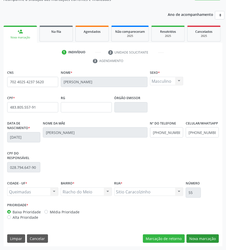
drag, startPoint x: 191, startPoint y: 231, endPoint x: 195, endPoint y: 235, distance: 5.5
click at [193, 233] on div "CNS 702 4025 4237 5620 Nome * Gilvan Bezerra da Silva Sexo * Masculino Masculin…" at bounding box center [113, 158] width 219 height 178
click at [195, 235] on button "Nova marcação" at bounding box center [202, 239] width 32 height 9
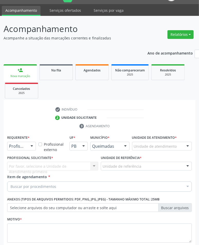
scroll to position [44, 0]
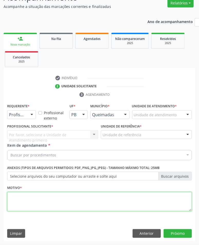
click at [79, 208] on textarea at bounding box center [99, 201] width 185 height 19
paste textarea "1ª AVALIAÇÃO 07/2025"
type textarea "1ª AVALIAÇÃO 07/2025"
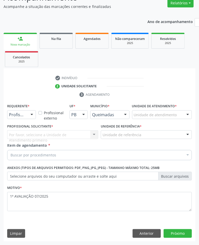
drag, startPoint x: 82, startPoint y: 158, endPoint x: 62, endPoint y: 150, distance: 21.0
click at [81, 158] on div "Buscar por procedimentos" at bounding box center [99, 155] width 185 height 10
paste input "CARDIOLOGISTA"
type input "CARDIOLOGISTA"
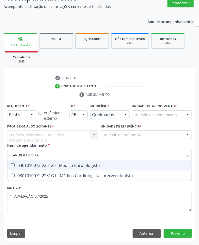
drag, startPoint x: 33, startPoint y: 163, endPoint x: 31, endPoint y: 149, distance: 13.5
click at [33, 164] on div "0301010072-225120 - Médico Cardiologista" at bounding box center [100, 166] width 178 height 4
checkbox Cardiologista "true"
click at [28, 116] on div at bounding box center [32, 115] width 8 height 9
checkbox Intervencionista "true"
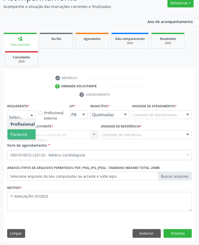
click at [24, 132] on span "Paciente" at bounding box center [19, 135] width 17 height 6
click at [34, 134] on span "Paciente" at bounding box center [32, 134] width 50 height 10
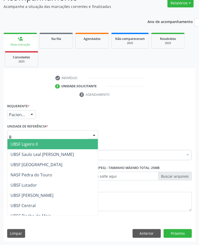
type input "RI"
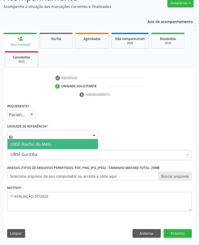
click at [37, 143] on span "UBSF Riacho do Meio" at bounding box center [31, 145] width 41 height 6
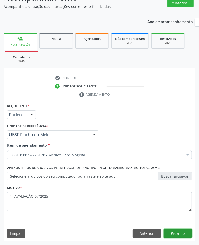
click at [184, 234] on button "Próximo" at bounding box center [178, 233] width 28 height 9
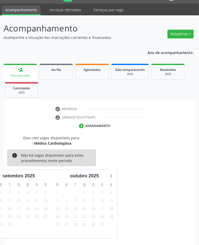
scroll to position [33, 0]
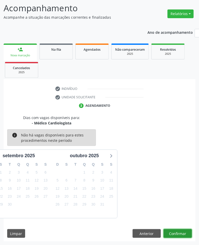
click at [178, 235] on button "Confirmar" at bounding box center [178, 233] width 28 height 9
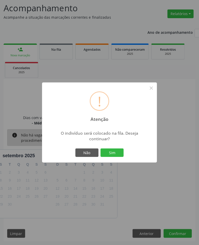
click at [100, 149] on button "Sim" at bounding box center [111, 153] width 23 height 9
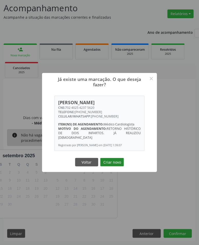
click at [110, 158] on button "Criar novo" at bounding box center [112, 162] width 24 height 9
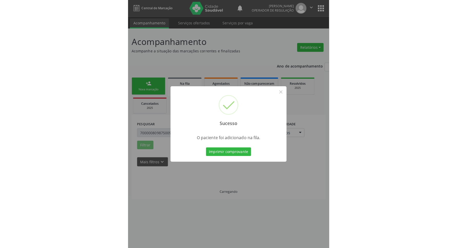
scroll to position [0, 0]
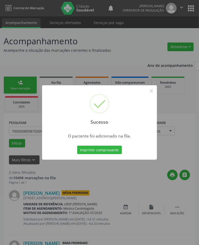
drag, startPoint x: 102, startPoint y: 176, endPoint x: 57, endPoint y: 158, distance: 48.3
click at [102, 175] on div "Sucesso × O paciente foi adicionado na fila. Imprimir comprovante Cancel" at bounding box center [99, 122] width 199 height 245
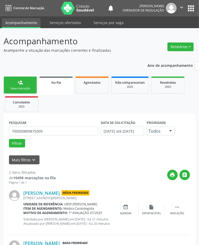
click at [32, 90] on div "Nova marcação" at bounding box center [20, 89] width 26 height 4
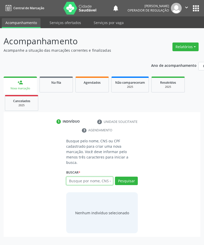
click at [85, 179] on input "text" at bounding box center [89, 181] width 47 height 9
click at [67, 147] on p "Busque pelo nome, CNS ou CPF cadastrado para criar uma nova marcação. Você deve…" at bounding box center [102, 151] width 72 height 27
click at [85, 83] on span "Agendados" at bounding box center [92, 82] width 17 height 4
select select "8"
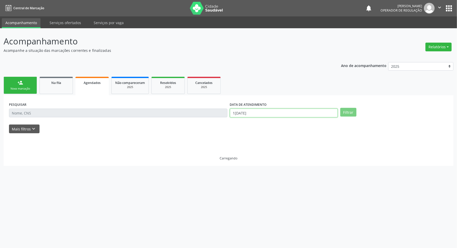
click at [230, 111] on input "19/09/2025" at bounding box center [284, 112] width 108 height 9
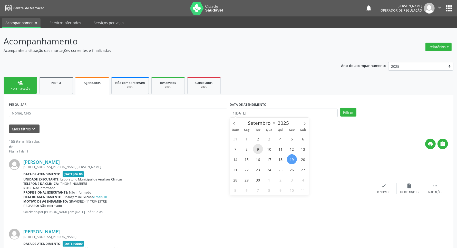
click at [230, 146] on span "9" at bounding box center [258, 149] width 10 height 10
type input "09/09/2025"
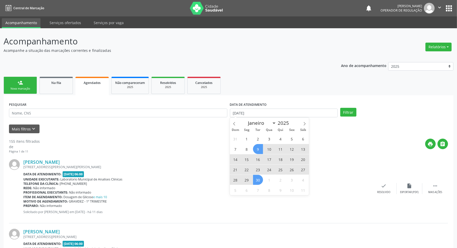
click at [230, 178] on span "30" at bounding box center [258, 180] width 10 height 10
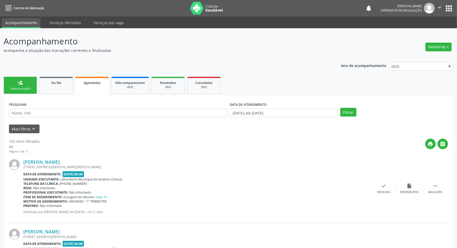
click at [111, 107] on div "PESQUISAR" at bounding box center [118, 110] width 221 height 20
click at [32, 127] on icon "keyboard_arrow_down" at bounding box center [34, 129] width 6 height 6
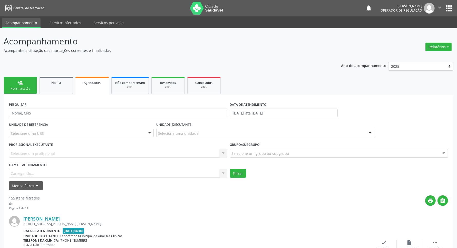
drag, startPoint x: 42, startPoint y: 152, endPoint x: 43, endPoint y: 160, distance: 9.1
click at [42, 157] on div "Selecione um profissional Nenhum resultado encontrado para: " " Não há nenhuma …" at bounding box center [118, 153] width 218 height 9
click at [49, 172] on div "Item de agendamento Carregando... No elements found. Consider changing the sear…" at bounding box center [118, 169] width 218 height 16
click at [63, 176] on div "Carregando..." at bounding box center [118, 173] width 218 height 9
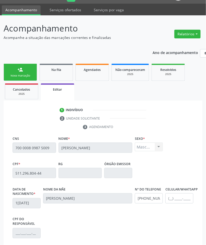
scroll to position [89, 0]
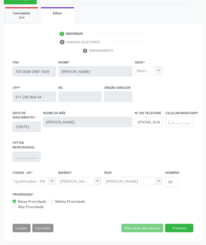
click at [55, 202] on label "Média Prioridade" at bounding box center [70, 201] width 30 height 5
click at [52, 202] on input "Média Prioridade" at bounding box center [52, 201] width 4 height 5
radio input "true"
click at [185, 231] on button "Próximo" at bounding box center [179, 228] width 28 height 9
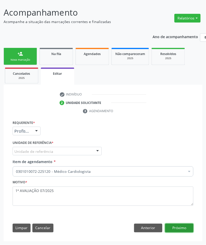
click at [185, 230] on button "Próximo" at bounding box center [179, 228] width 28 height 9
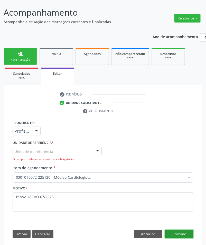
click at [185, 230] on button "Próximo" at bounding box center [179, 234] width 28 height 9
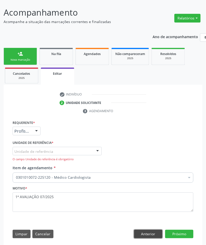
click at [162, 232] on button "Anterior" at bounding box center [148, 234] width 28 height 9
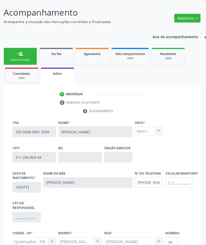
scroll to position [89, 0]
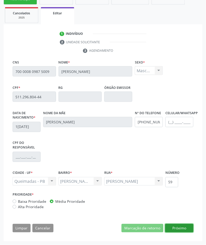
drag, startPoint x: 180, startPoint y: 231, endPoint x: 154, endPoint y: 201, distance: 39.5
click at [179, 231] on button "Próximo" at bounding box center [179, 228] width 28 height 9
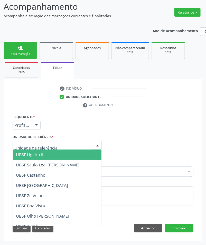
drag, startPoint x: 57, startPoint y: 144, endPoint x: 48, endPoint y: 151, distance: 11.7
click at [57, 144] on div at bounding box center [57, 145] width 89 height 9
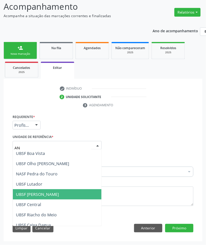
scroll to position [0, 0]
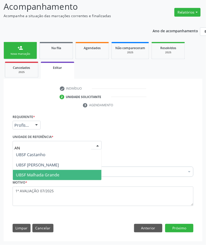
type input "ANI"
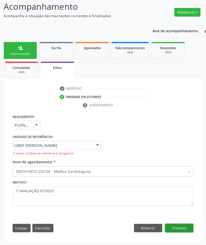
click at [174, 231] on button "Próximo" at bounding box center [179, 228] width 28 height 9
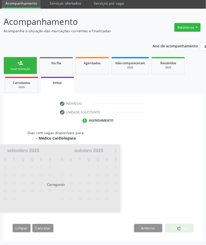
scroll to position [35, 0]
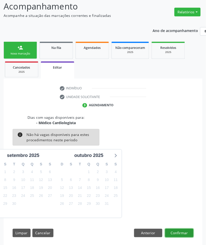
drag, startPoint x: 172, startPoint y: 231, endPoint x: 158, endPoint y: 231, distance: 14.1
click at [171, 231] on button "Confirmar" at bounding box center [179, 233] width 28 height 9
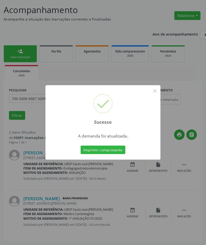
scroll to position [0, 0]
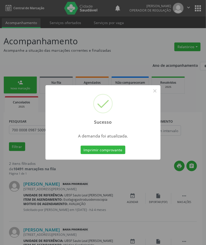
click at [148, 224] on div "Sucesso × A demanda foi atualizada. Imprimir comprovante Cancel" at bounding box center [103, 122] width 206 height 245
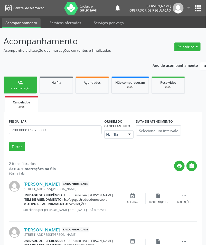
click at [33, 90] on link "person_add Nova marcação" at bounding box center [20, 85] width 33 height 17
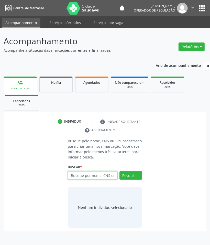
click at [78, 175] on input "text" at bounding box center [93, 176] width 50 height 9
type input "709200253359135"
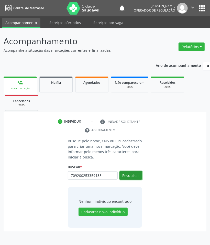
click at [134, 176] on button "Pesquisar" at bounding box center [131, 176] width 23 height 9
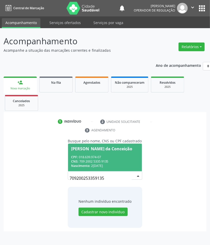
click at [124, 163] on div "CNS: 709 2002 5335 9135" at bounding box center [105, 161] width 68 height 4
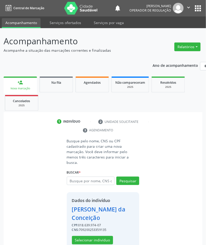
click at [104, 230] on div "Dados do indivíduo Antônia Cordeiro da Conceição CPF: 018.639.974-07 CNS: 70920…" at bounding box center [103, 221] width 62 height 47
click at [106, 236] on button "Selecionar indivíduo" at bounding box center [92, 240] width 41 height 9
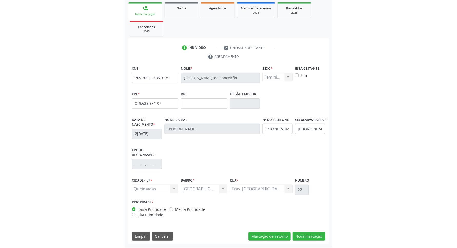
scroll to position [30, 0]
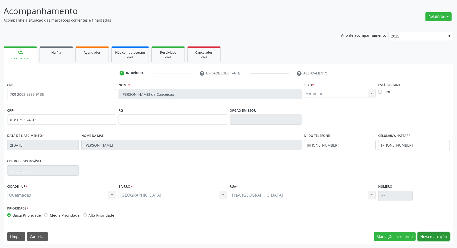
click at [205, 237] on button "Nova marcação" at bounding box center [433, 236] width 32 height 9
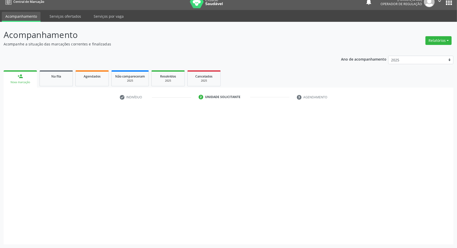
scroll to position [6, 0]
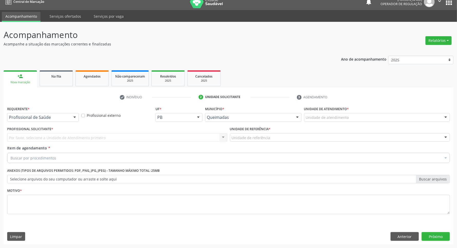
drag, startPoint x: 58, startPoint y: 118, endPoint x: 51, endPoint y: 128, distance: 12.1
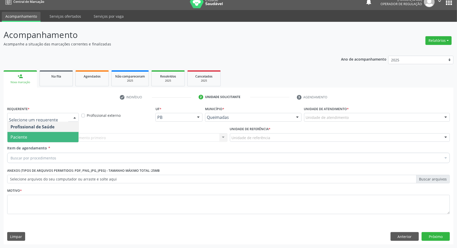
click at [51, 135] on span "Paciente" at bounding box center [42, 137] width 71 height 10
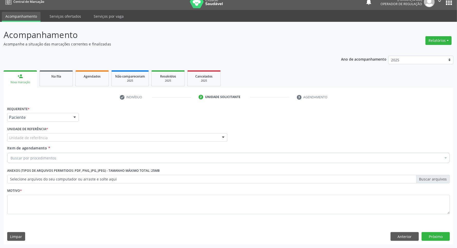
click at [62, 137] on div "Unidade de referência" at bounding box center [117, 137] width 220 height 9
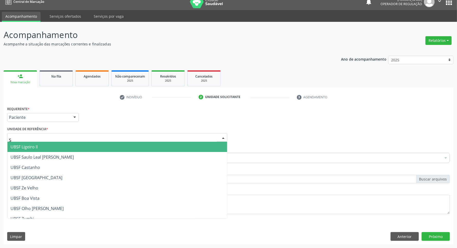
type input "SA"
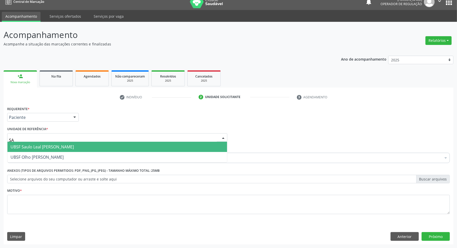
click at [58, 149] on span "UBSF Saulo Leal [PERSON_NAME]" at bounding box center [42, 147] width 63 height 6
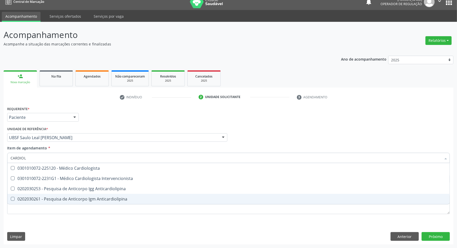
type input "CARDIOLO"
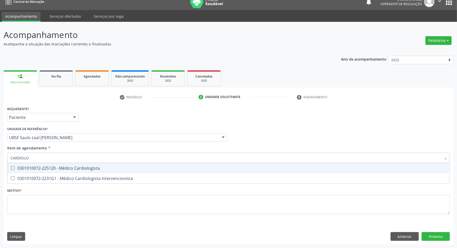
click at [97, 163] on span "0301010072-225120 - Médico Cardiologista" at bounding box center [228, 168] width 442 height 10
checkbox Cardiologista "true"
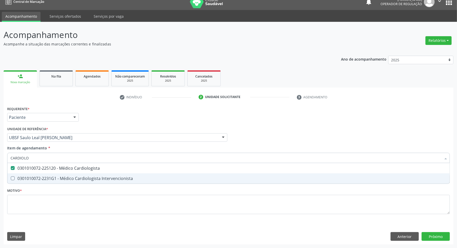
click at [82, 214] on div "Requerente * Paciente Profissional de Saúde Paciente Nenhum resultado encontrad…" at bounding box center [228, 163] width 442 height 116
checkbox Intervencionista "true"
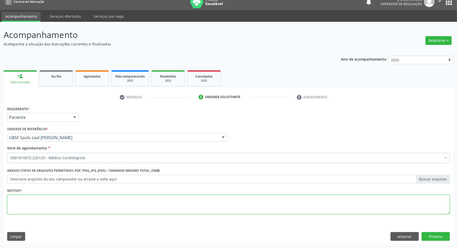
click at [82, 205] on textarea at bounding box center [228, 204] width 442 height 19
paste textarea "1ª AVALIAÇÃO 07/2025"
type textarea "1ª AVALIAÇÃO 07/2025"
drag, startPoint x: 412, startPoint y: 238, endPoint x: 398, endPoint y: 238, distance: 14.4
click at [205, 238] on button "Anterior" at bounding box center [404, 236] width 28 height 9
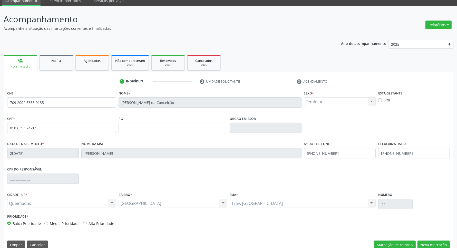
scroll to position [30, 0]
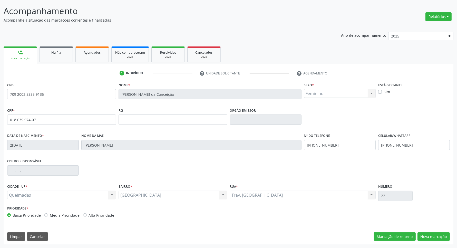
click at [54, 216] on label "Média Prioridade" at bounding box center [65, 214] width 30 height 5
click at [48, 216] on input "Média Prioridade" at bounding box center [46, 214] width 4 height 5
radio input "true"
click at [205, 234] on button "Nova marcação" at bounding box center [433, 236] width 32 height 9
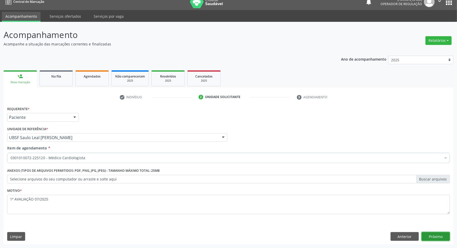
click at [205, 233] on button "Próximo" at bounding box center [435, 236] width 28 height 9
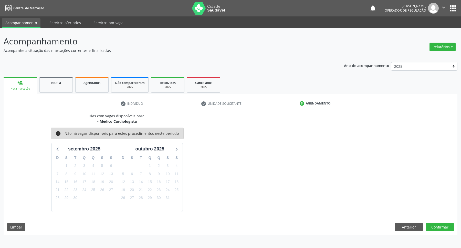
click at [205, 233] on div "Dias com vagas disponíveis para: - Médico Cardiologista info Não há vagas dispo…" at bounding box center [231, 174] width 454 height 122
click at [205, 226] on button "Confirmar" at bounding box center [440, 227] width 28 height 9
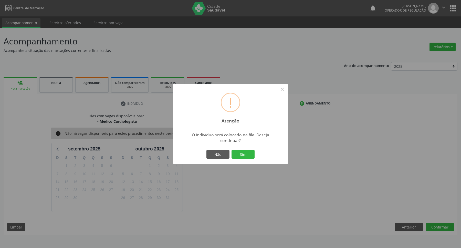
click at [205, 150] on button "Sim" at bounding box center [243, 154] width 23 height 9
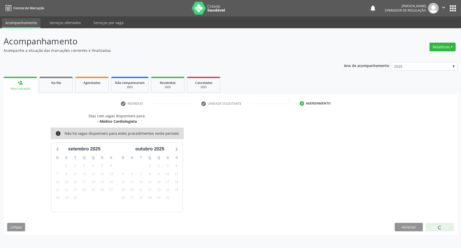
click at [205, 201] on div "Dias com vagas disponíveis para: - Médico Cardiologista info Não há vagas dispo…" at bounding box center [231, 162] width 454 height 98
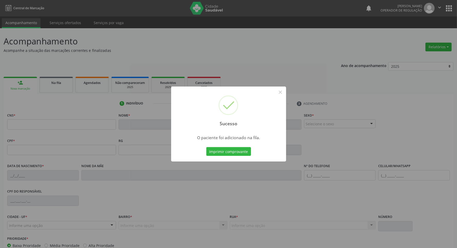
click at [197, 171] on div "Sucesso × O paciente foi adicionado na fila. Imprimir comprovante Cancel" at bounding box center [228, 124] width 457 height 248
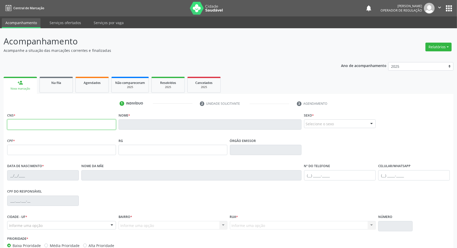
click at [51, 129] on input "text" at bounding box center [61, 124] width 109 height 10
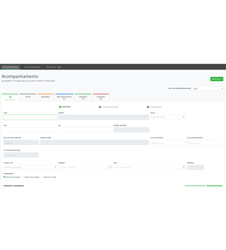
scroll to position [30, 0]
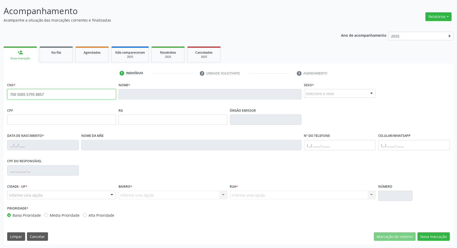
type input "700 5005 5795 8857"
click at [51, 94] on input "700 5005 5795 8857" at bounding box center [61, 94] width 109 height 10
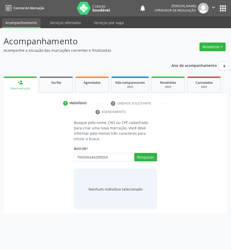
type input "700506544280054"
drag, startPoint x: 92, startPoint y: 152, endPoint x: 90, endPoint y: 159, distance: 7.1
click at [76, 155] on input "700506544280054" at bounding box center [76, 160] width 0 height 10
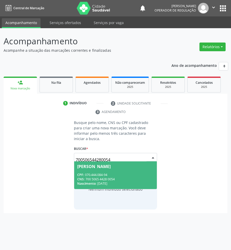
click at [92, 167] on span "[PERSON_NAME] CPF: 070.444.084-94 CNS: 700 5065 4428 0054 Nascimento: [DATE]" at bounding box center [115, 175] width 83 height 27
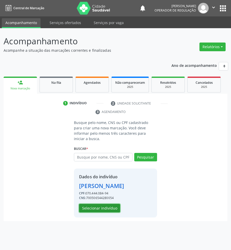
click at [96, 204] on button "Selecionar indivíduo" at bounding box center [99, 208] width 41 height 9
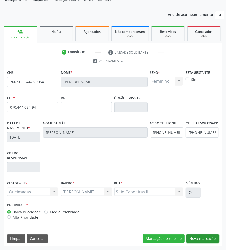
click at [208, 241] on button "Nova marcação" at bounding box center [202, 239] width 32 height 9
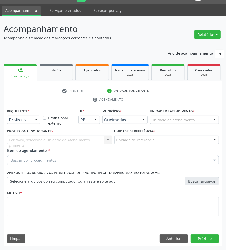
click at [25, 124] on div "Profissional de Saúde" at bounding box center [23, 120] width 33 height 9
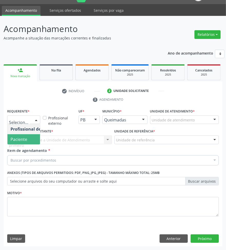
drag, startPoint x: 27, startPoint y: 138, endPoint x: 39, endPoint y: 138, distance: 11.8
click at [28, 138] on span "Paciente" at bounding box center [32, 139] width 50 height 10
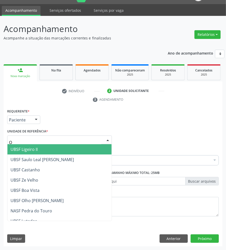
type input "OL"
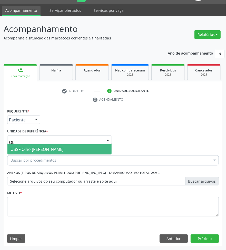
drag, startPoint x: 41, startPoint y: 147, endPoint x: 40, endPoint y: 154, distance: 6.5
click at [41, 148] on span "UBSF Olho [PERSON_NAME]" at bounding box center [37, 150] width 53 height 6
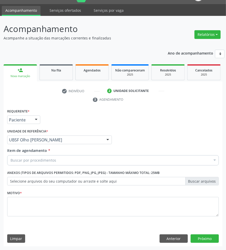
paste input "CARDIOLOGISTA"
type input "CARDIOLOGISTA"
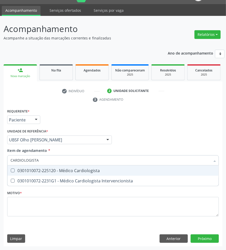
click at [32, 169] on div "0301010072-225120 - Médico Cardiologista" at bounding box center [113, 171] width 205 height 4
checkbox Cardiologista "true"
checkbox Intervencionista "true"
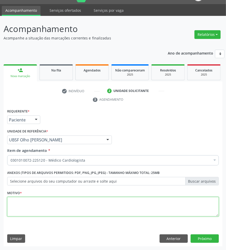
click at [9, 203] on textarea at bounding box center [112, 206] width 211 height 19
paste textarea "1ª AVALIAÇÃO 07/2025"
type textarea "1ª AVALIAÇÃO 07/2025"
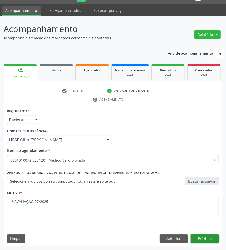
click at [212, 239] on button "Próximo" at bounding box center [204, 239] width 28 height 9
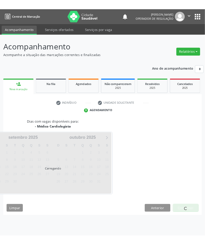
scroll to position [0, 0]
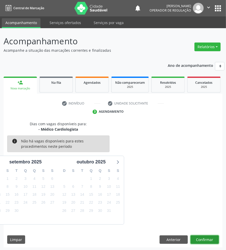
click at [194, 237] on button "Confirmar" at bounding box center [204, 240] width 28 height 9
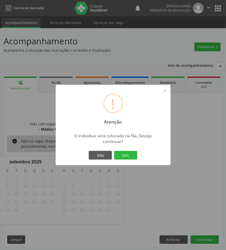
click at [114, 151] on button "Sim" at bounding box center [125, 155] width 23 height 9
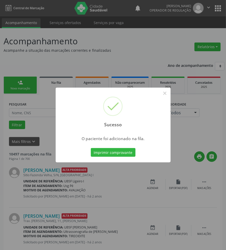
click at [44, 92] on div "Sucesso × O paciente foi adicionado na fila. Imprimir comprovante Cancel" at bounding box center [113, 125] width 226 height 250
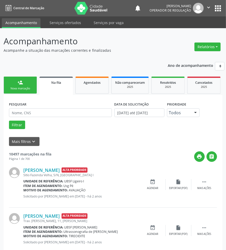
click at [16, 80] on link "person_add Nova marcação" at bounding box center [20, 85] width 33 height 17
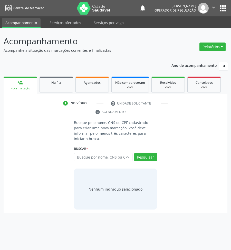
drag, startPoint x: 44, startPoint y: 119, endPoint x: 40, endPoint y: 120, distance: 4.2
click at [44, 119] on div "1 Indivíduo 2 Unidade solicitante 3 Agendamento Busque pelo nome, CNS ou CPF ca…" at bounding box center [116, 156] width 224 height 114
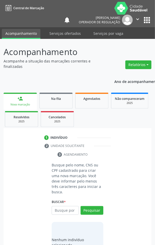
click at [0, 140] on html "Central de Marcação notifications [PERSON_NAME] Operador de regulação  Configu…" at bounding box center [77, 122] width 155 height 245
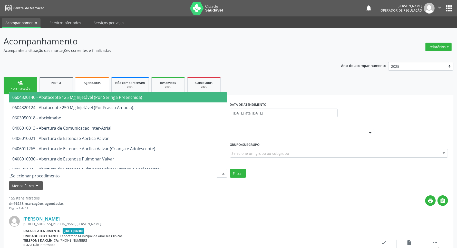
click at [69, 176] on input "text" at bounding box center [114, 175] width 206 height 10
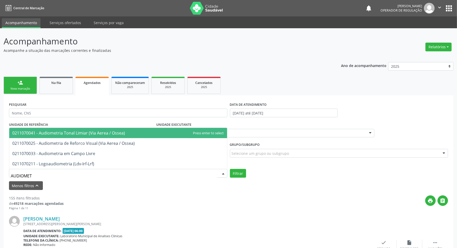
type input "AUDIOMETR"
click at [94, 136] on span "0211070041 - Audiometria Tonal Limiar (Via Aerea / Ossea)" at bounding box center [118, 133] width 218 height 10
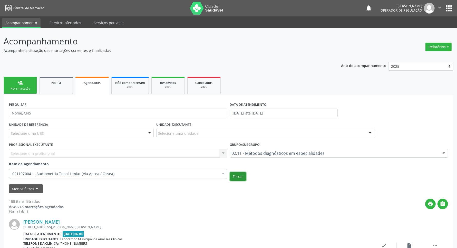
click at [243, 178] on button "Filtrar" at bounding box center [238, 176] width 16 height 9
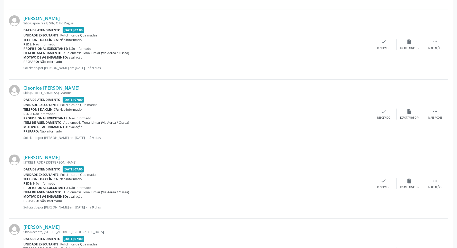
scroll to position [352, 0]
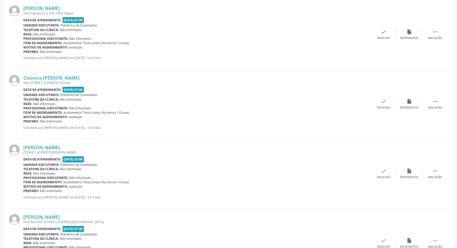
click at [220, 188] on div "Motivo de agendamento: avaliação" at bounding box center [196, 186] width 347 height 4
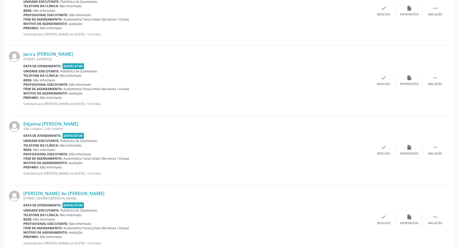
scroll to position [1032, 0]
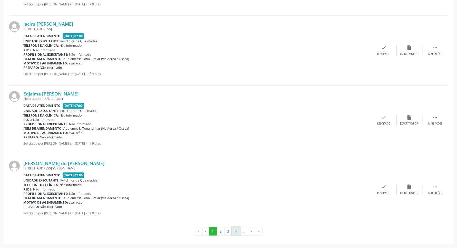
click at [232, 231] on button "4" at bounding box center [236, 231] width 8 height 9
click at [237, 230] on button "5" at bounding box center [236, 231] width 8 height 9
click at [238, 233] on button "6" at bounding box center [236, 231] width 8 height 9
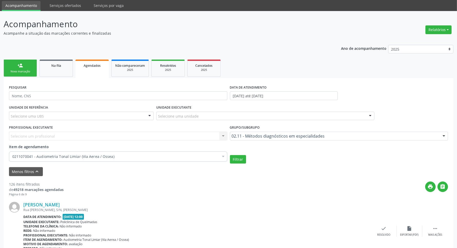
scroll to position [0, 0]
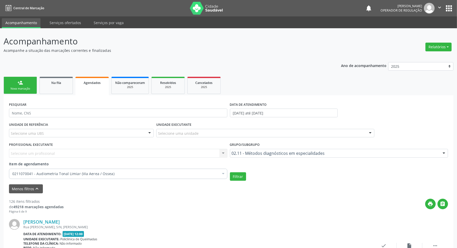
click at [275, 118] on div "DATA DE ATENDIMENTO [DATE] até [DATE]" at bounding box center [283, 110] width 110 height 20
click at [276, 115] on input "[DATE] até [DATE]" at bounding box center [284, 112] width 108 height 9
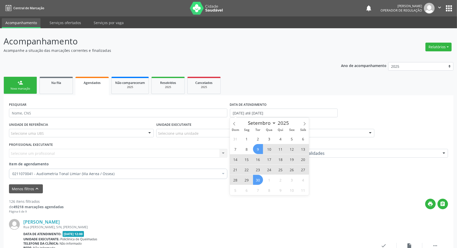
click at [290, 170] on span "26" at bounding box center [292, 169] width 10 height 10
type input "[DATE]"
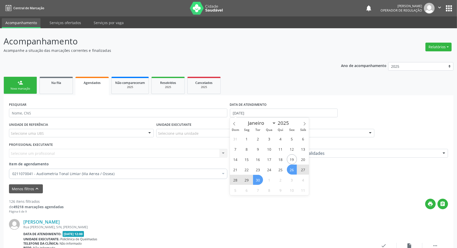
click at [258, 184] on span "30" at bounding box center [258, 180] width 10 height 10
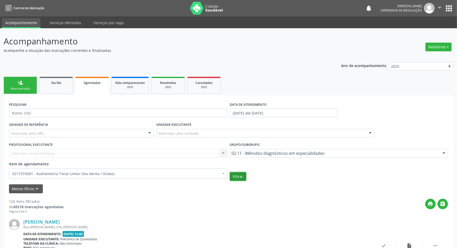
click at [235, 176] on button "Filtrar" at bounding box center [238, 176] width 16 height 9
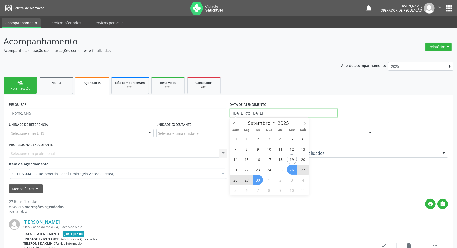
click at [279, 116] on body "Central de Marcação notifications [PERSON_NAME] Operador de regulação  Configu…" at bounding box center [228, 124] width 457 height 248
click at [259, 182] on span "30" at bounding box center [258, 180] width 10 height 10
type input "[DATE]"
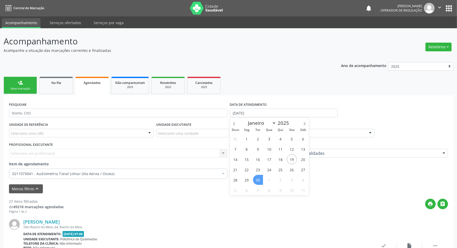
click at [259, 182] on span "30" at bounding box center [258, 180] width 10 height 10
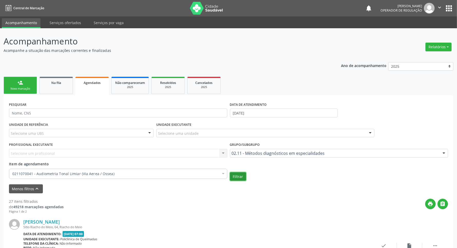
click at [241, 177] on button "Filtrar" at bounding box center [238, 176] width 16 height 9
